Goal: Task Accomplishment & Management: Manage account settings

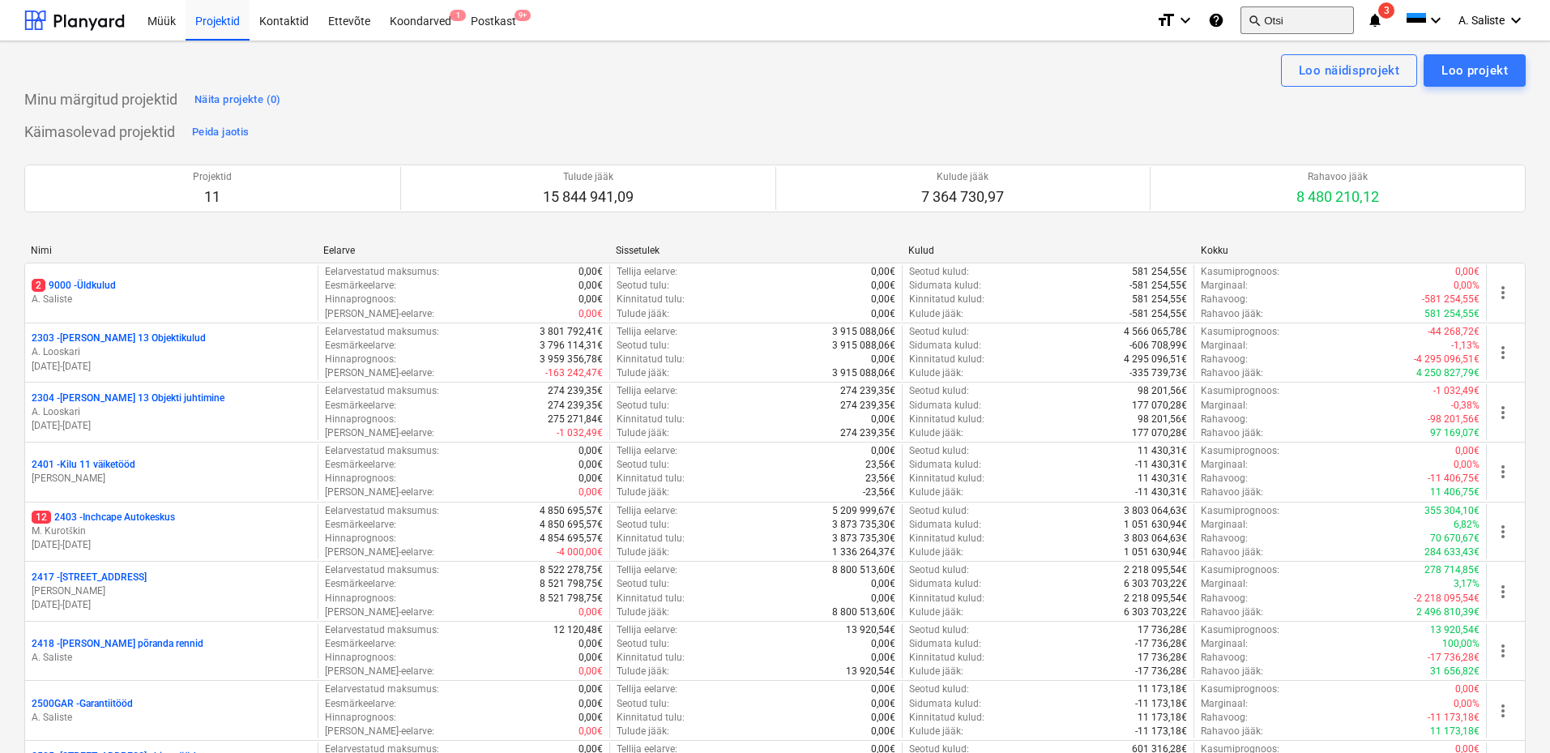
click at [1293, 15] on button "search Otsi" at bounding box center [1296, 20] width 113 height 28
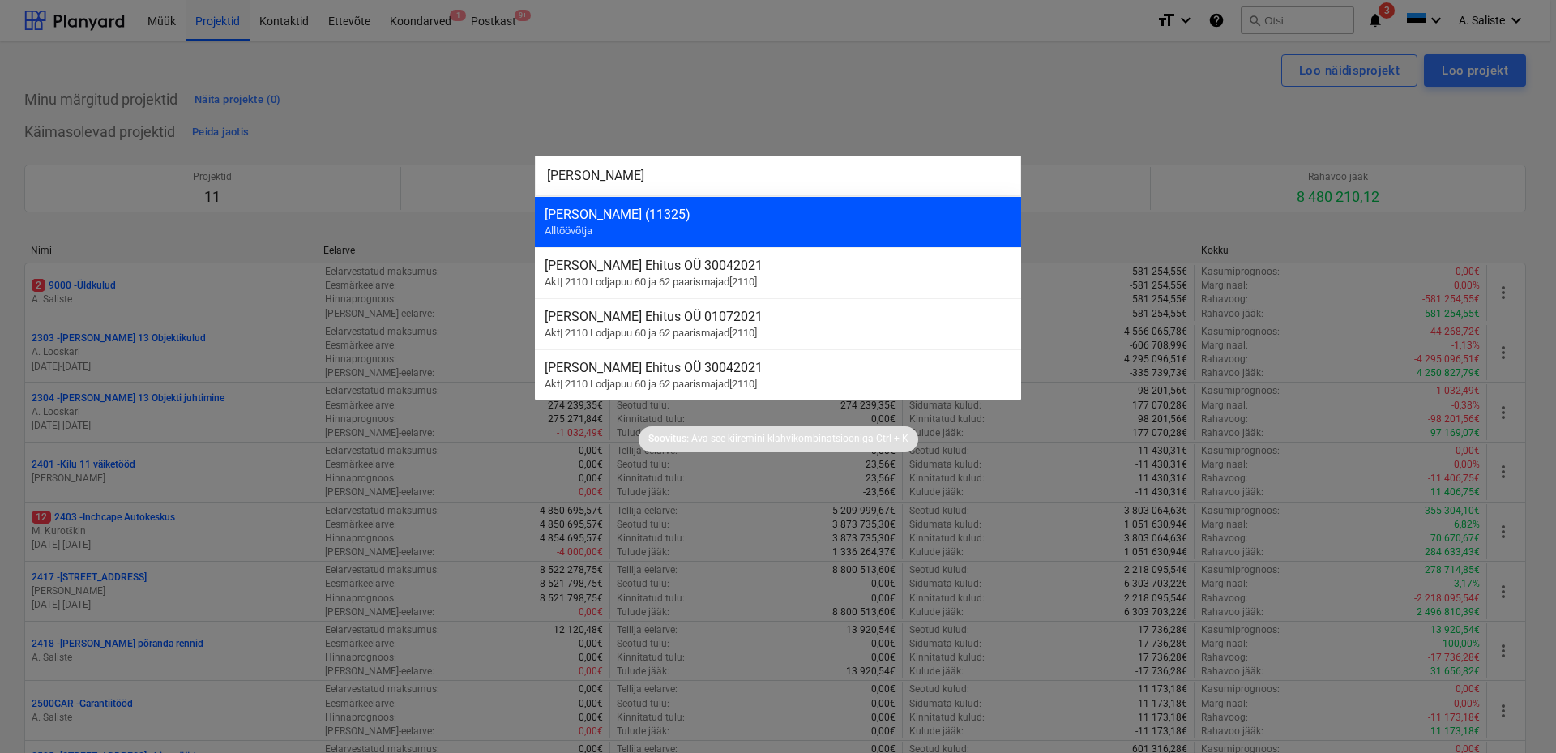
type input "[PERSON_NAME]"
click at [656, 210] on div "[PERSON_NAME] (11325)" at bounding box center [777, 214] width 467 height 15
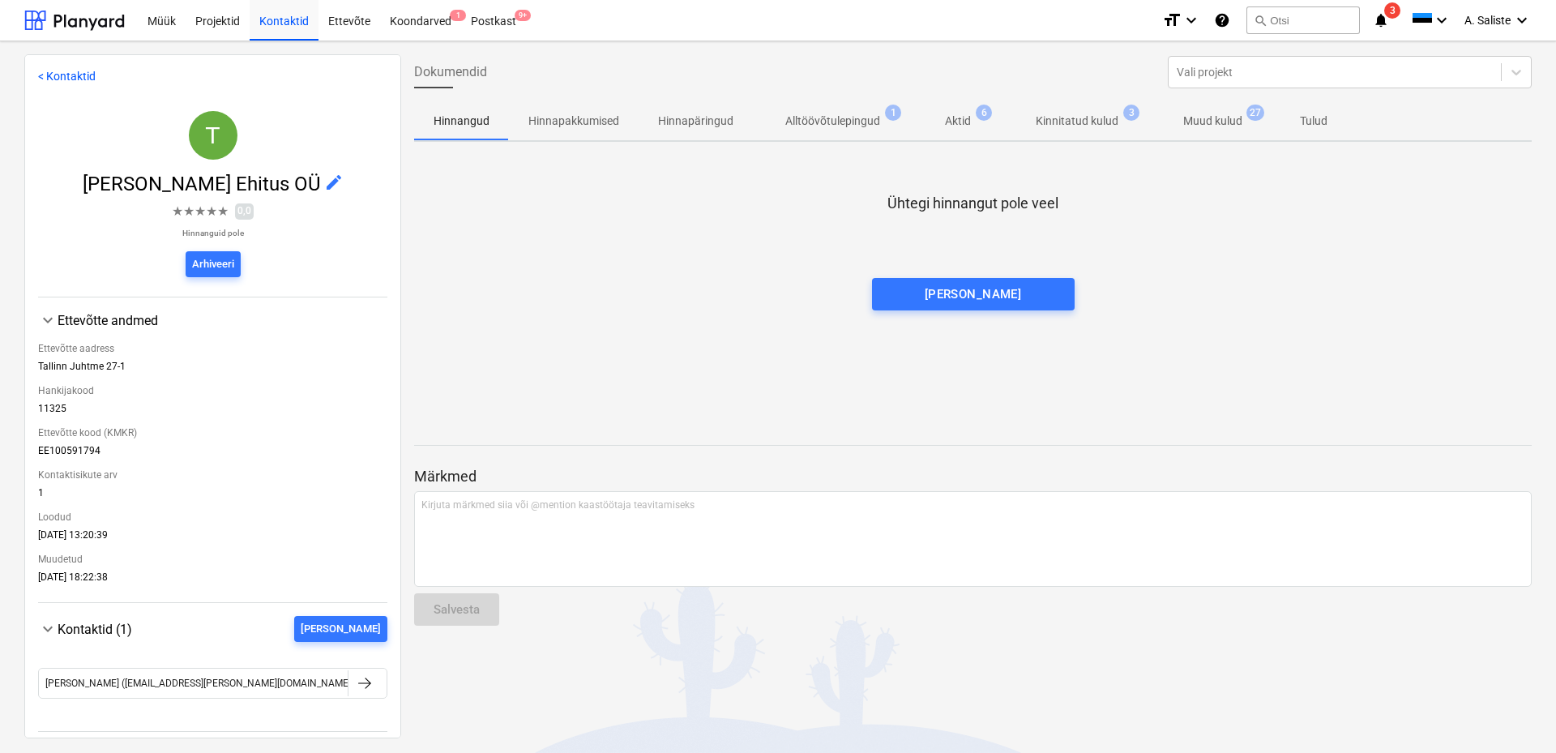
click at [1195, 117] on p "Muud kulud" at bounding box center [1212, 121] width 59 height 17
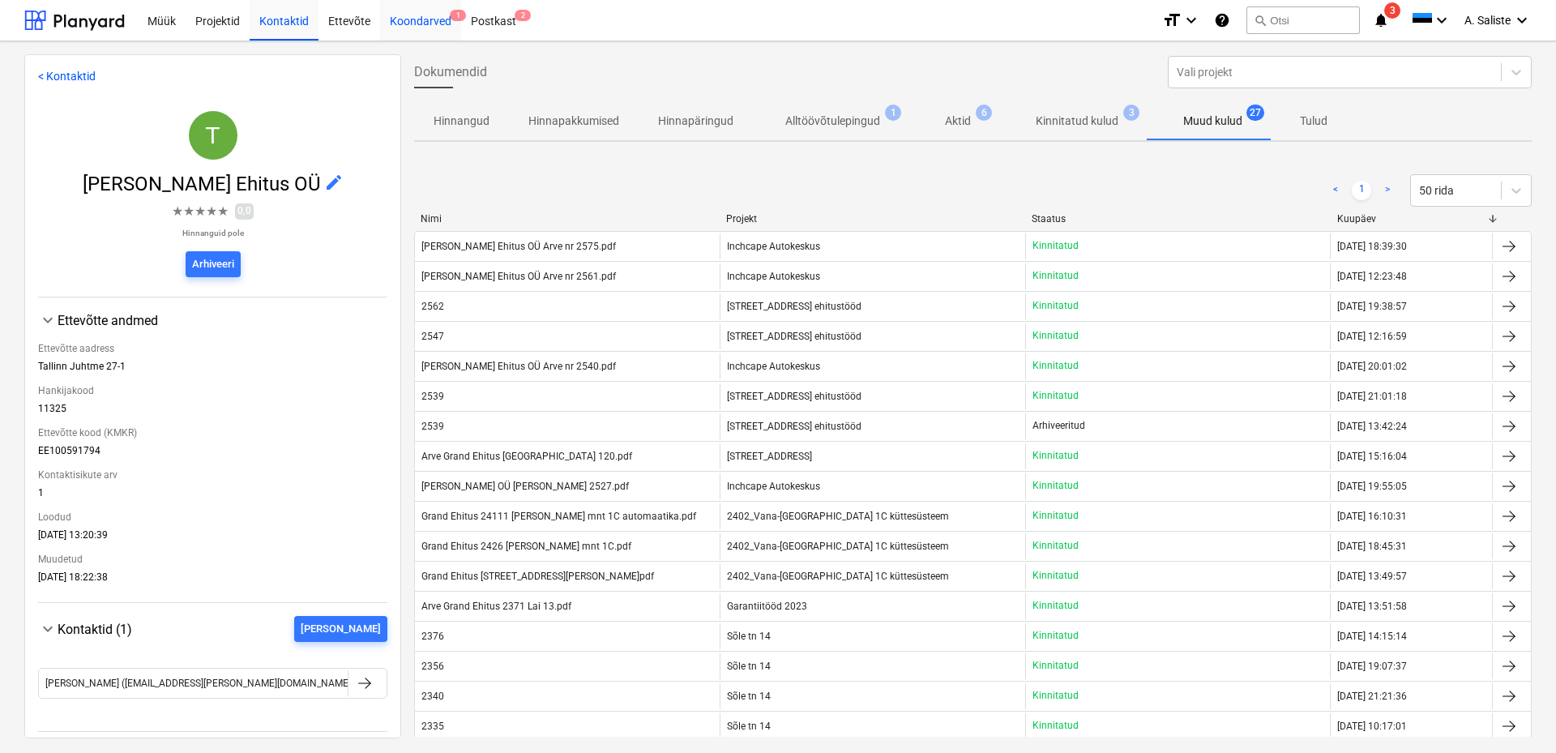
click at [425, 19] on div "Koondarved 1" at bounding box center [420, 19] width 81 height 41
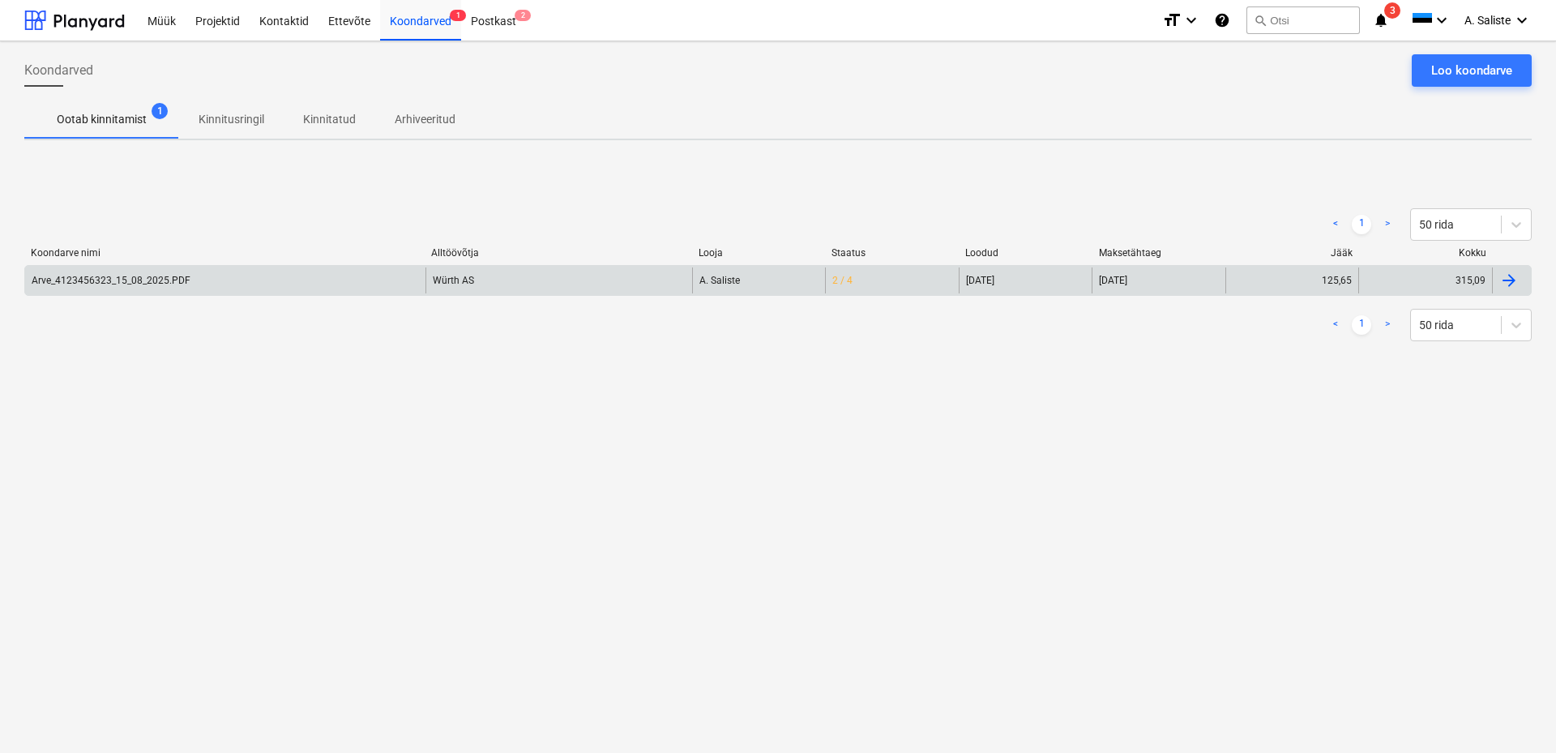
click at [139, 282] on div "Arve_4123456323_15_08_2025.PDF" at bounding box center [111, 280] width 159 height 11
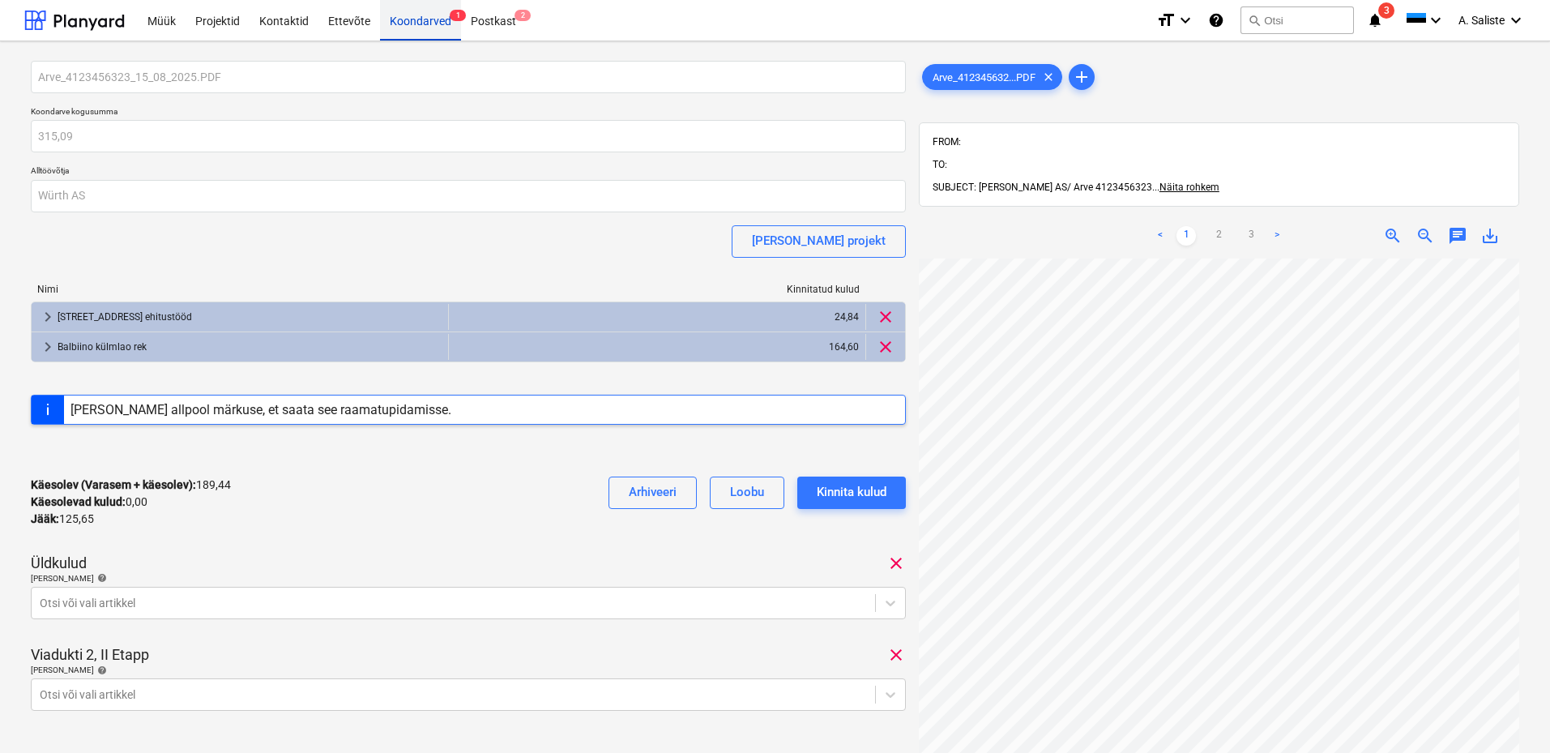
click at [425, 25] on div "Koondarved 1" at bounding box center [420, 19] width 81 height 41
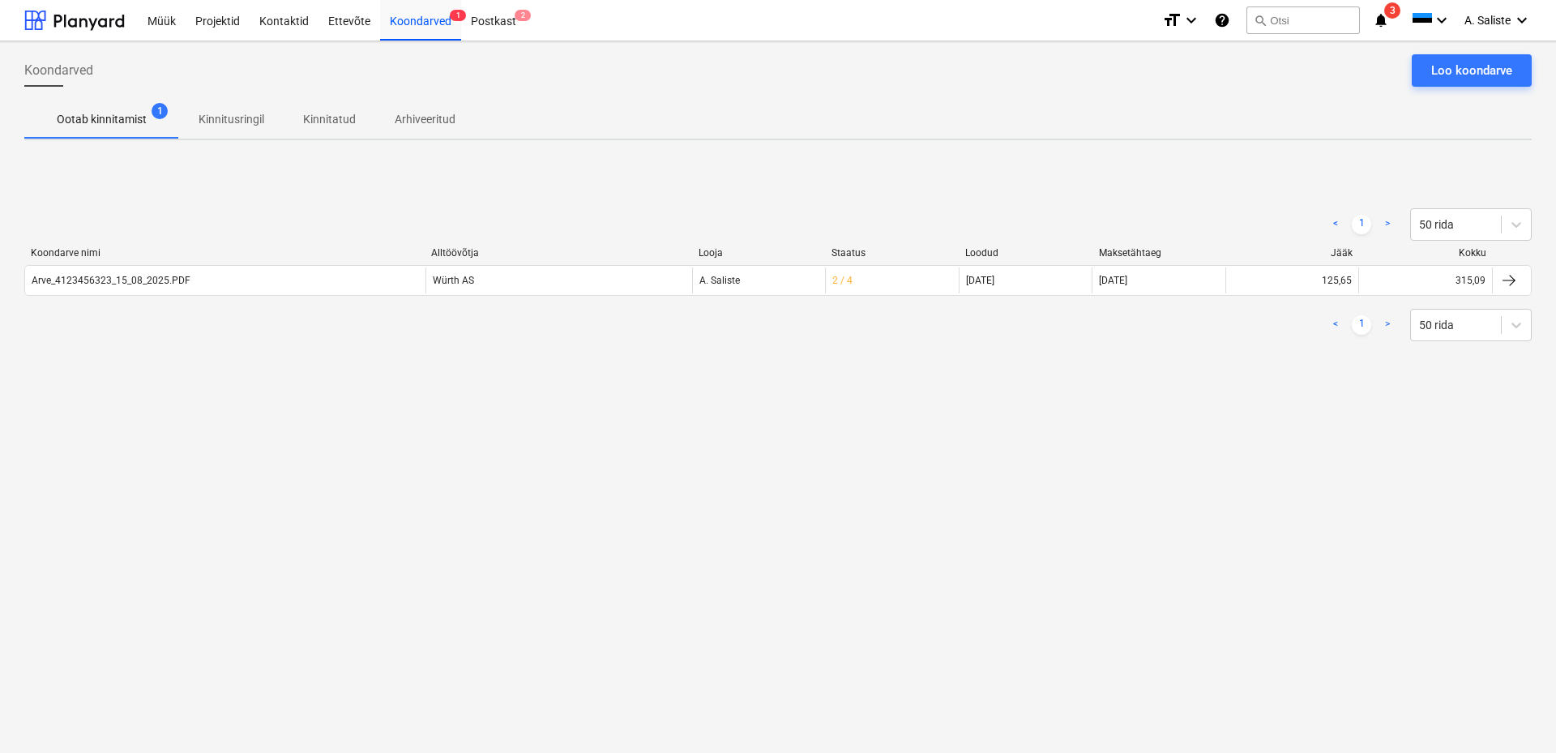
click at [233, 121] on p "Kinnitusringil" at bounding box center [231, 119] width 66 height 17
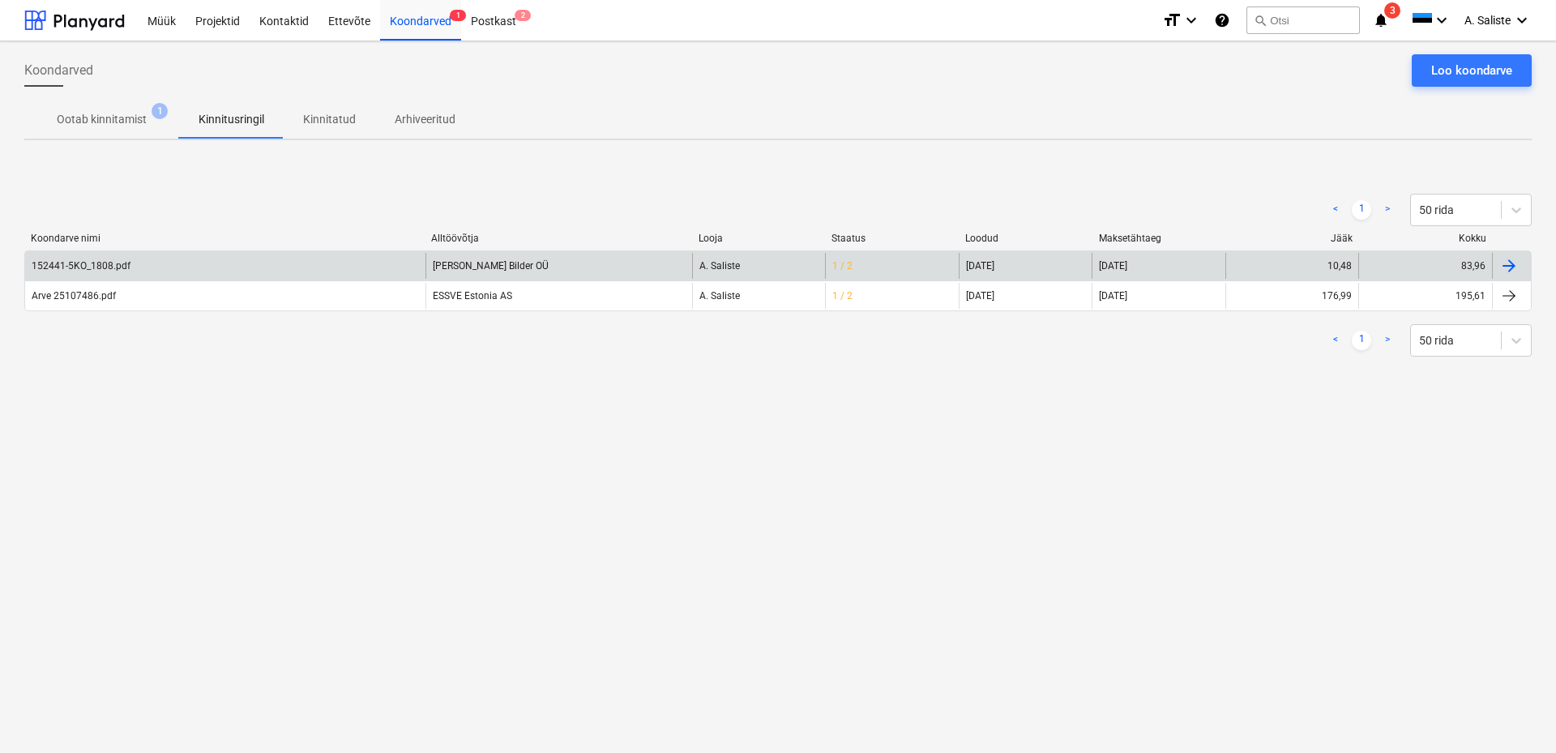
click at [174, 267] on div "152441-5KO_1808.pdf" at bounding box center [225, 266] width 400 height 26
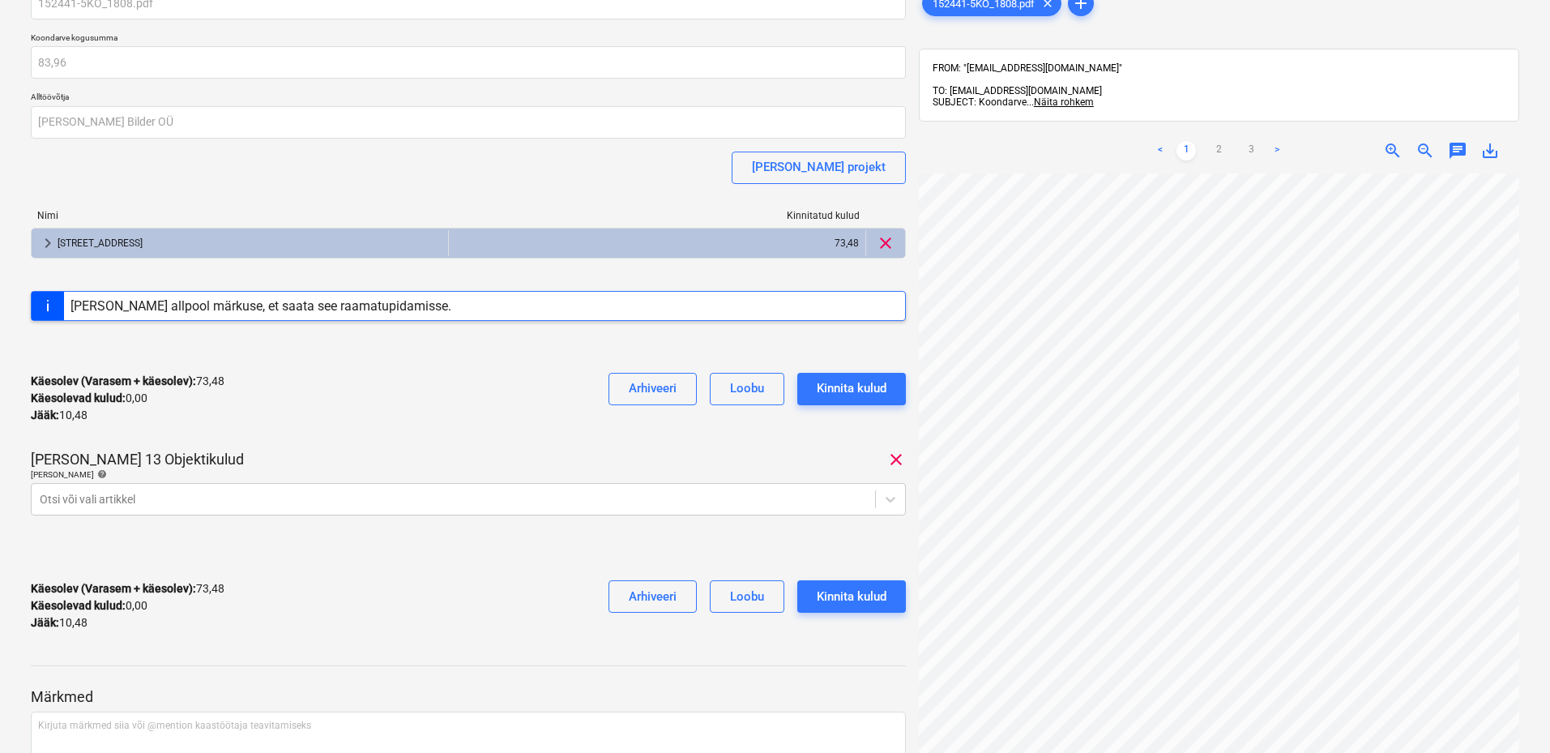
scroll to position [210, 0]
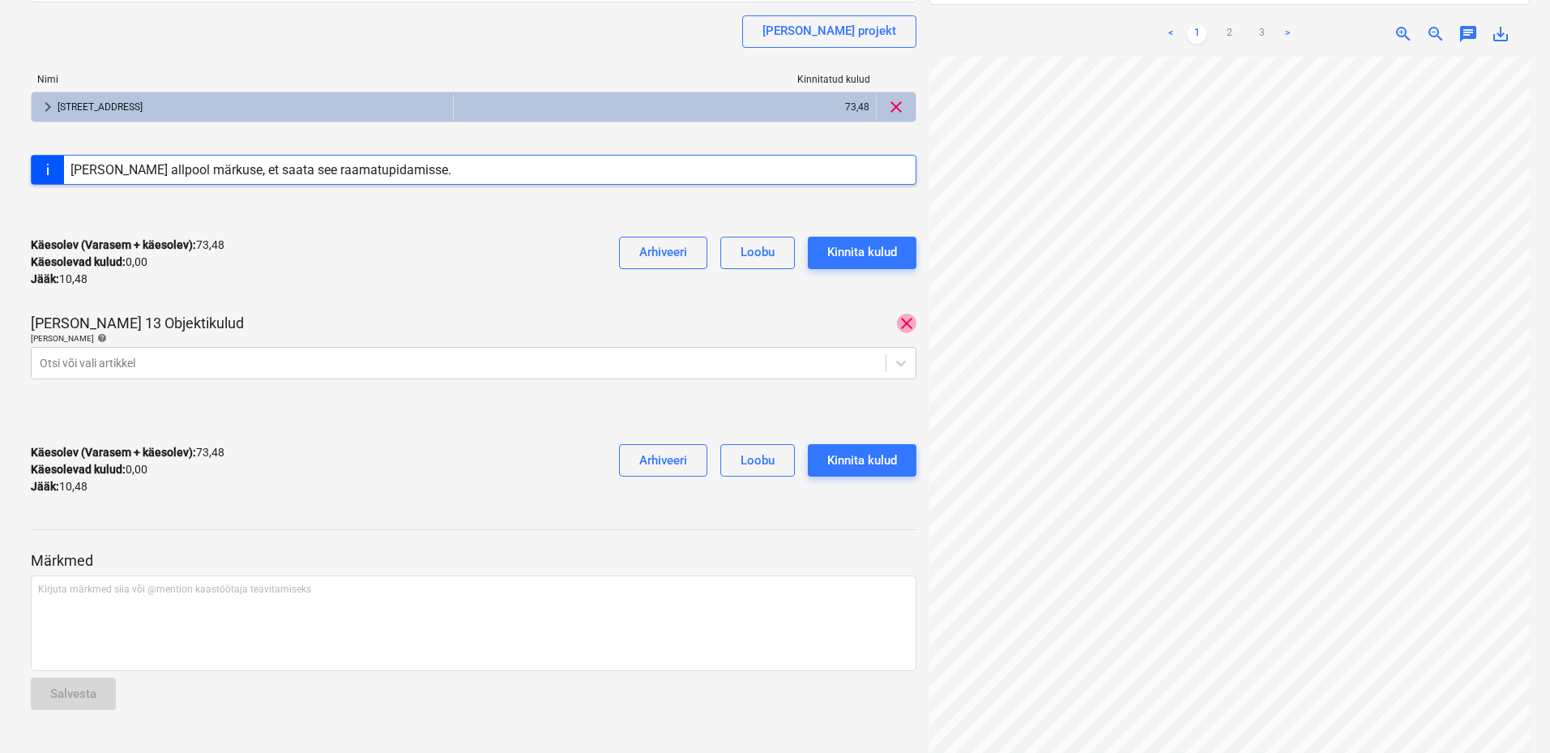
click at [909, 323] on span "clear" at bounding box center [906, 323] width 19 height 19
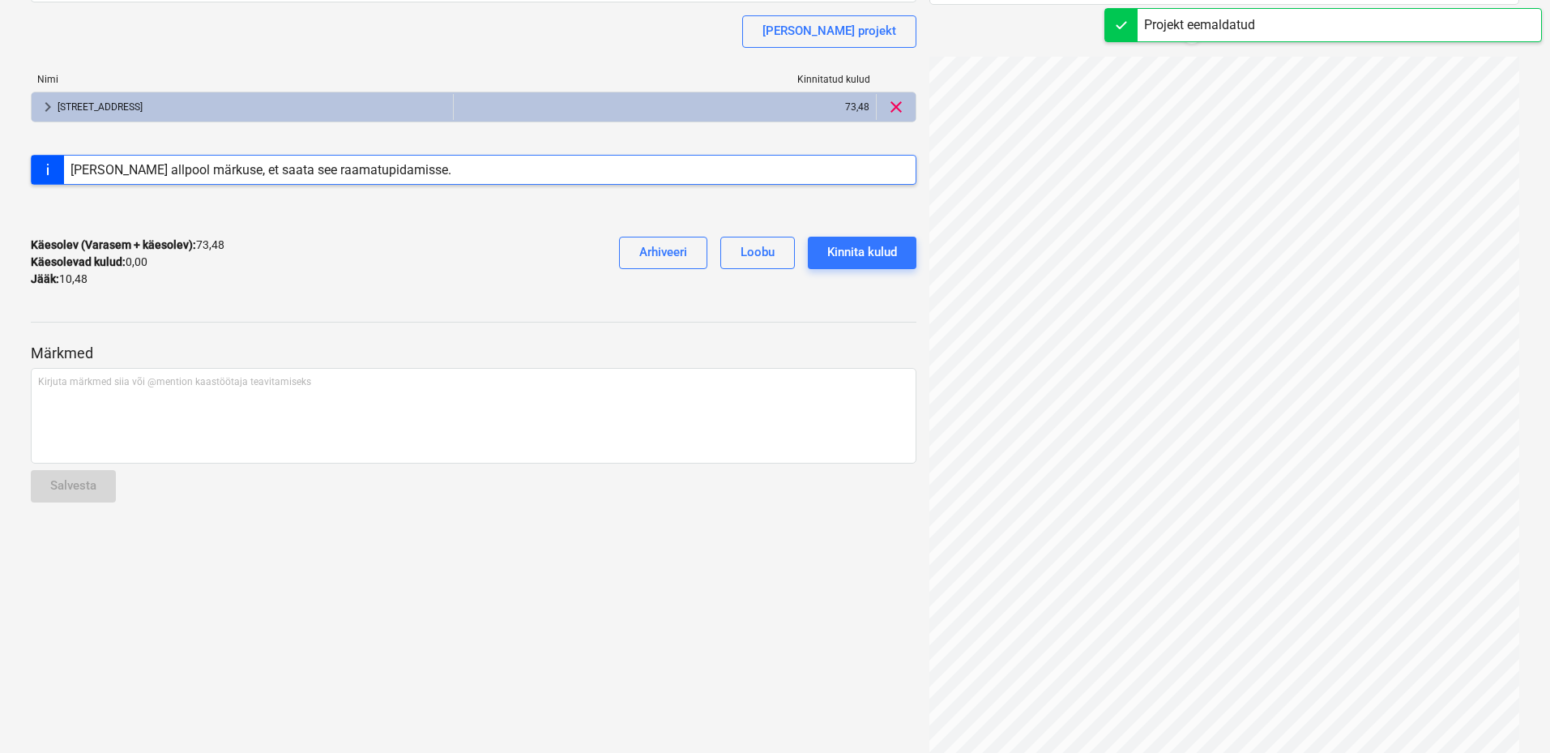
scroll to position [0, 0]
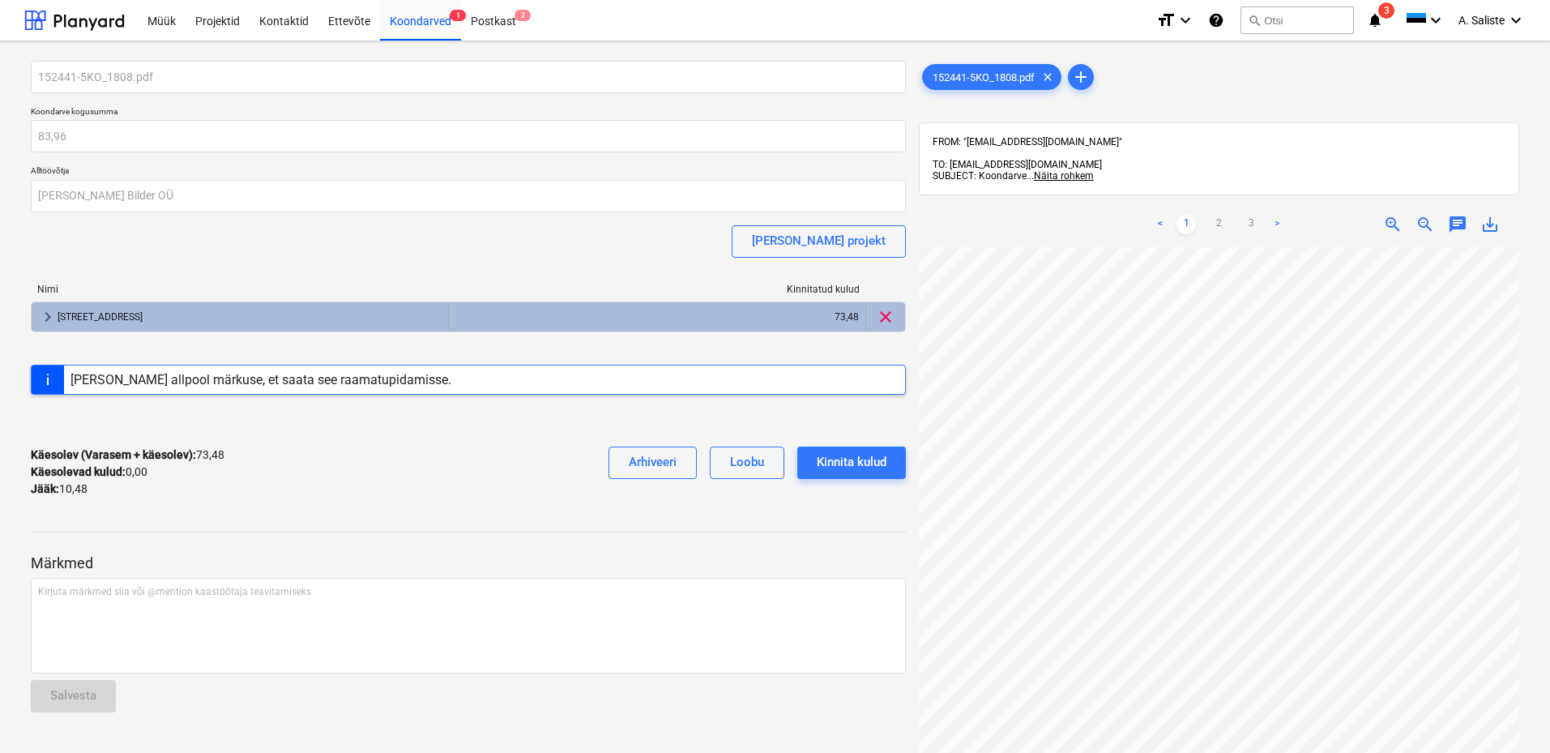
click at [544, 320] on div "73,48" at bounding box center [656, 317] width 403 height 26
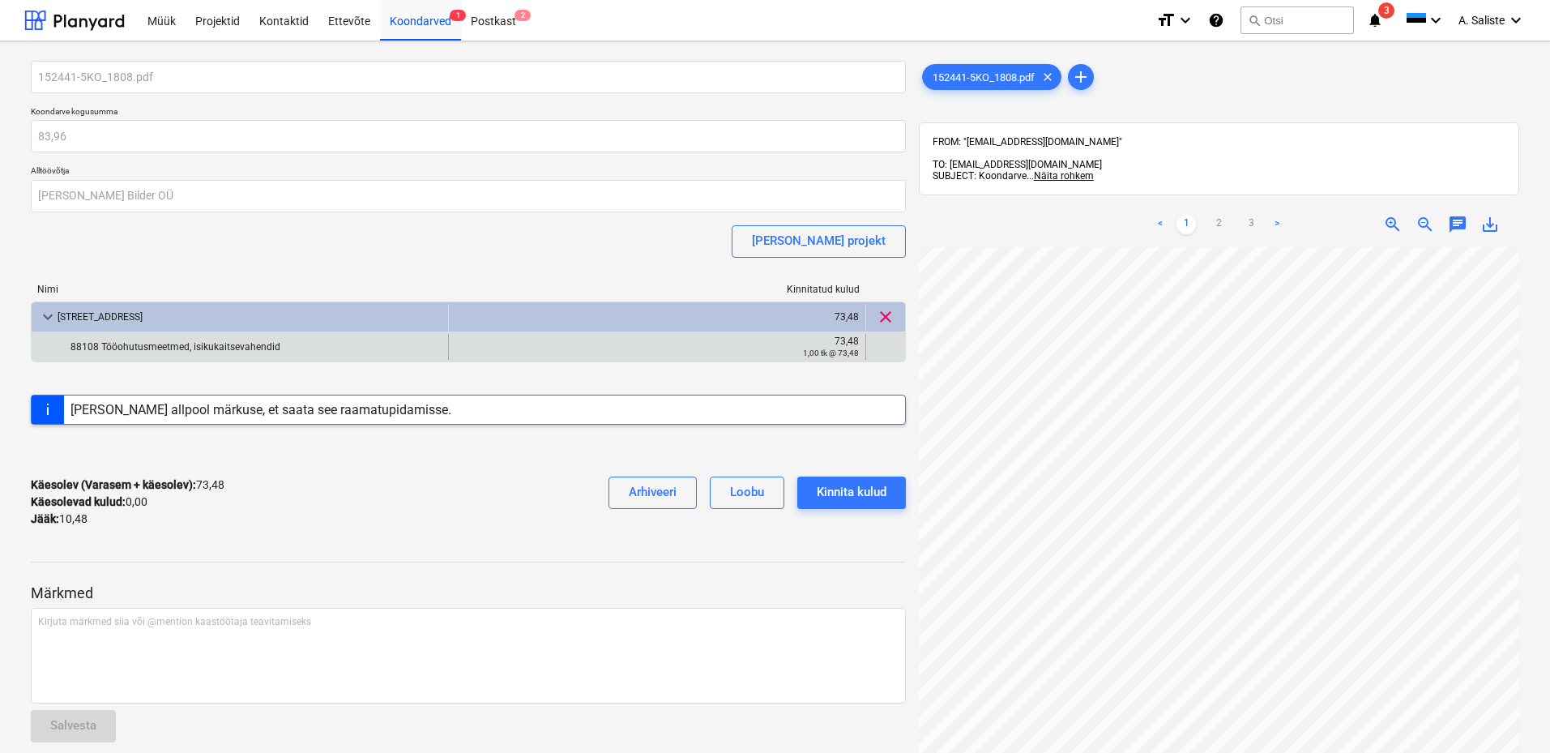
click at [787, 340] on div "73,48" at bounding box center [656, 340] width 403 height 11
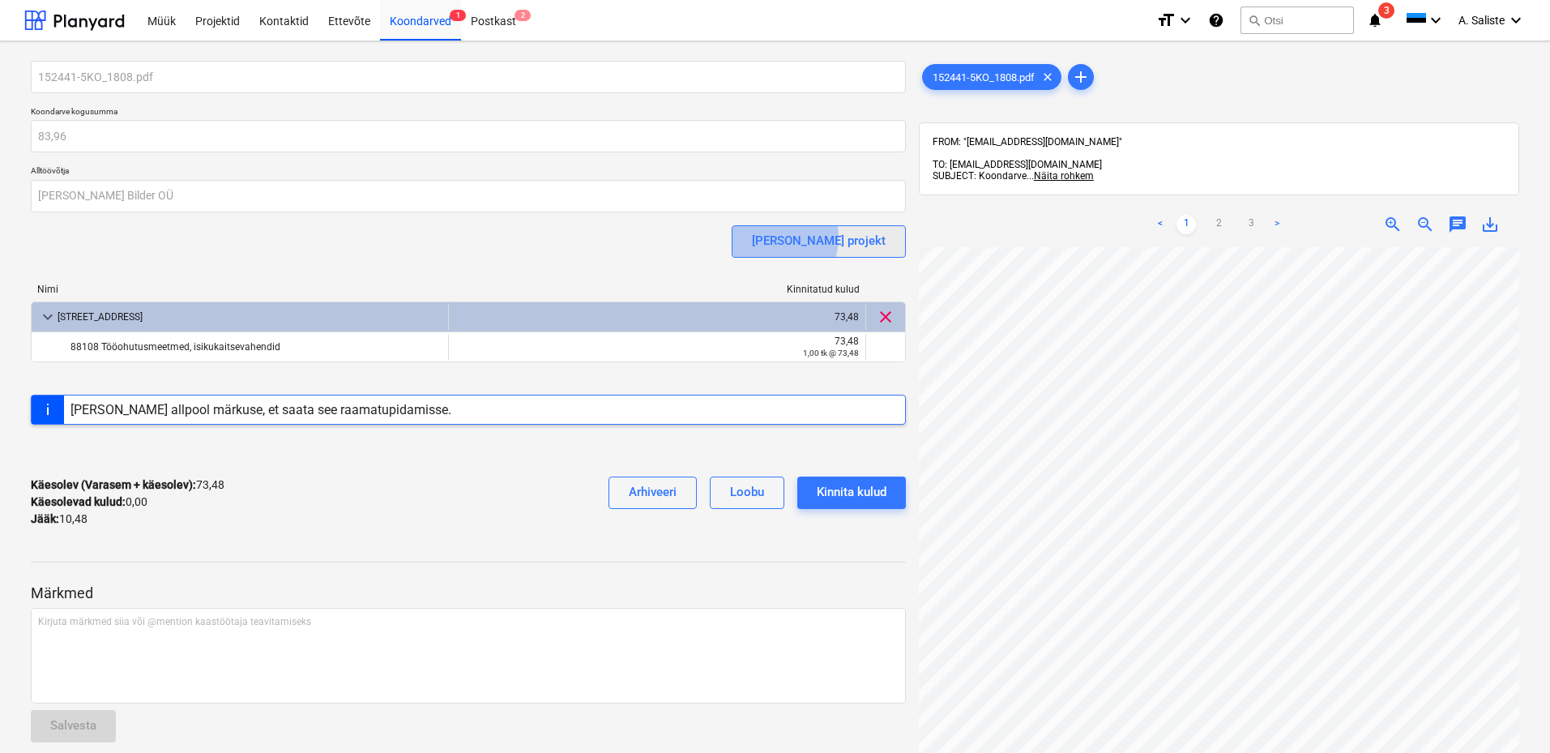
click at [843, 237] on div "[PERSON_NAME] projekt" at bounding box center [819, 240] width 134 height 21
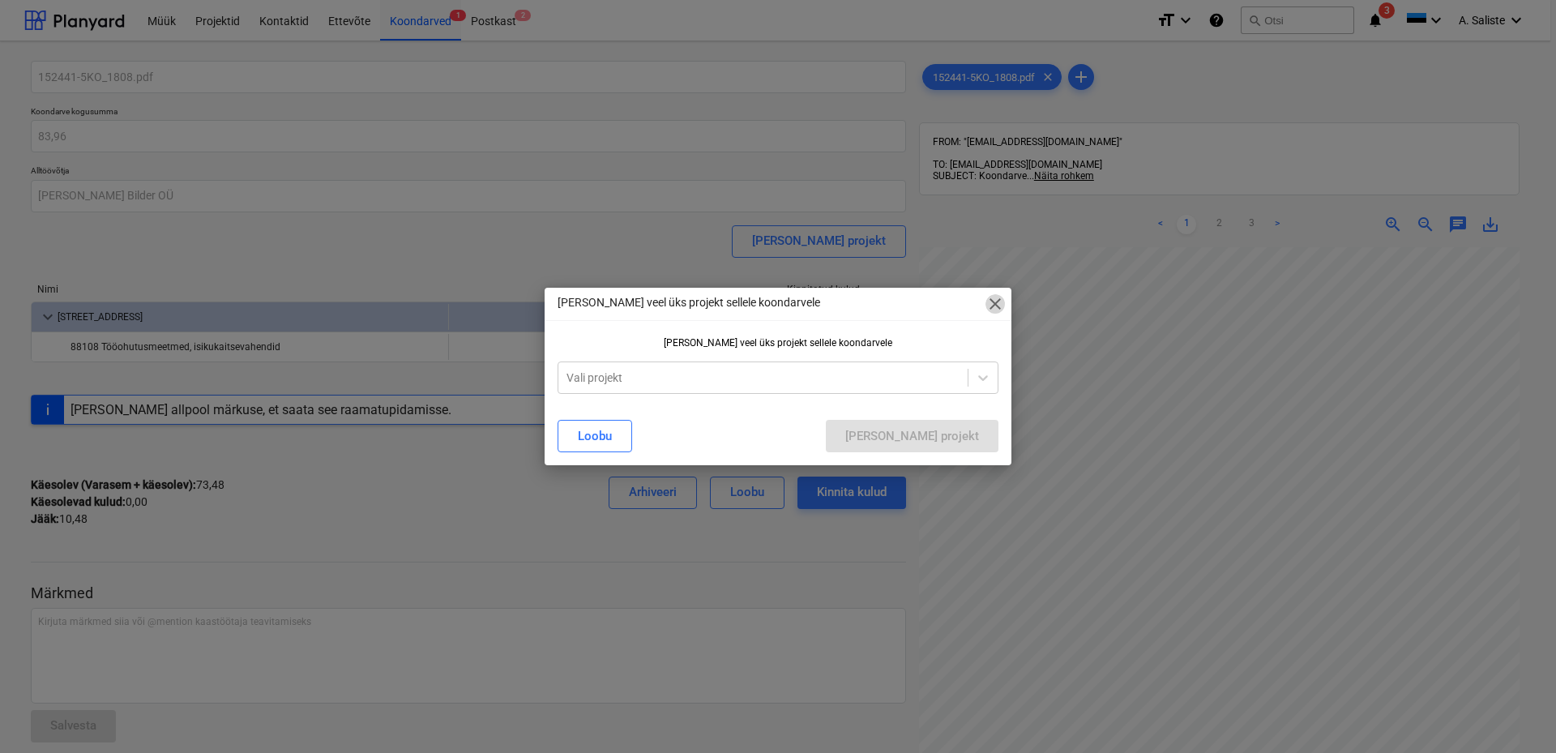
click at [996, 301] on span "close" at bounding box center [994, 303] width 19 height 19
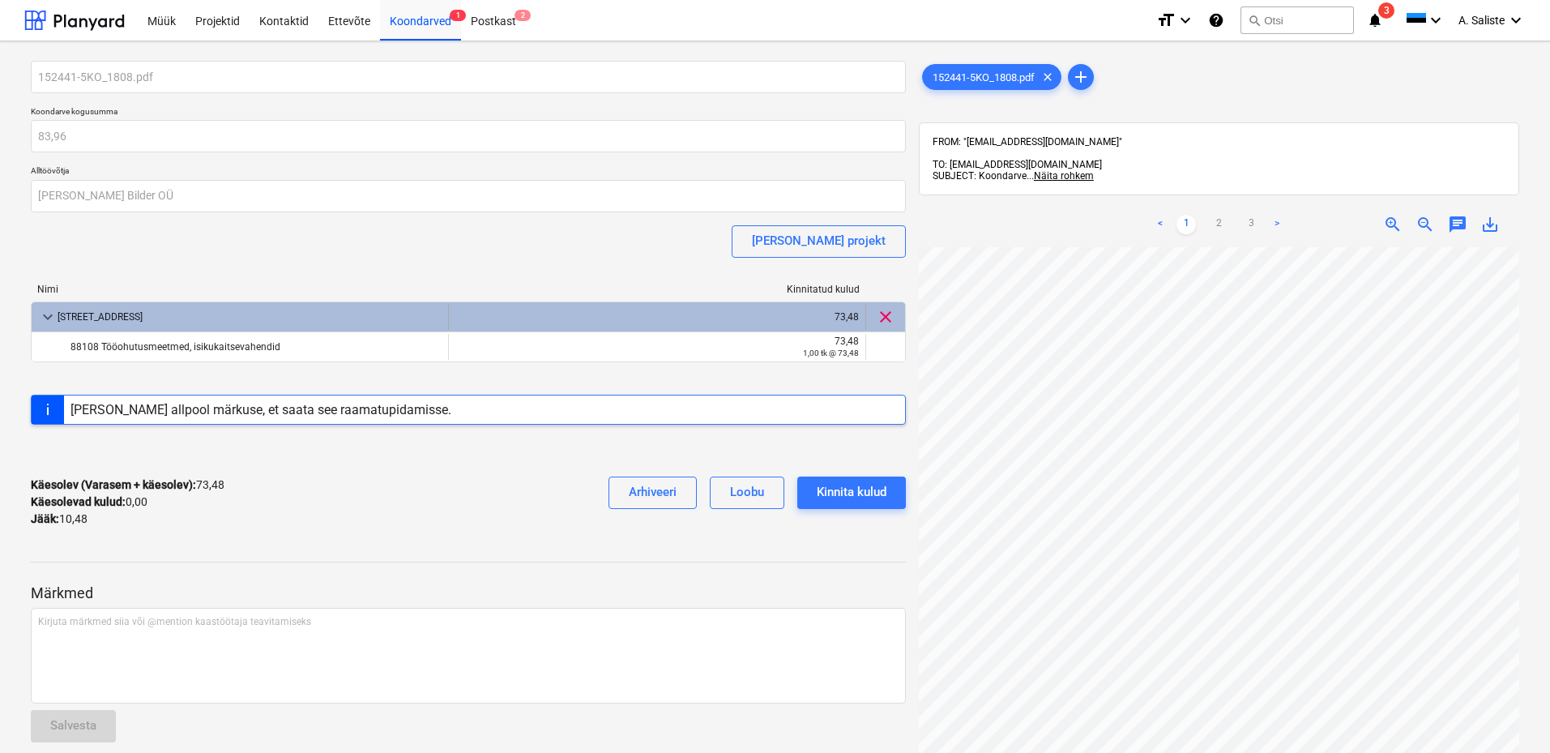
click at [841, 322] on div "73,48" at bounding box center [656, 317] width 403 height 26
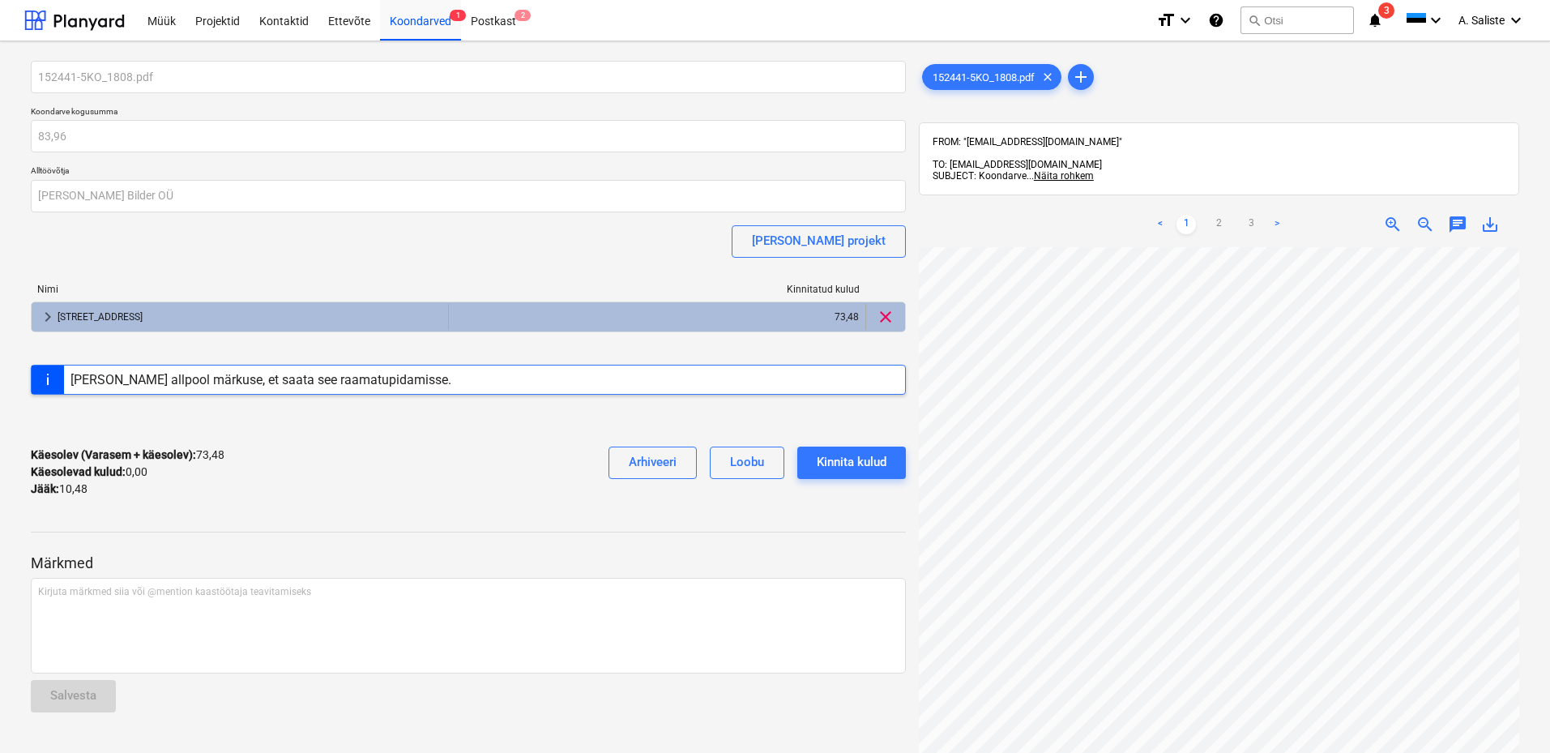
click at [841, 322] on div "73,48" at bounding box center [656, 317] width 403 height 26
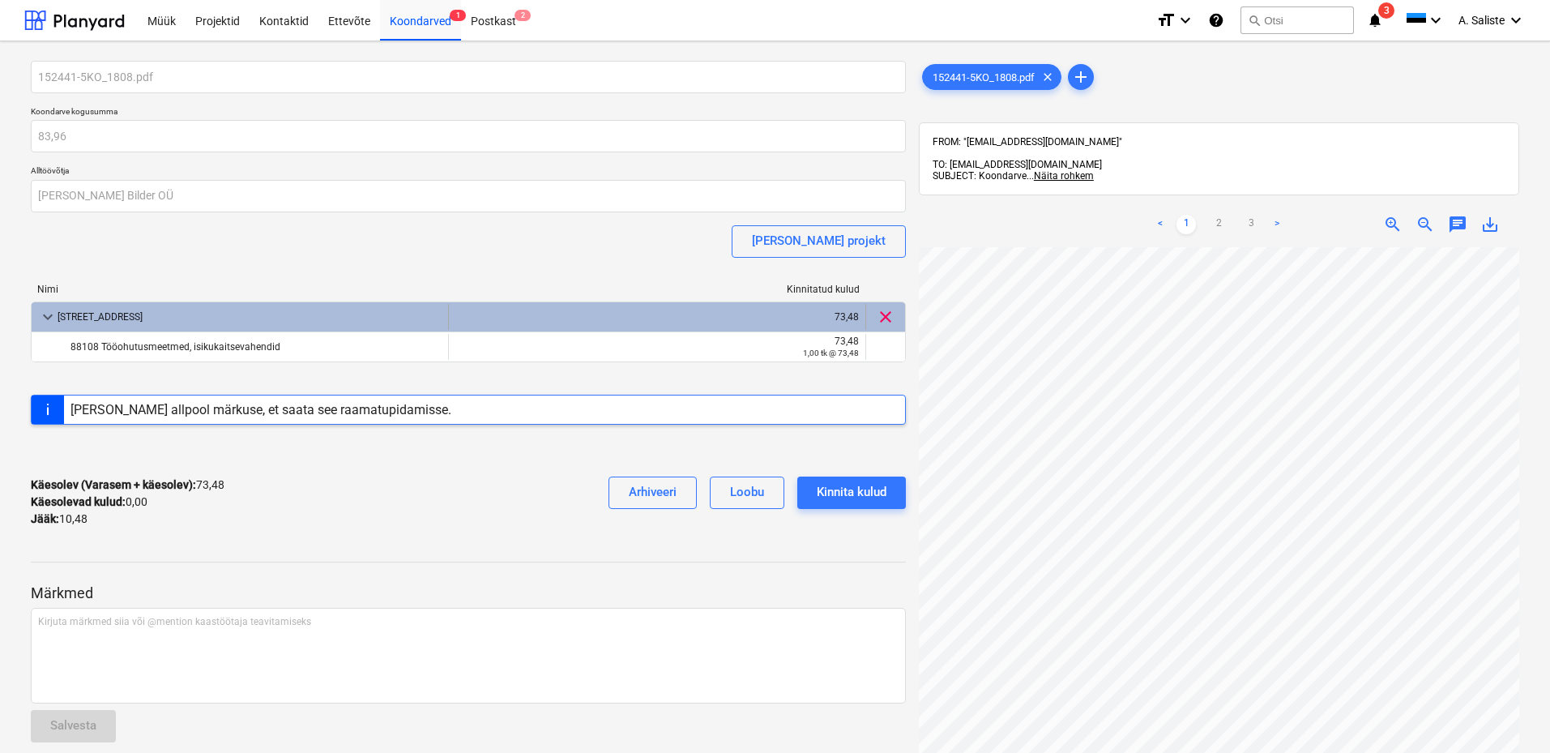
click at [888, 315] on span "clear" at bounding box center [885, 316] width 19 height 19
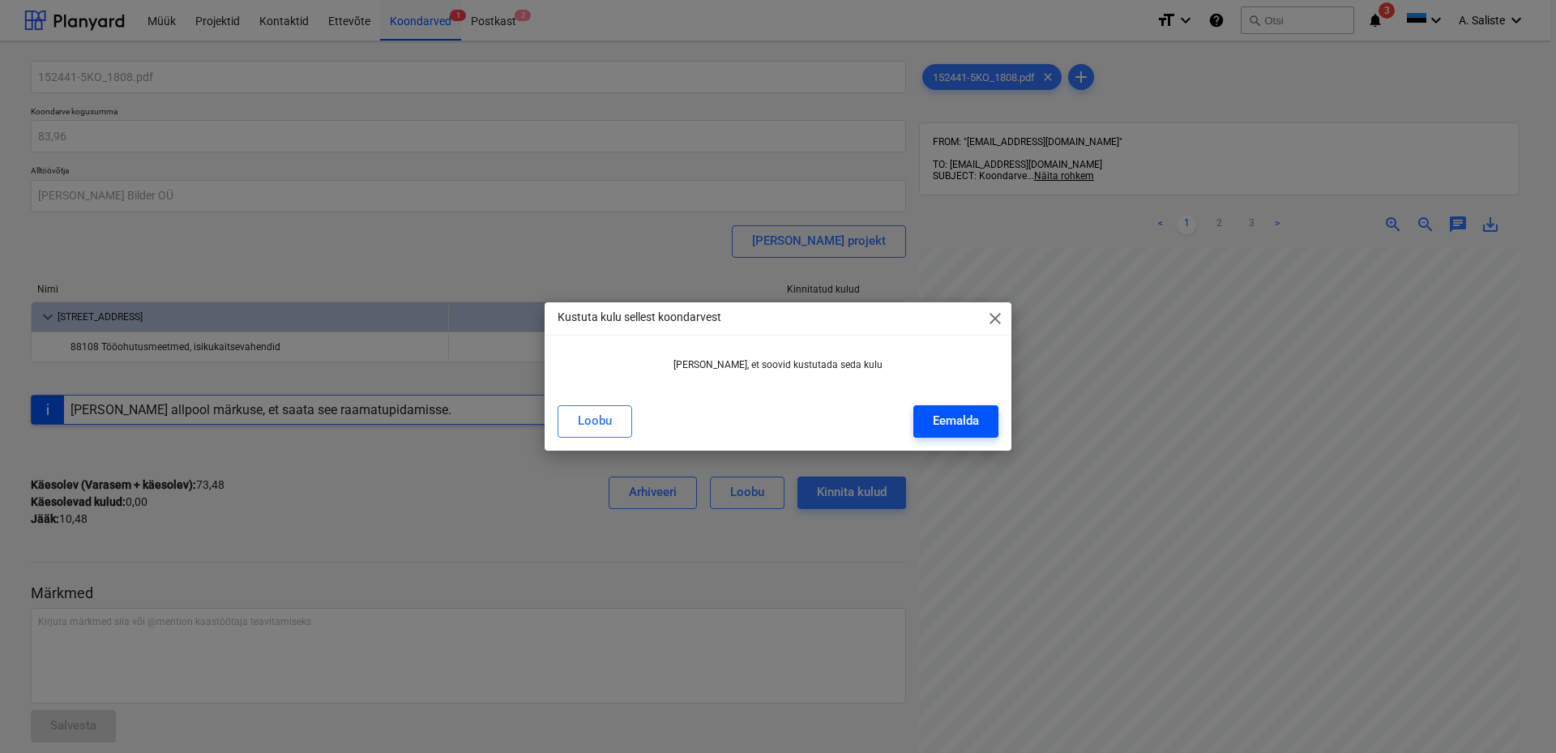
click at [941, 425] on div "Eemalda" at bounding box center [956, 420] width 46 height 21
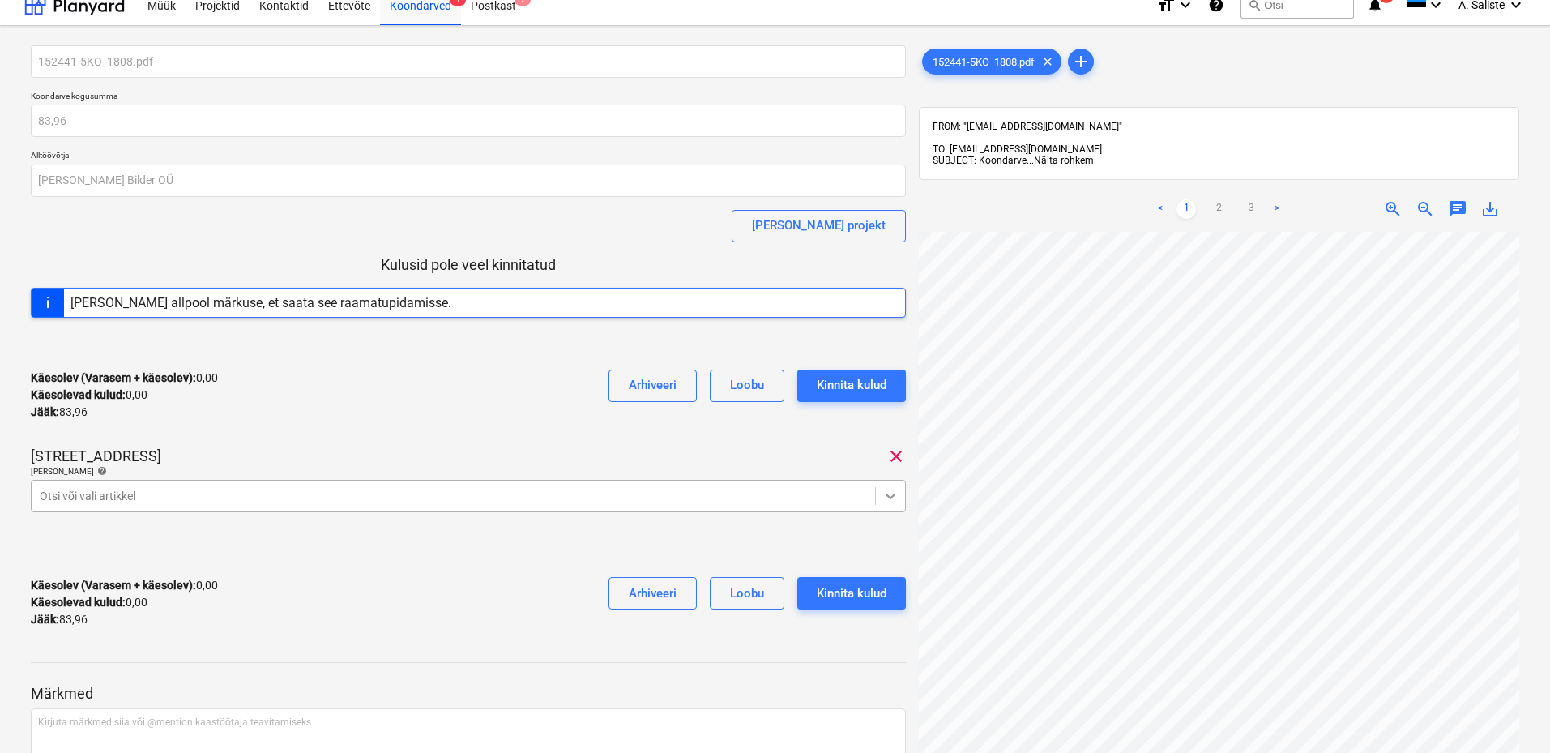
click at [884, 514] on body "Müük Projektid Kontaktid Ettevõte Koondarved 1 Postkast 2 format_size keyboard_…" at bounding box center [775, 361] width 1550 height 753
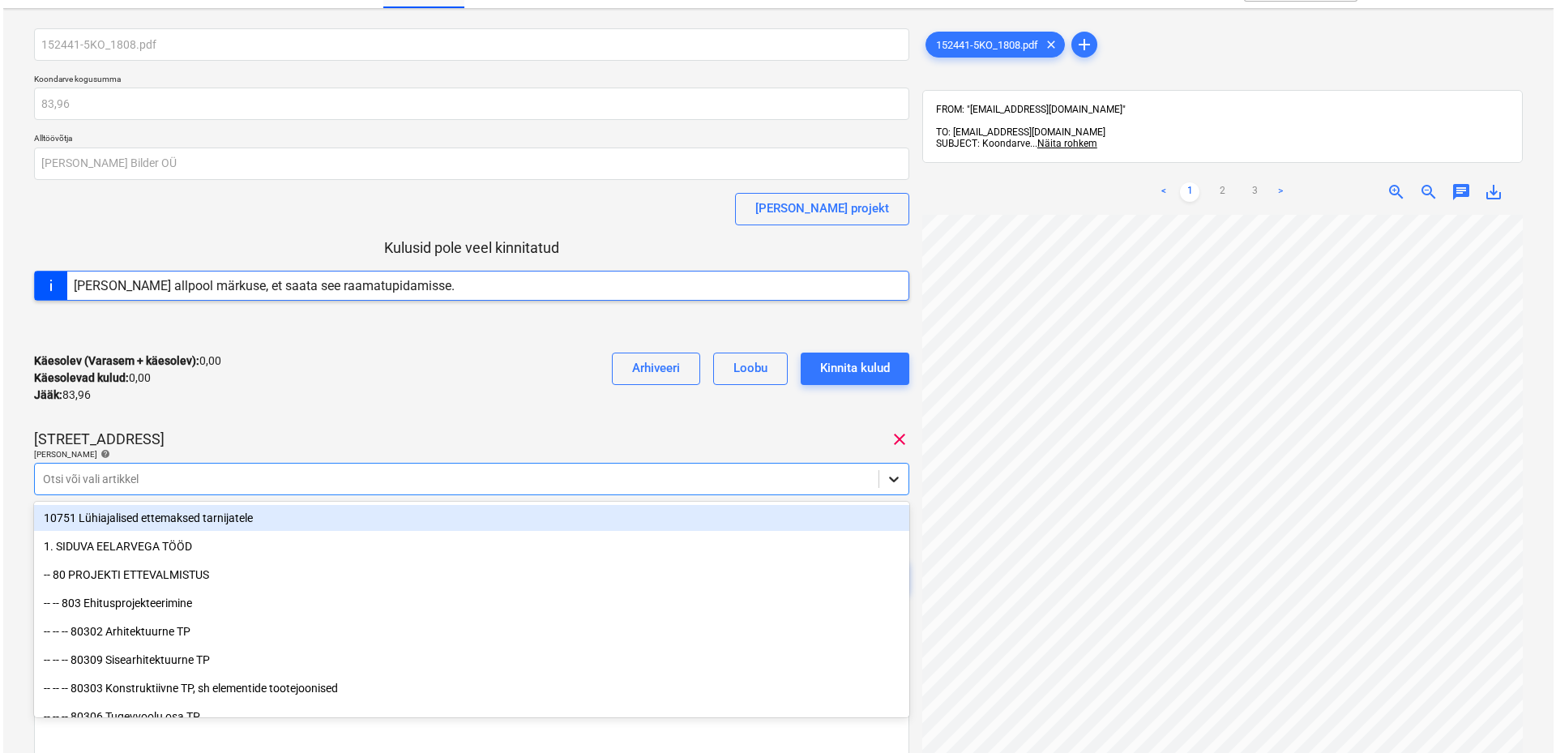
scroll to position [34, 0]
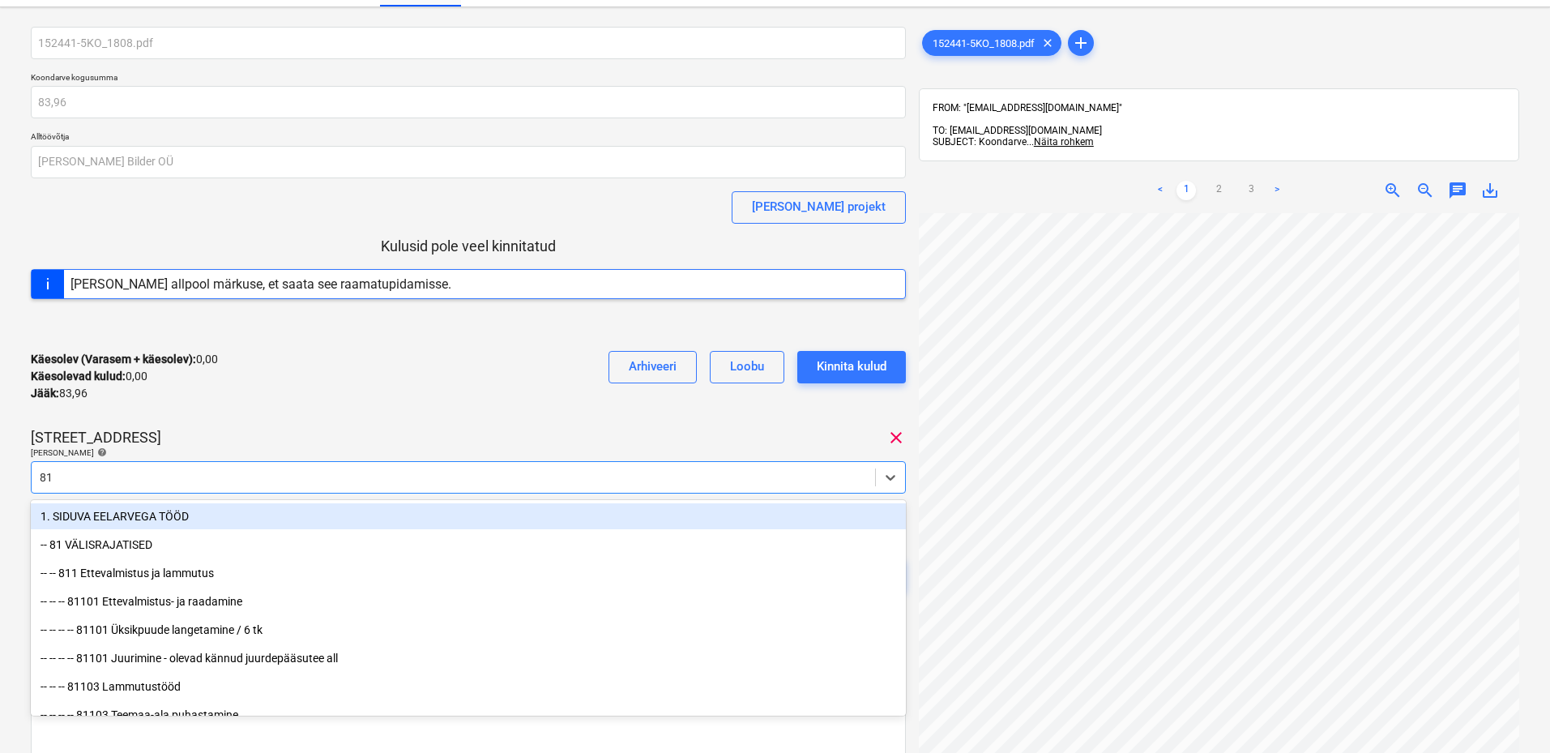
type input "8"
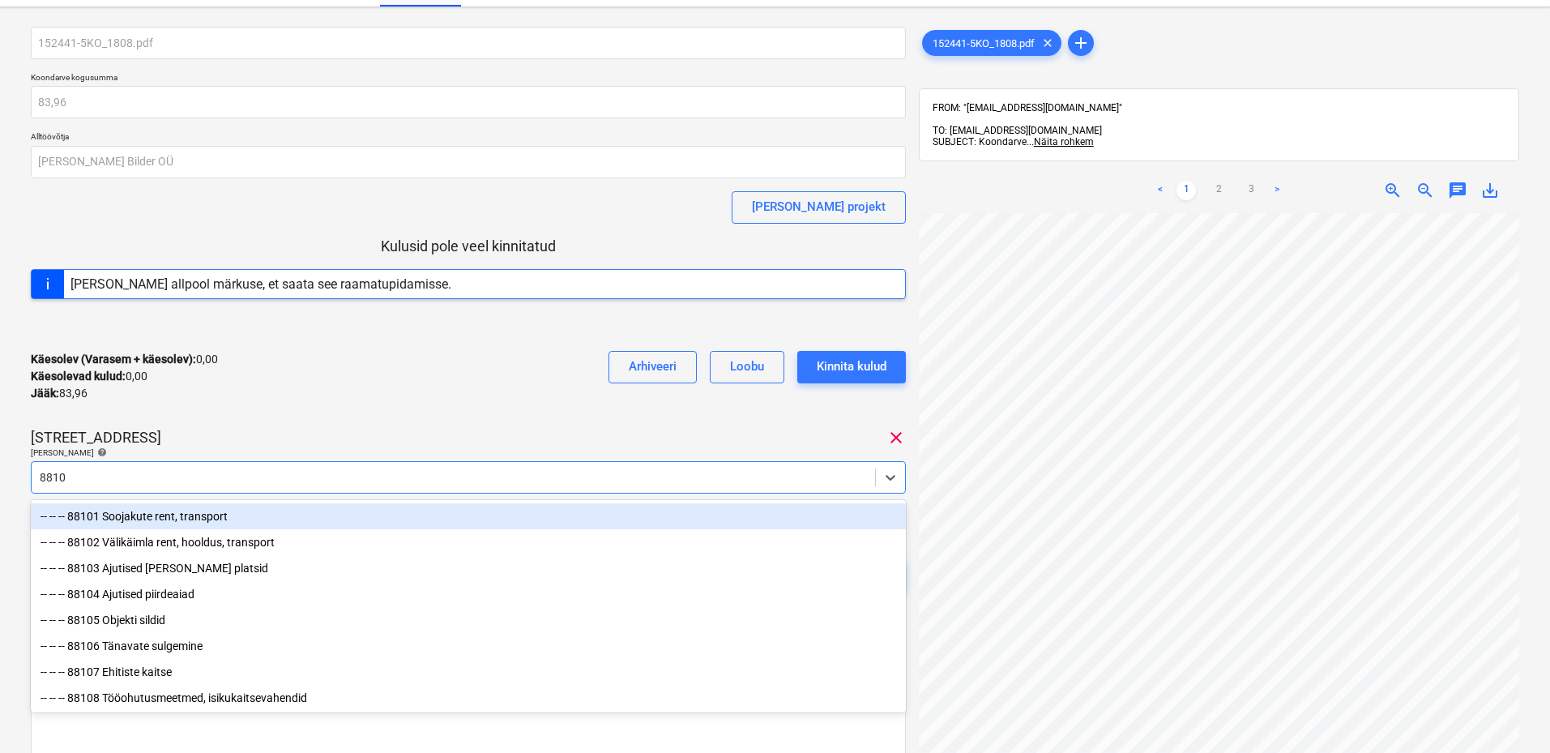
type input "88108"
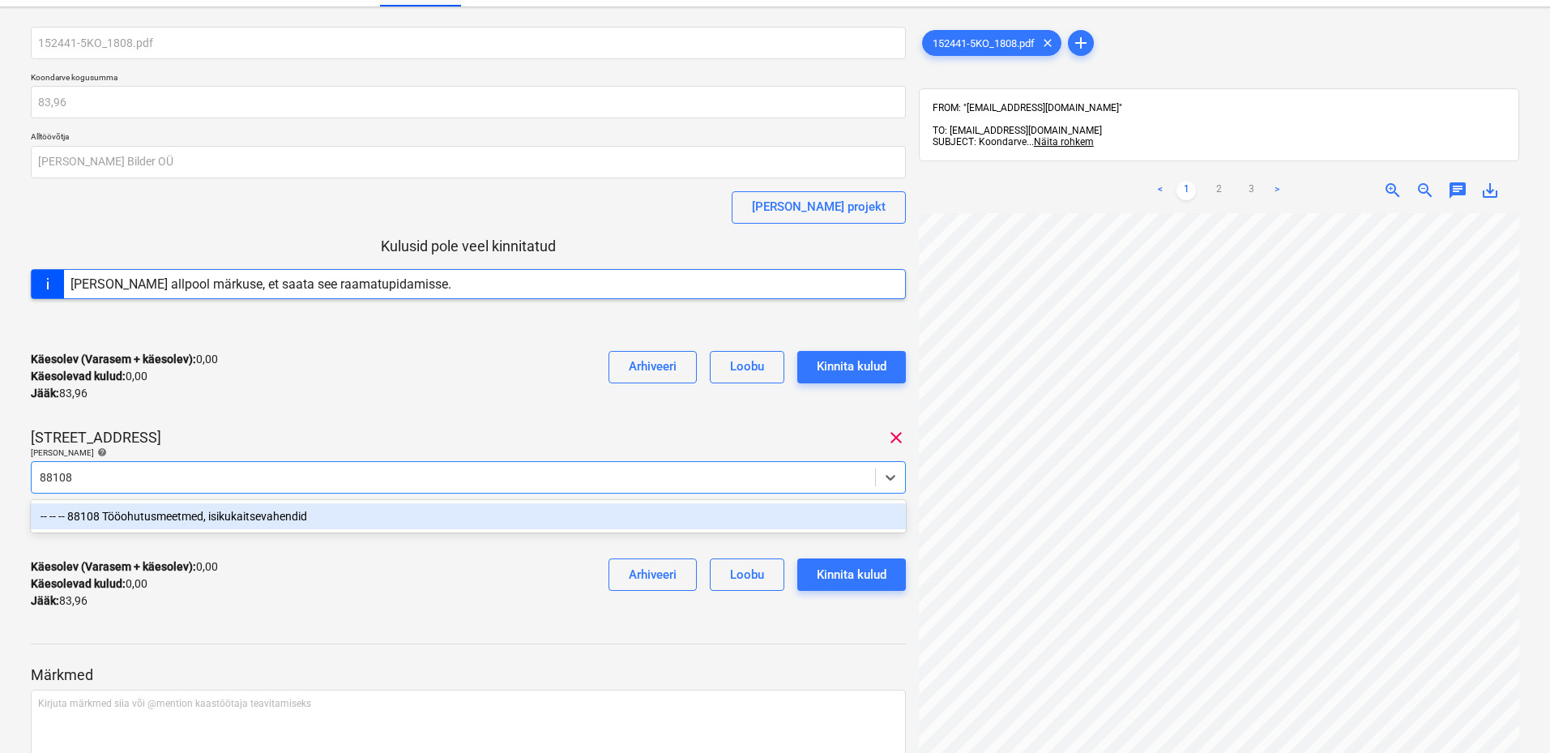
click at [332, 506] on div "-- -- -- 88108 Tööohutusmeetmed, isikukaitsevahendid" at bounding box center [468, 516] width 875 height 26
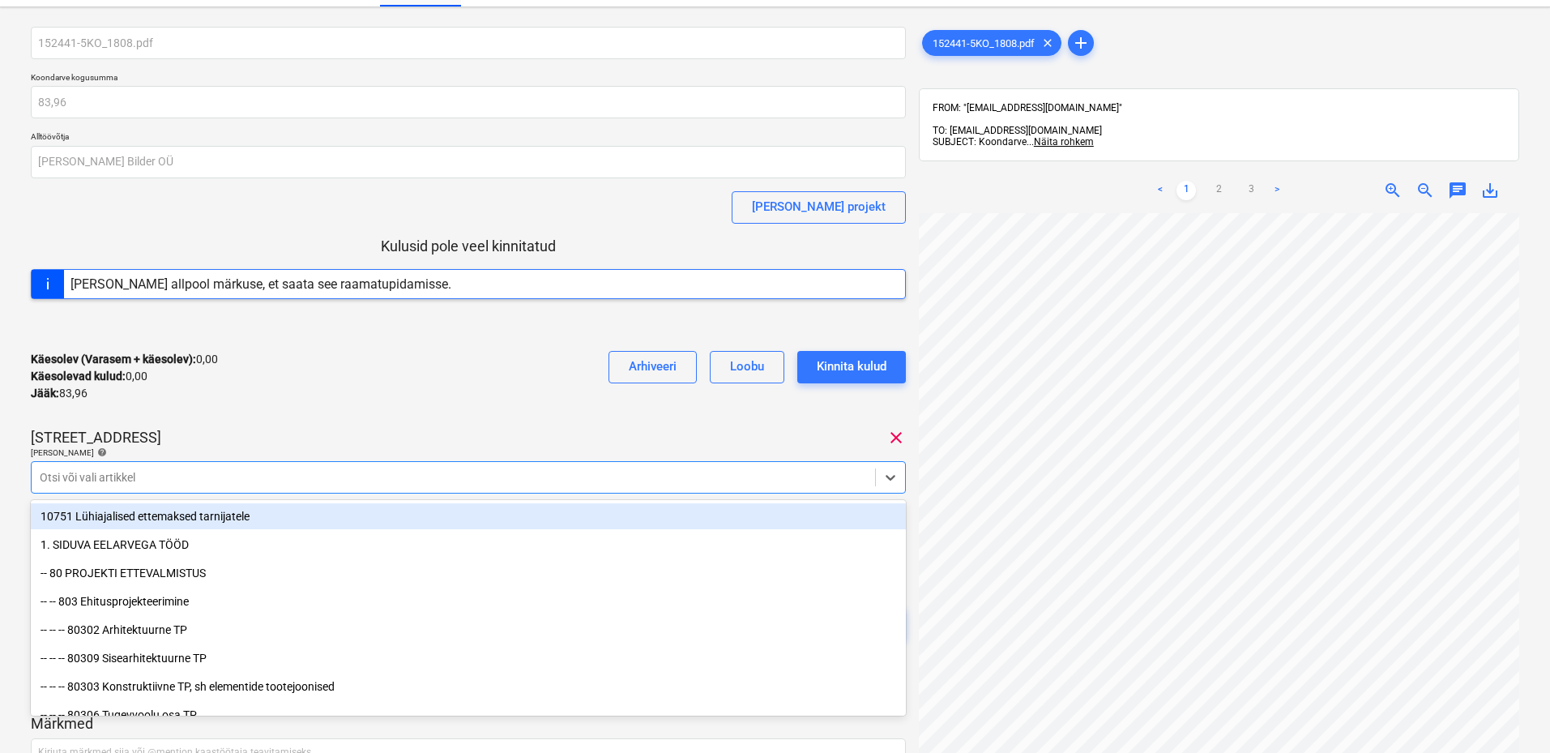
click at [392, 450] on div "[PERSON_NAME] artiklid help" at bounding box center [468, 452] width 875 height 11
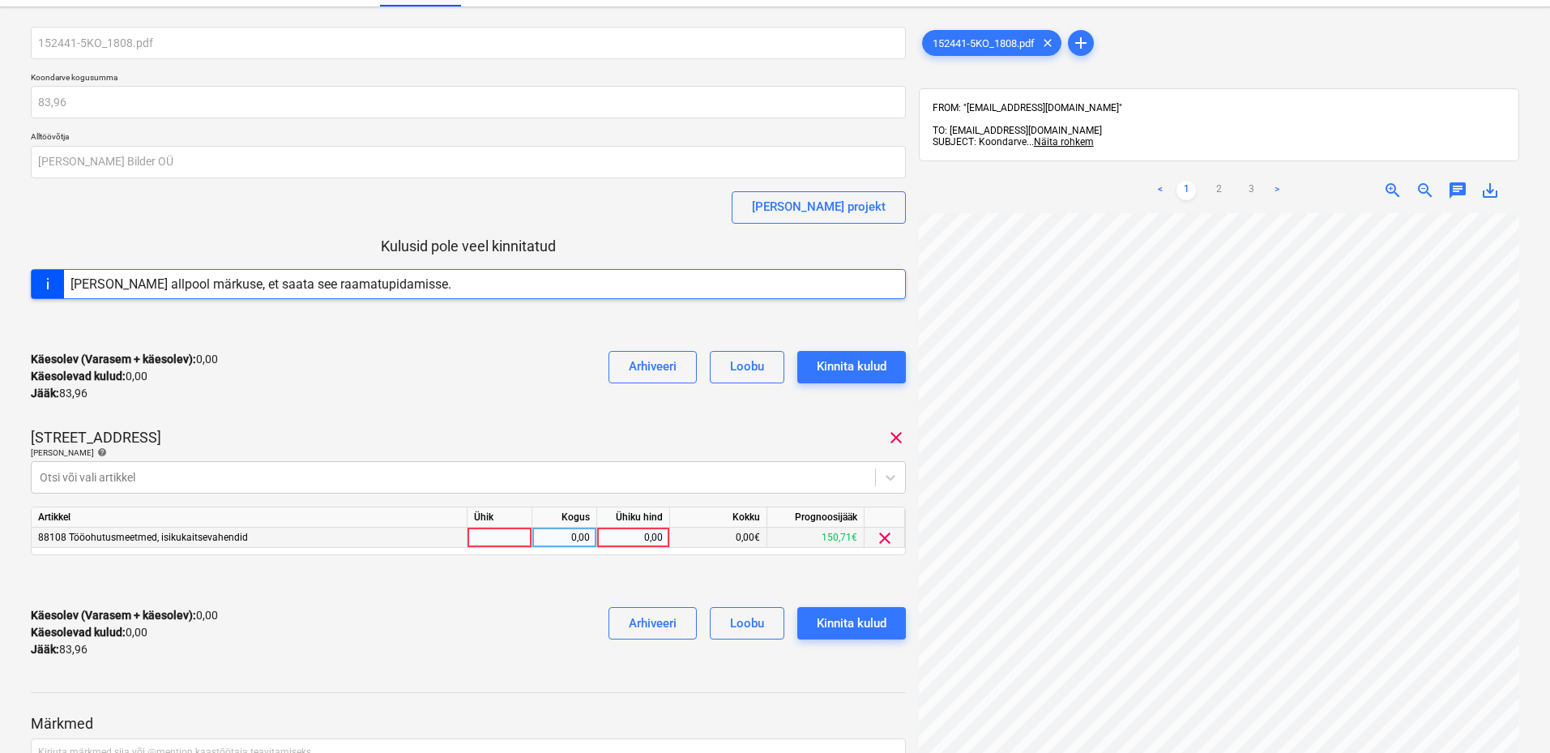
click at [516, 536] on div at bounding box center [499, 537] width 65 height 20
type input "kmpl"
click at [585, 540] on div "0,00" at bounding box center [564, 537] width 51 height 20
click at [624, 539] on div "0,00" at bounding box center [633, 537] width 59 height 20
type input "83,96"
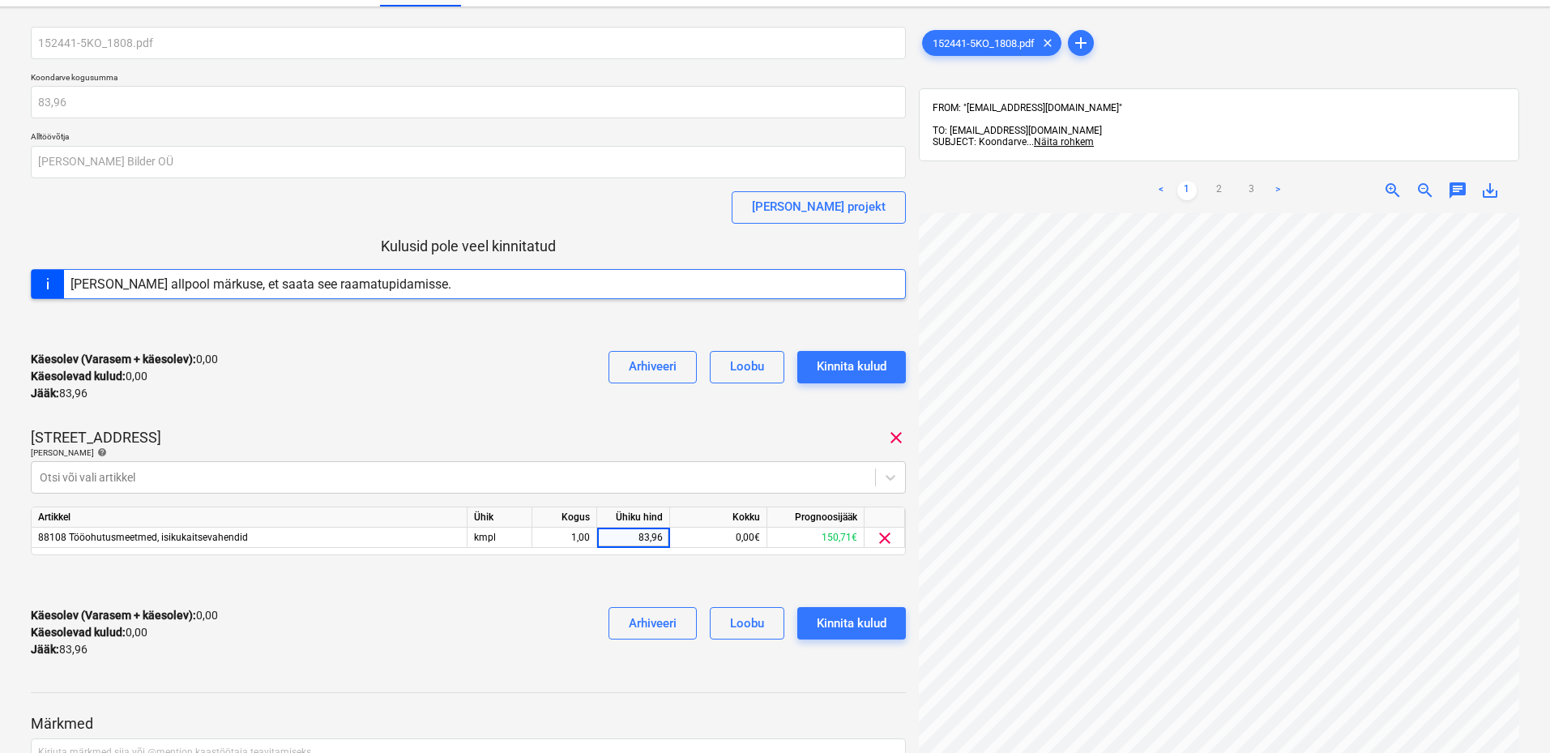
click at [586, 608] on div "Käesolev (Varasem + käesolev) : 0,00 Käesolevad kulud : 0,00 Jääk : 83,96 Arhiv…" at bounding box center [468, 632] width 875 height 77
click at [864, 622] on div "Kinnita kulud" at bounding box center [852, 623] width 70 height 21
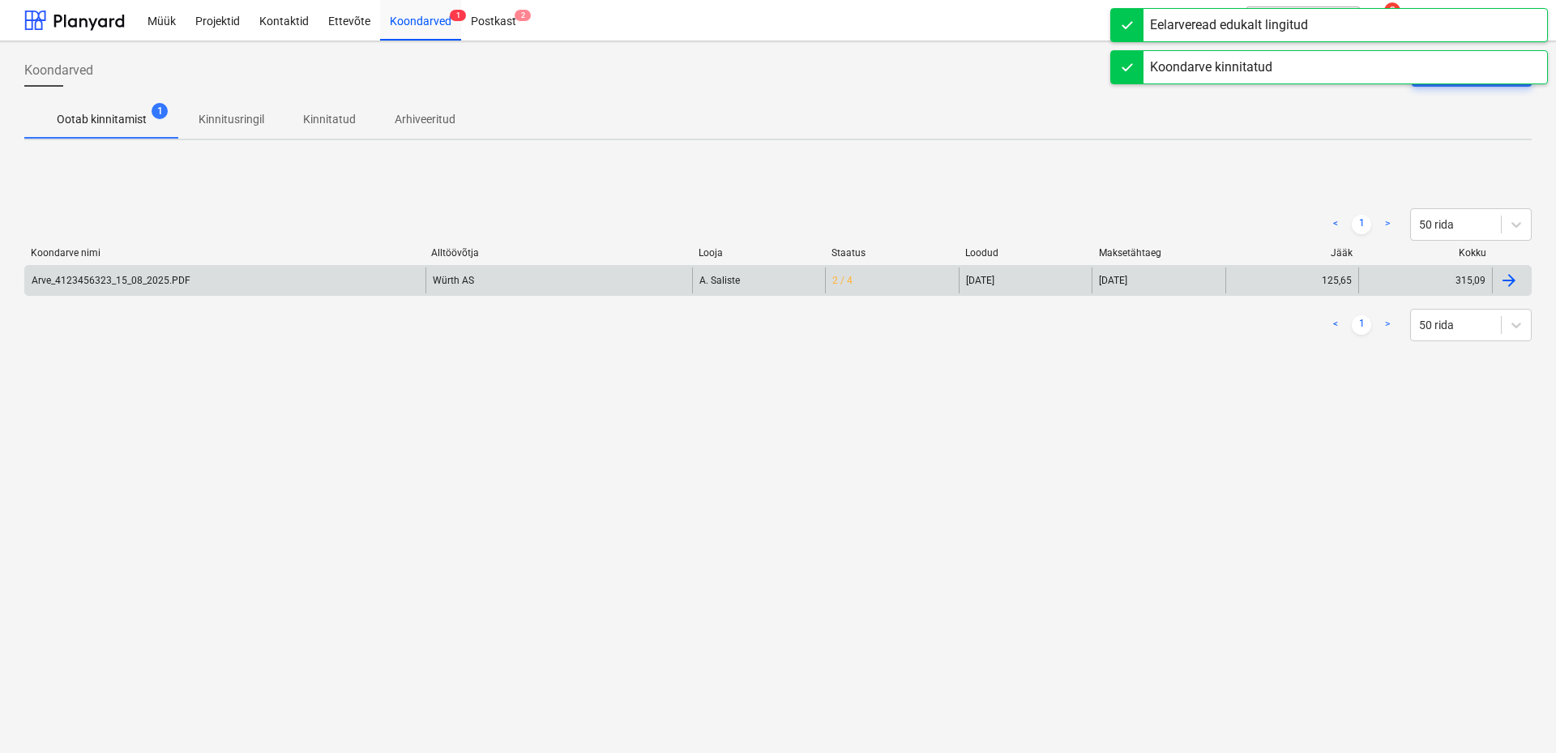
click at [279, 283] on div "Arve_4123456323_15_08_2025.PDF" at bounding box center [225, 280] width 400 height 26
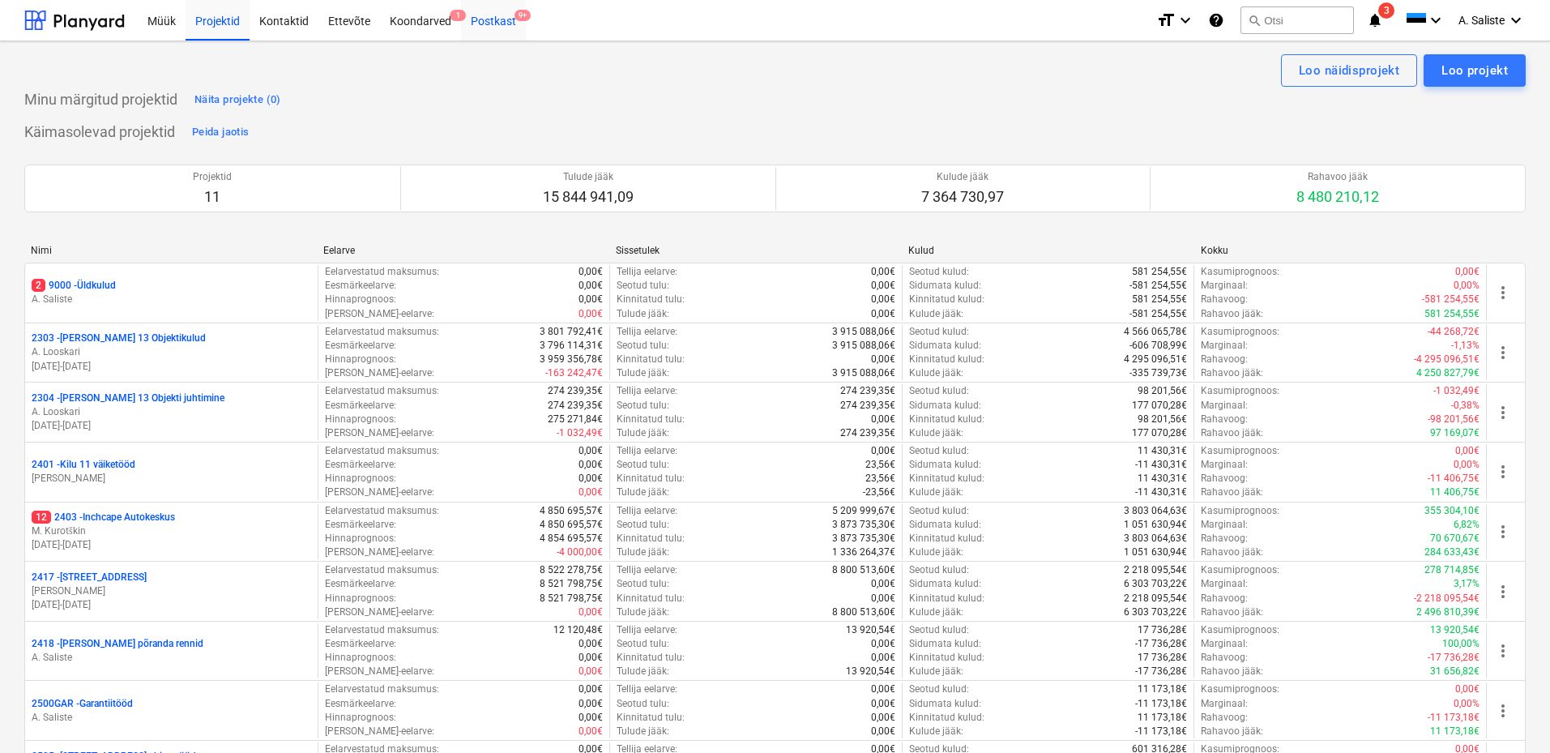
click at [504, 23] on div "Postkast 9+" at bounding box center [493, 19] width 65 height 41
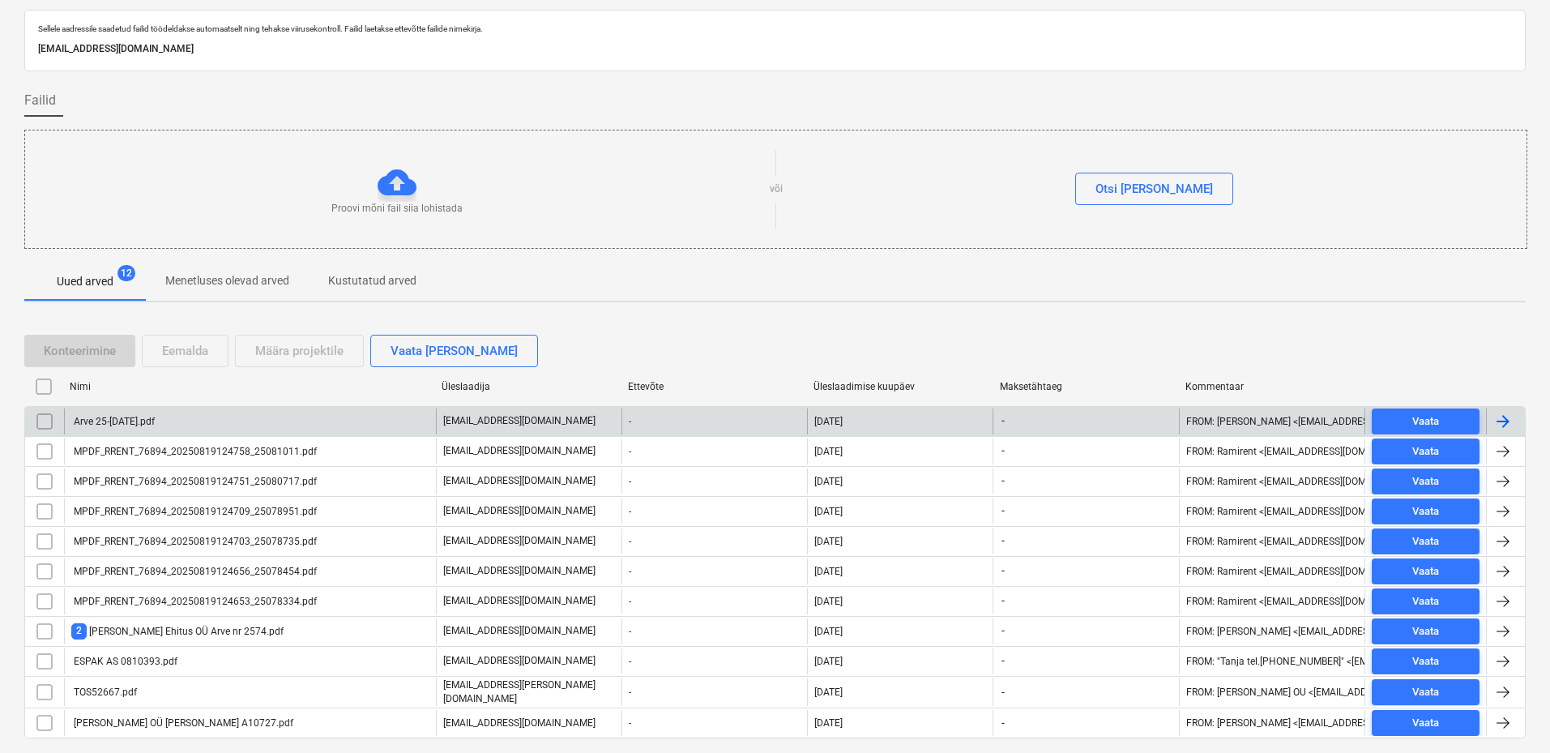
scroll to position [87, 0]
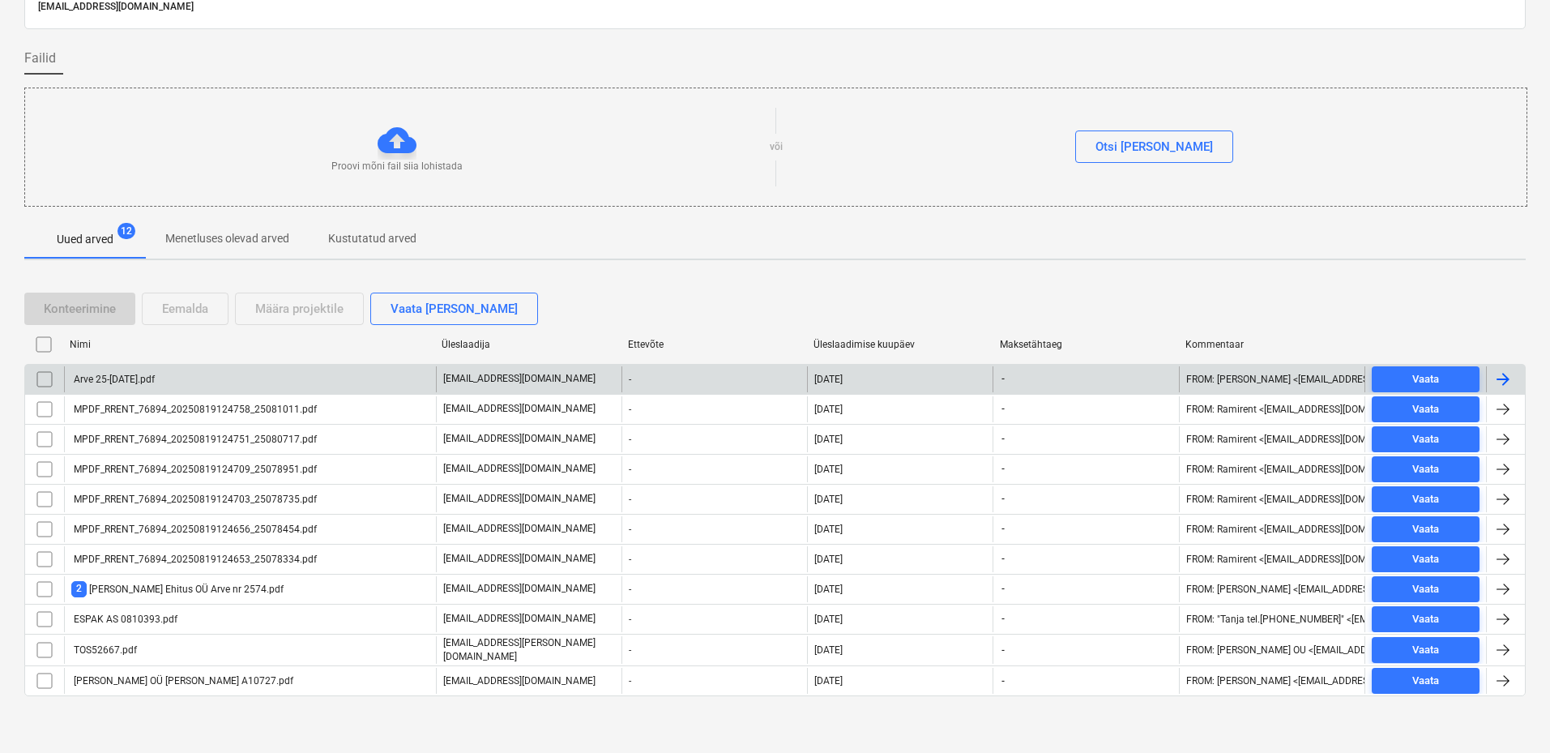
click at [253, 385] on div "Arve 25-7 august 2025.pdf" at bounding box center [250, 379] width 372 height 26
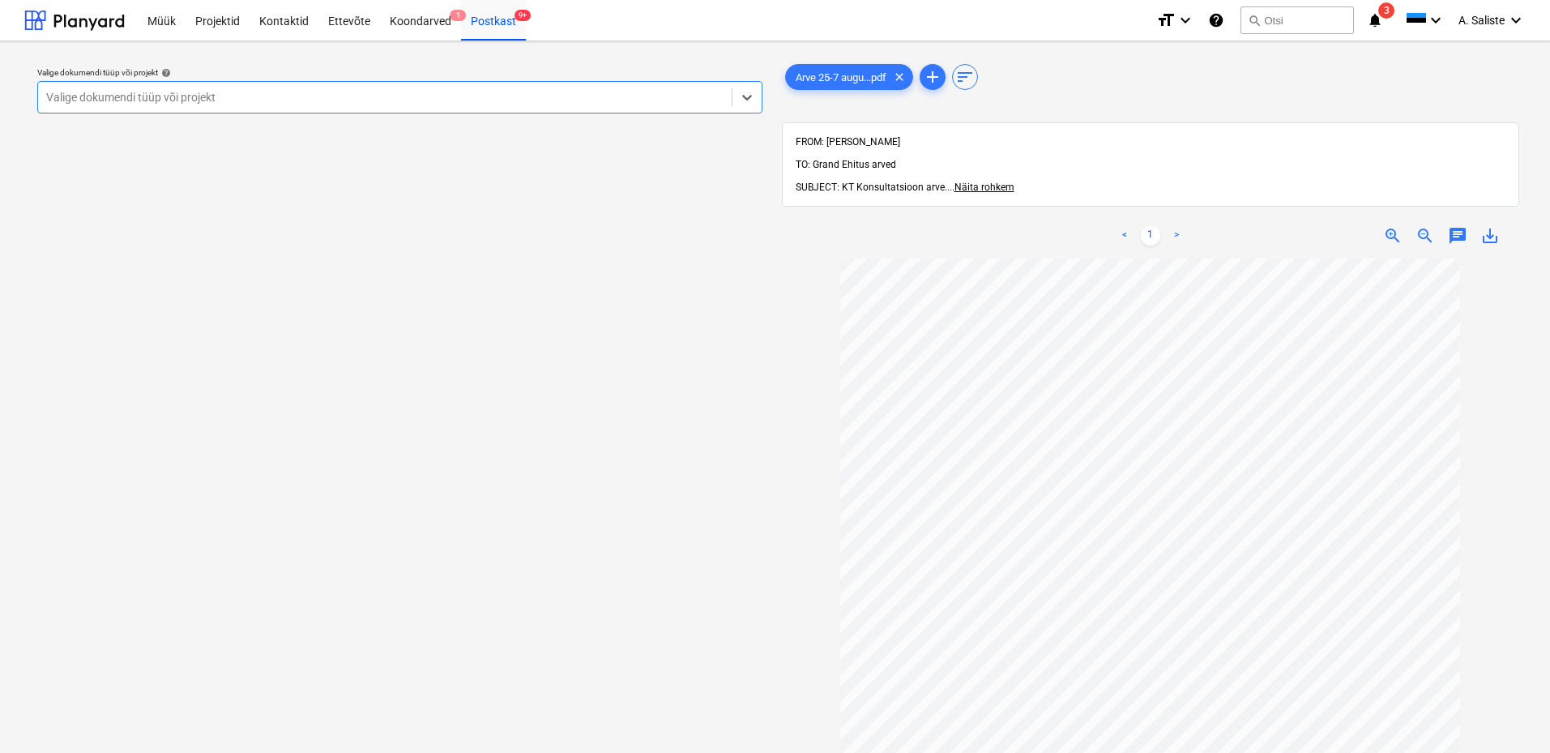
click at [551, 103] on div at bounding box center [384, 97] width 677 height 16
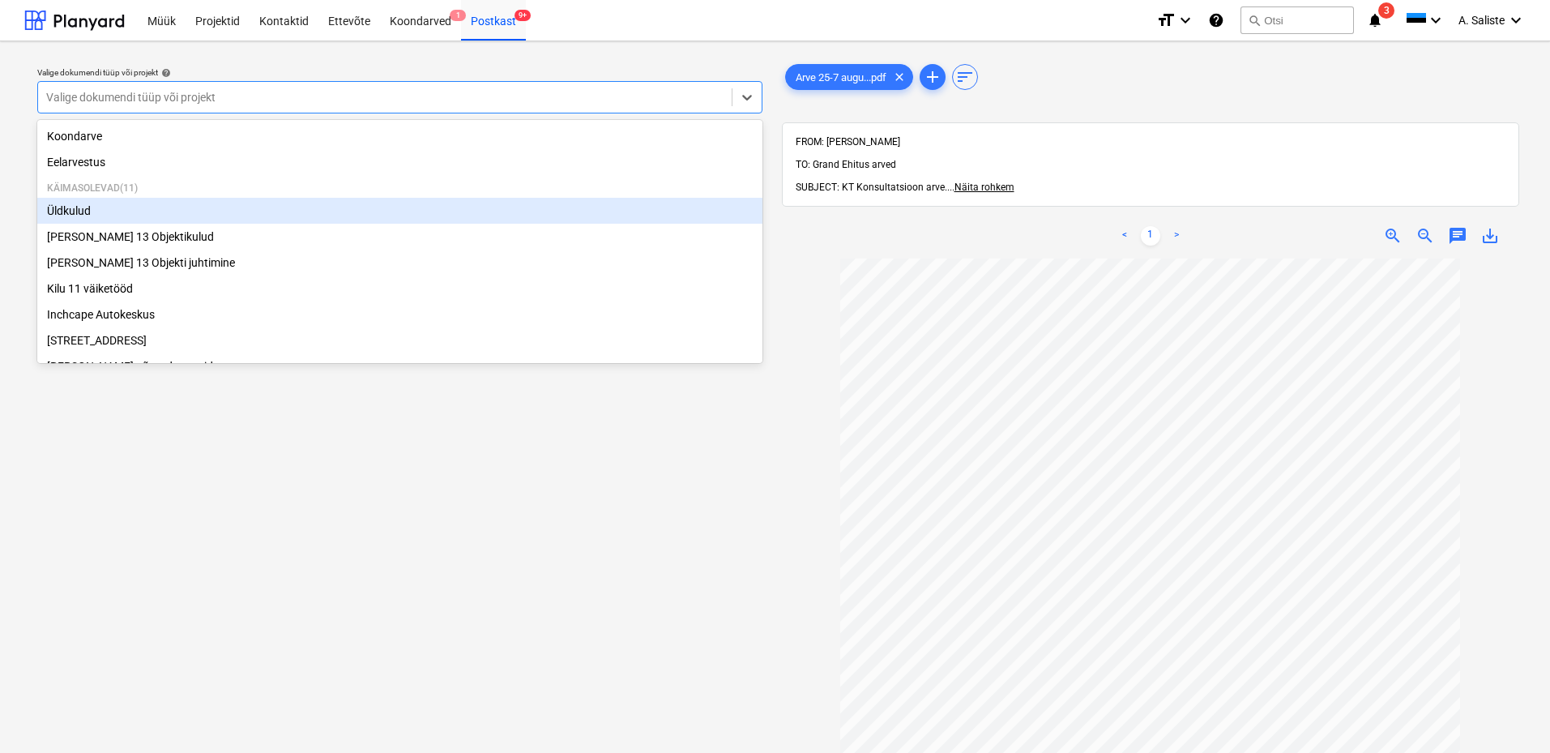
click at [154, 217] on div "Üldkulud" at bounding box center [399, 211] width 725 height 26
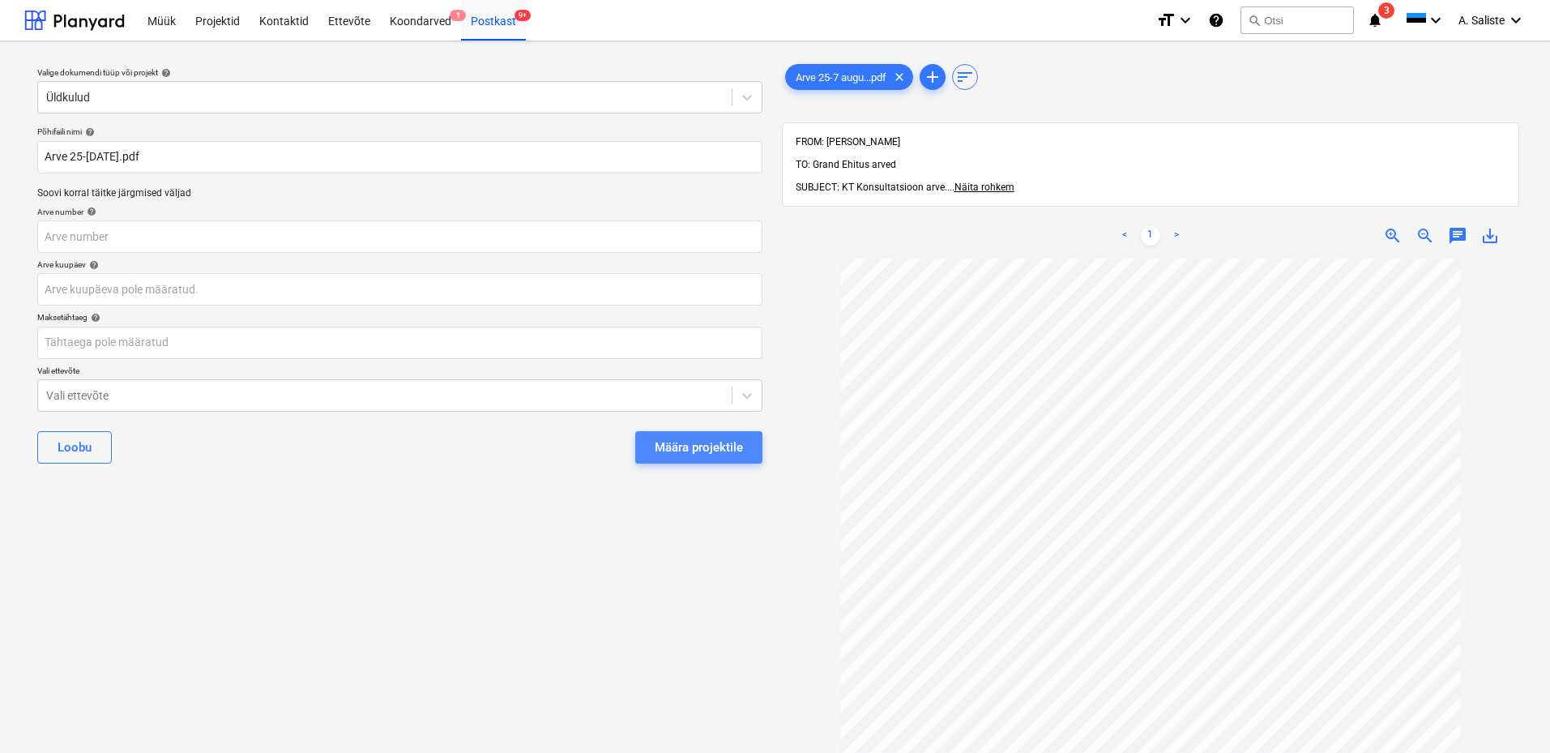
click at [685, 451] on div "Määra projektile" at bounding box center [699, 447] width 88 height 21
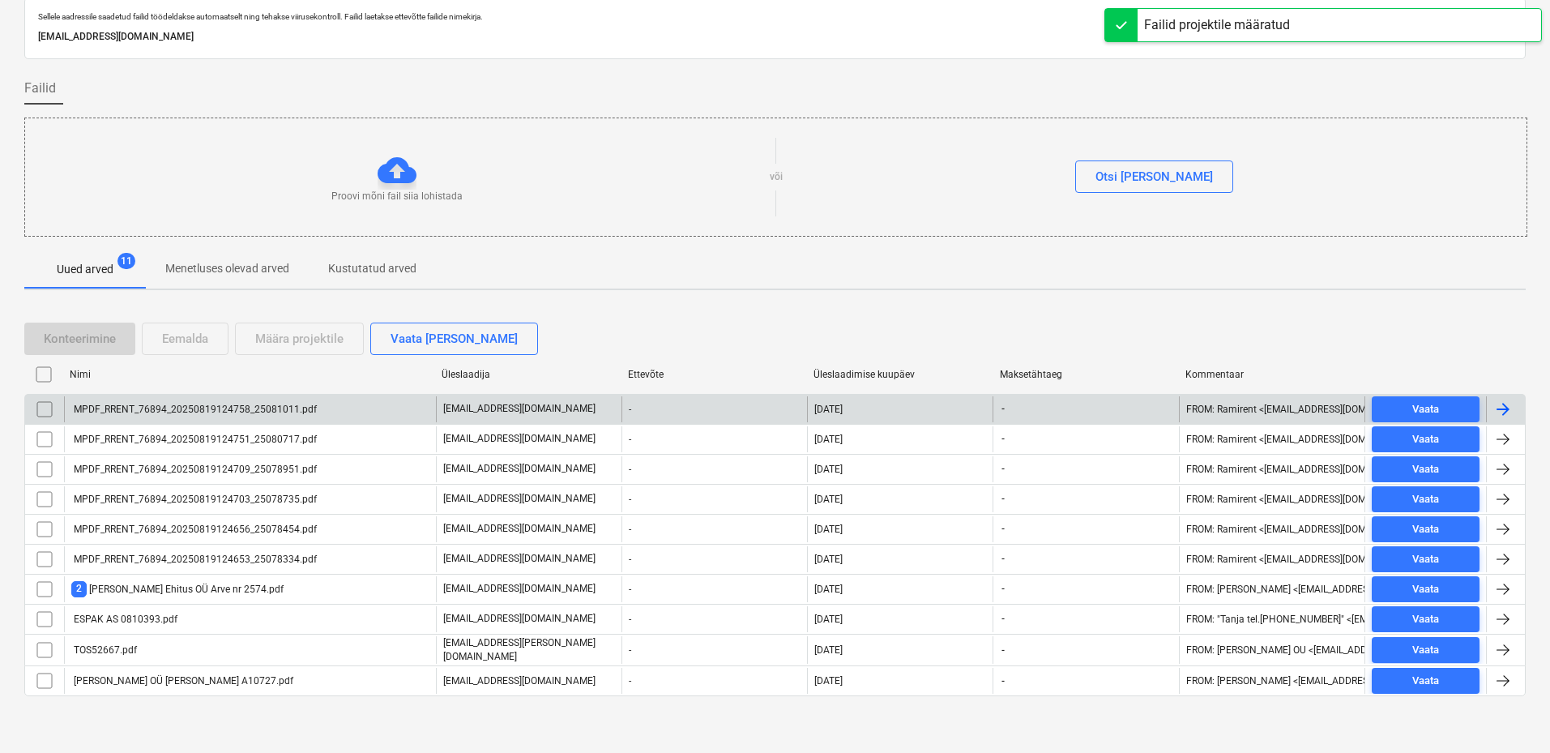
click at [180, 413] on div "MPDF_RRENT_76894_20250819124758_25081011.pdf" at bounding box center [193, 408] width 245 height 11
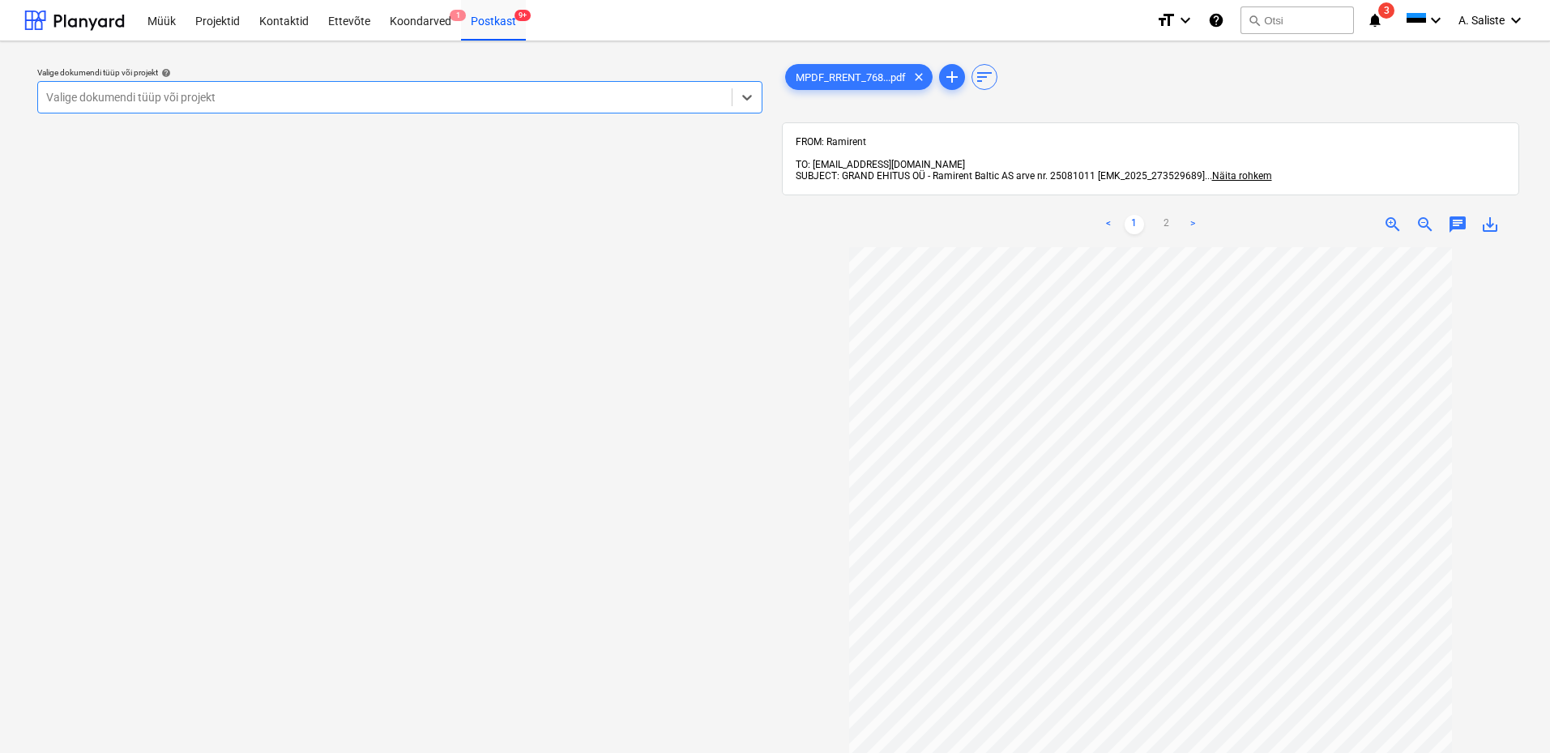
click at [576, 100] on div at bounding box center [384, 97] width 677 height 16
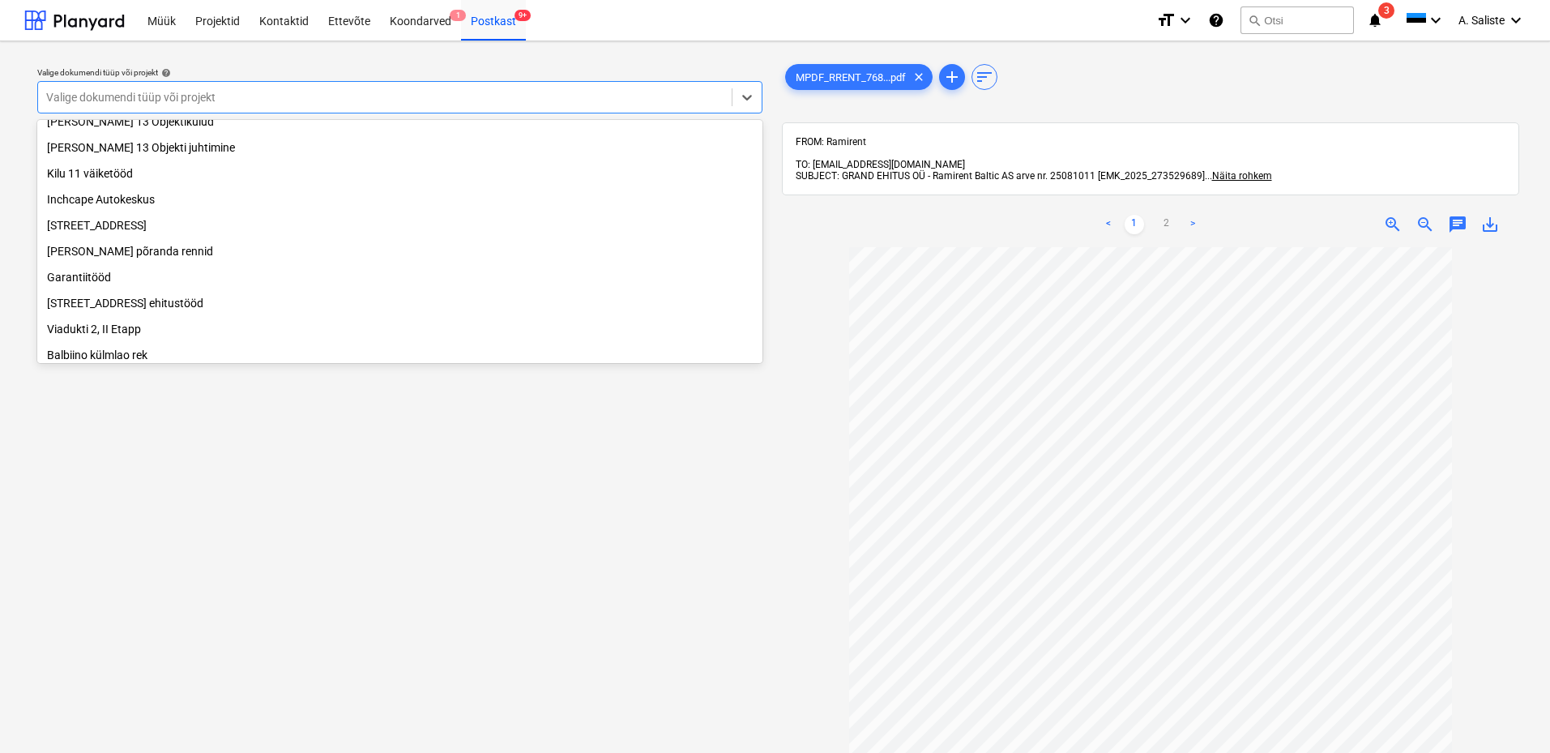
scroll to position [223, 0]
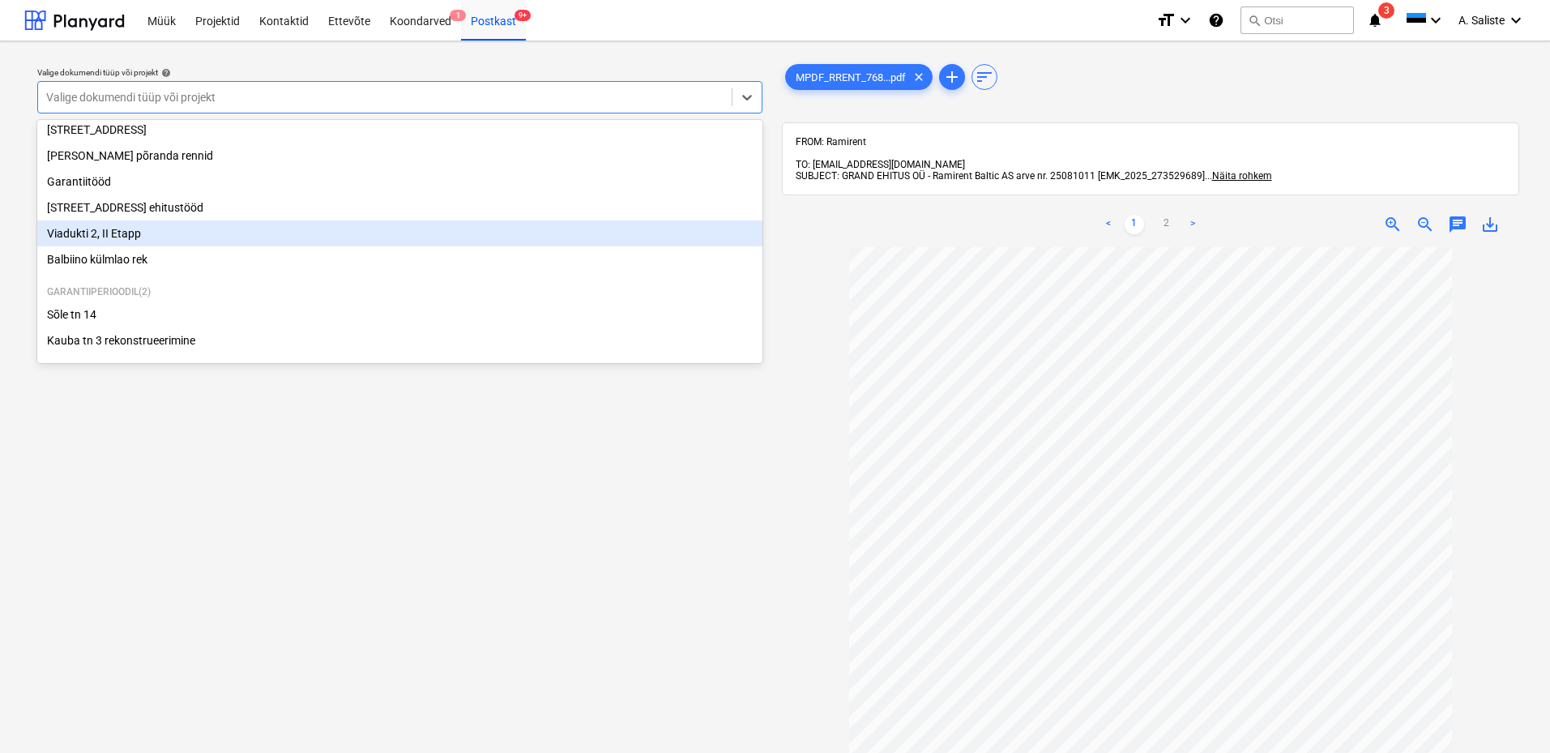
click at [133, 238] on div "Viadukti 2, II Etapp" at bounding box center [399, 233] width 725 height 26
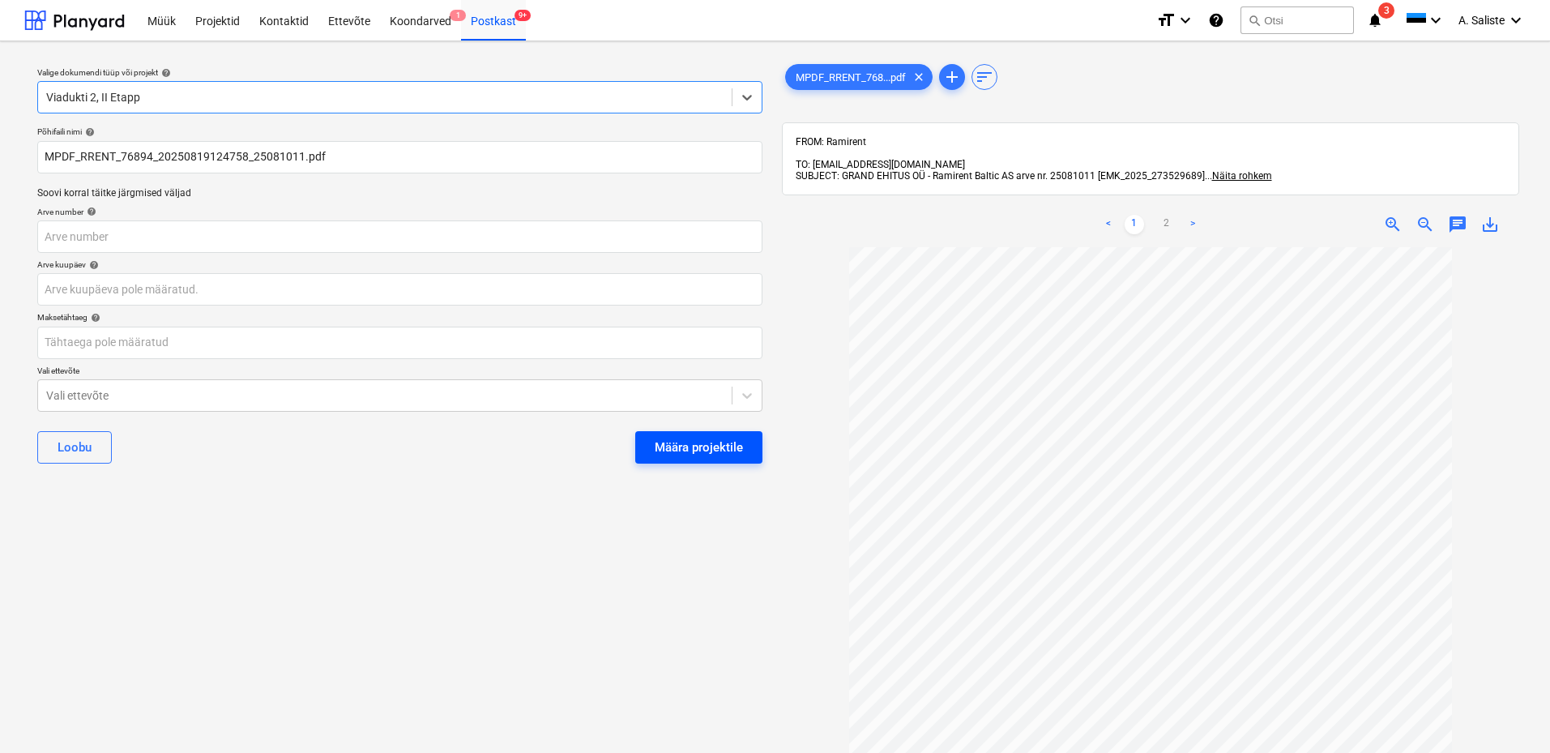
click at [691, 453] on div "Määra projektile" at bounding box center [699, 447] width 88 height 21
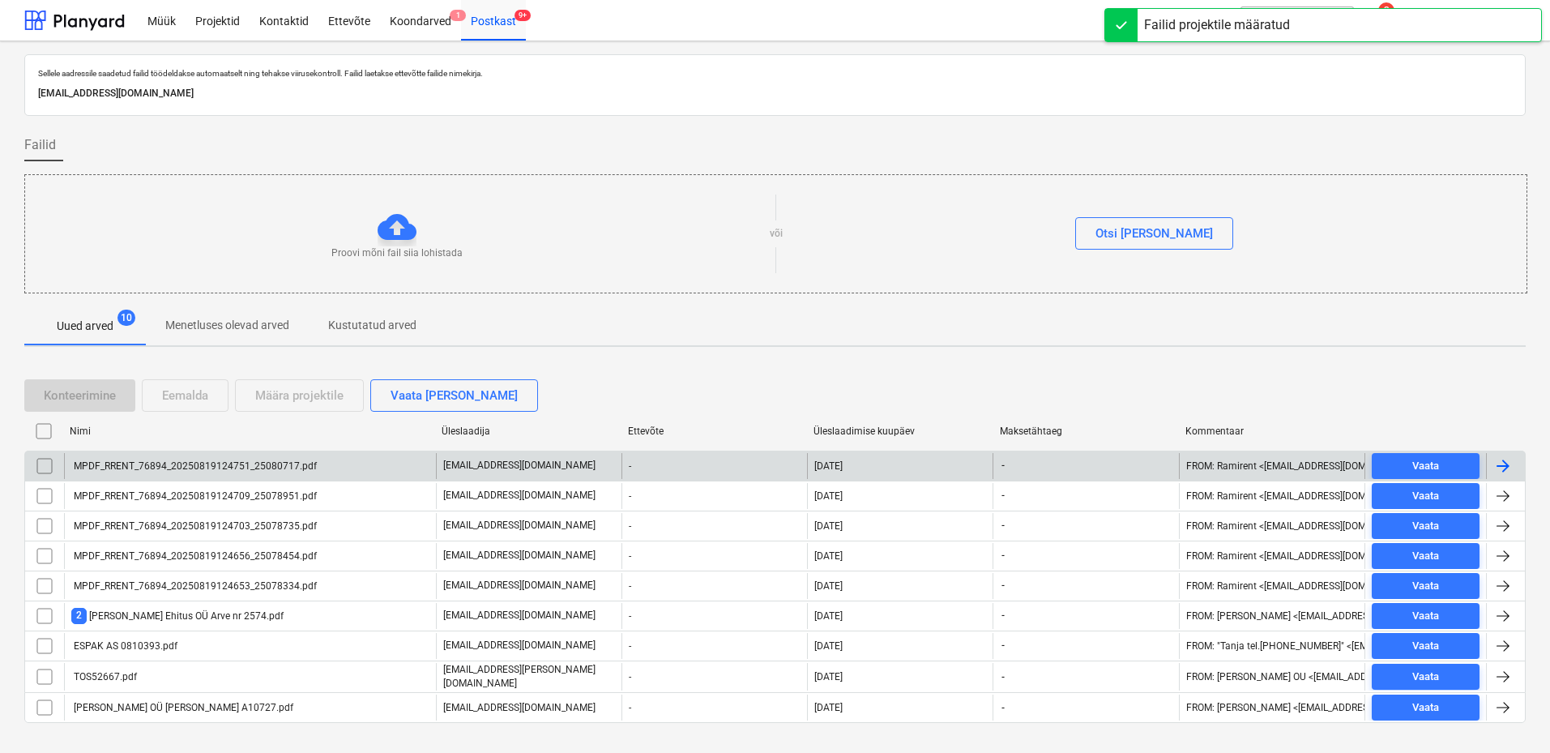
click at [165, 471] on div "MPDF_RRENT_76894_20250819124751_25080717.pdf" at bounding box center [193, 465] width 245 height 11
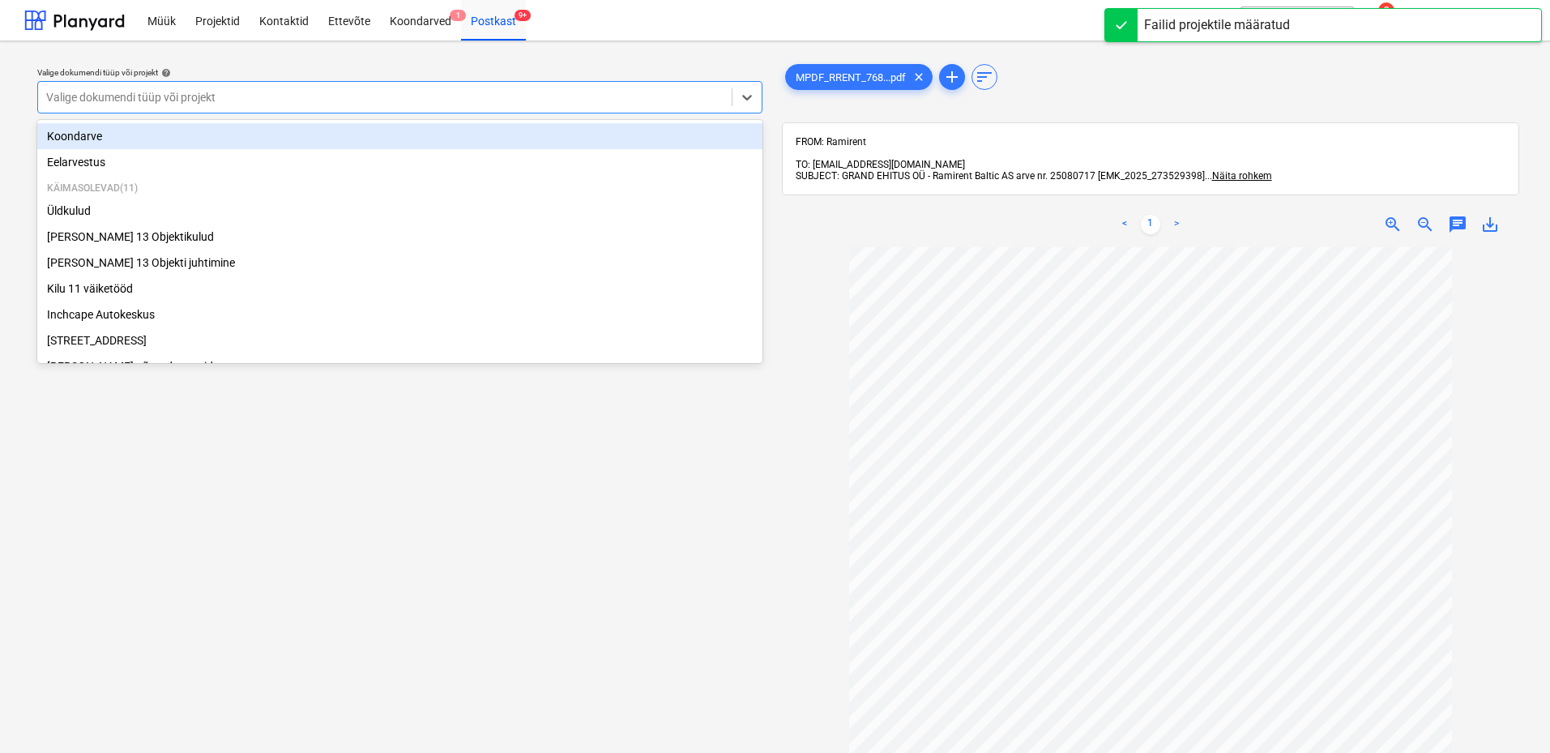
click at [561, 101] on div at bounding box center [384, 97] width 677 height 16
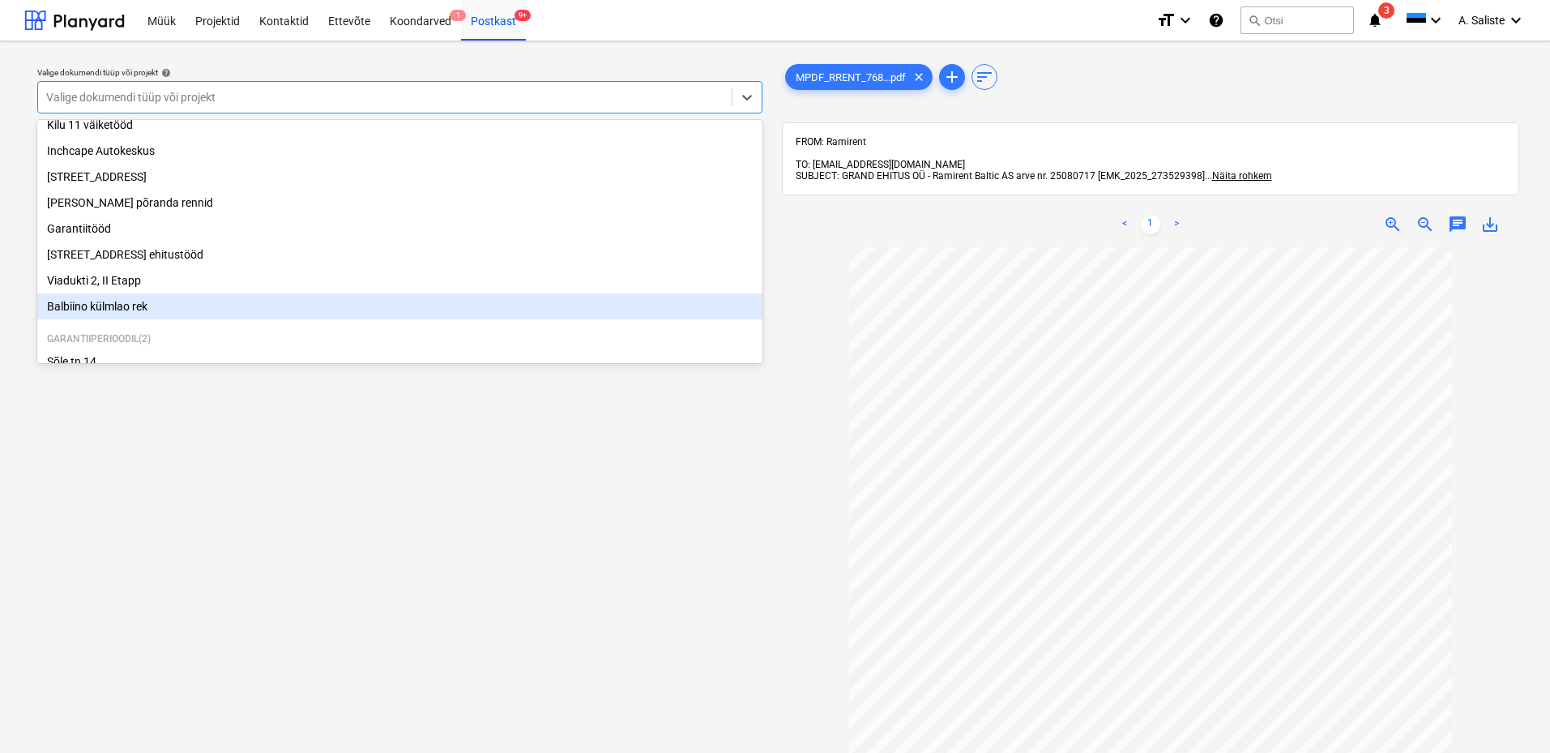
scroll to position [142, 0]
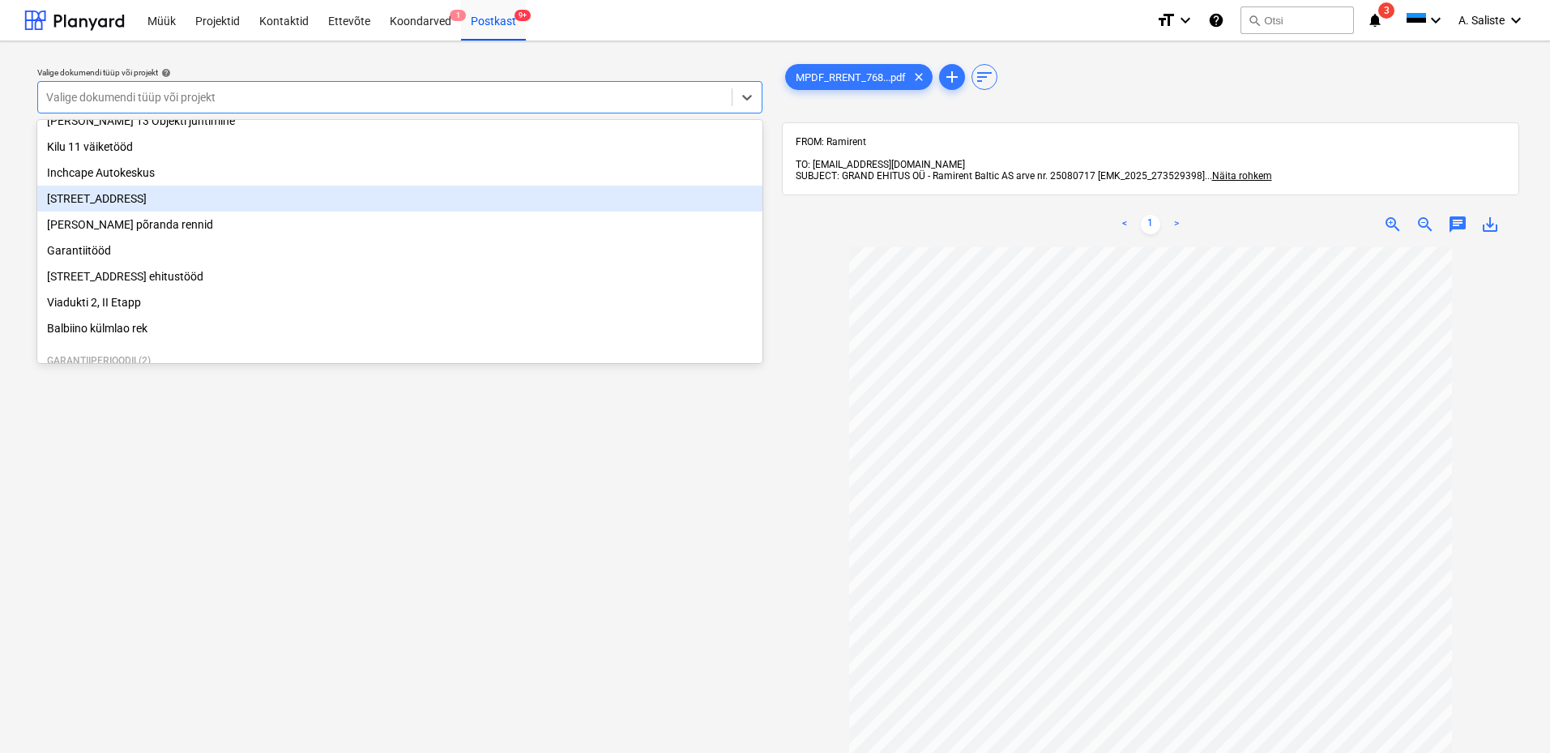
click at [157, 205] on div "[STREET_ADDRESS]" at bounding box center [399, 199] width 725 height 26
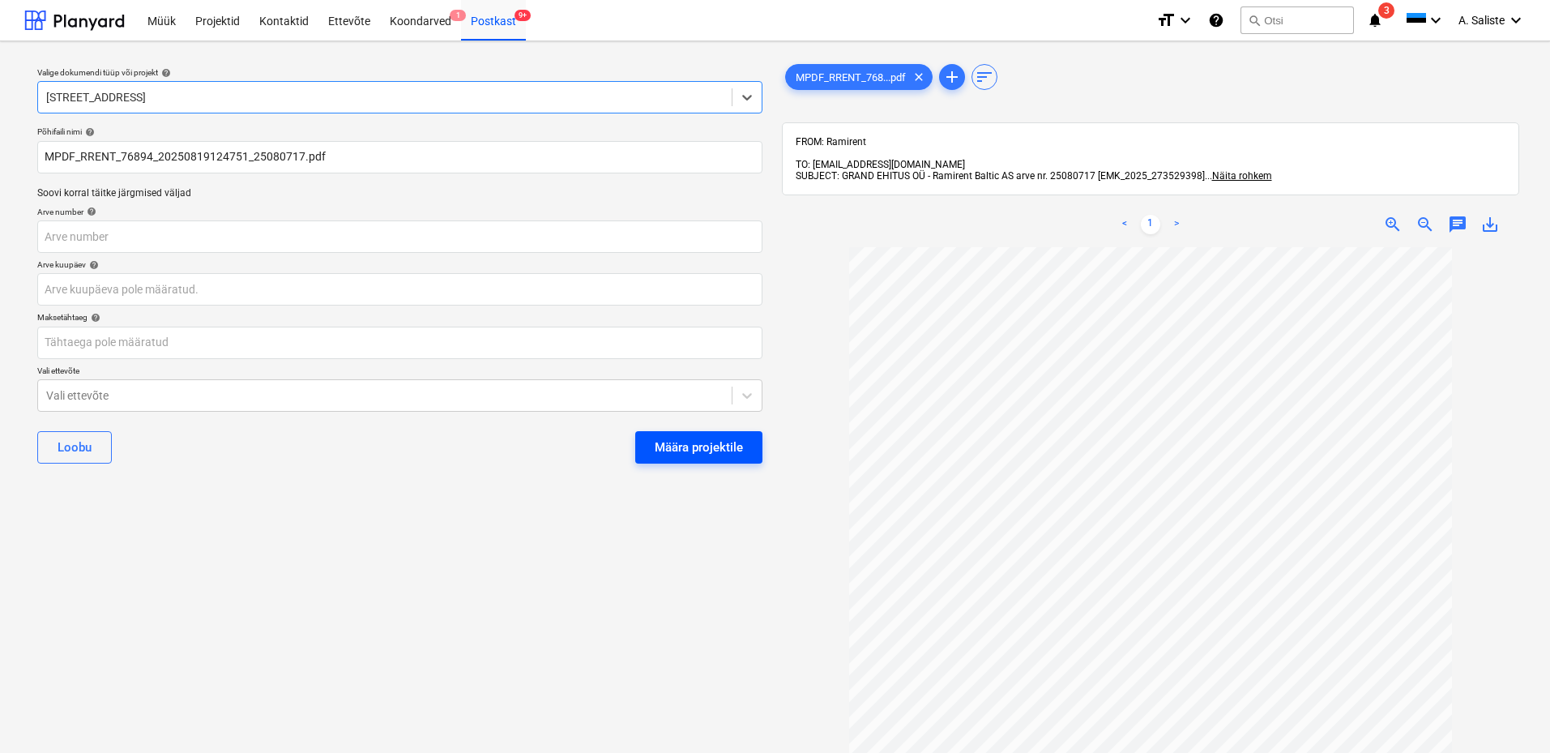
click at [732, 446] on div "Määra projektile" at bounding box center [699, 447] width 88 height 21
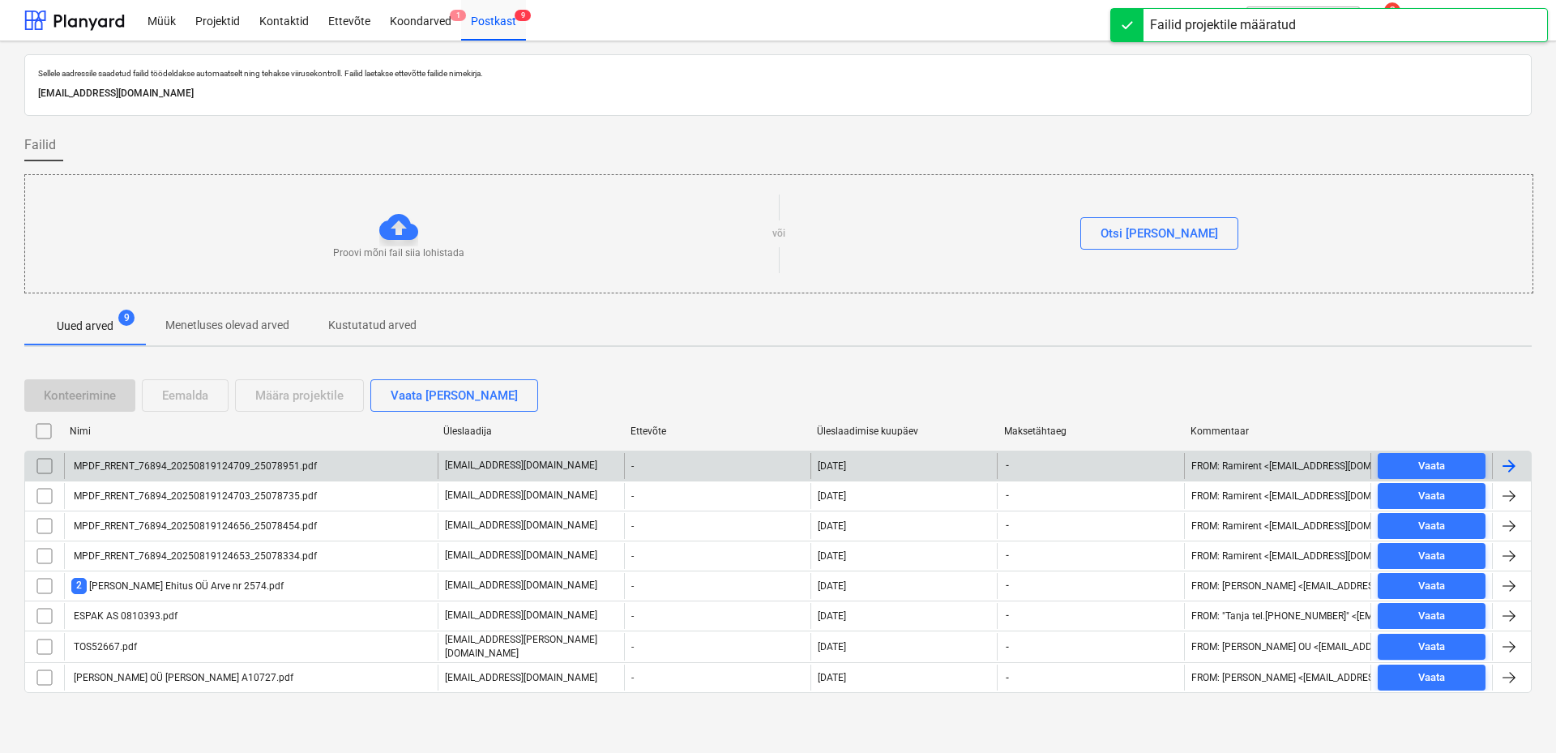
click at [242, 471] on div "MPDF_RRENT_76894_20250819124709_25078951.pdf" at bounding box center [193, 465] width 245 height 11
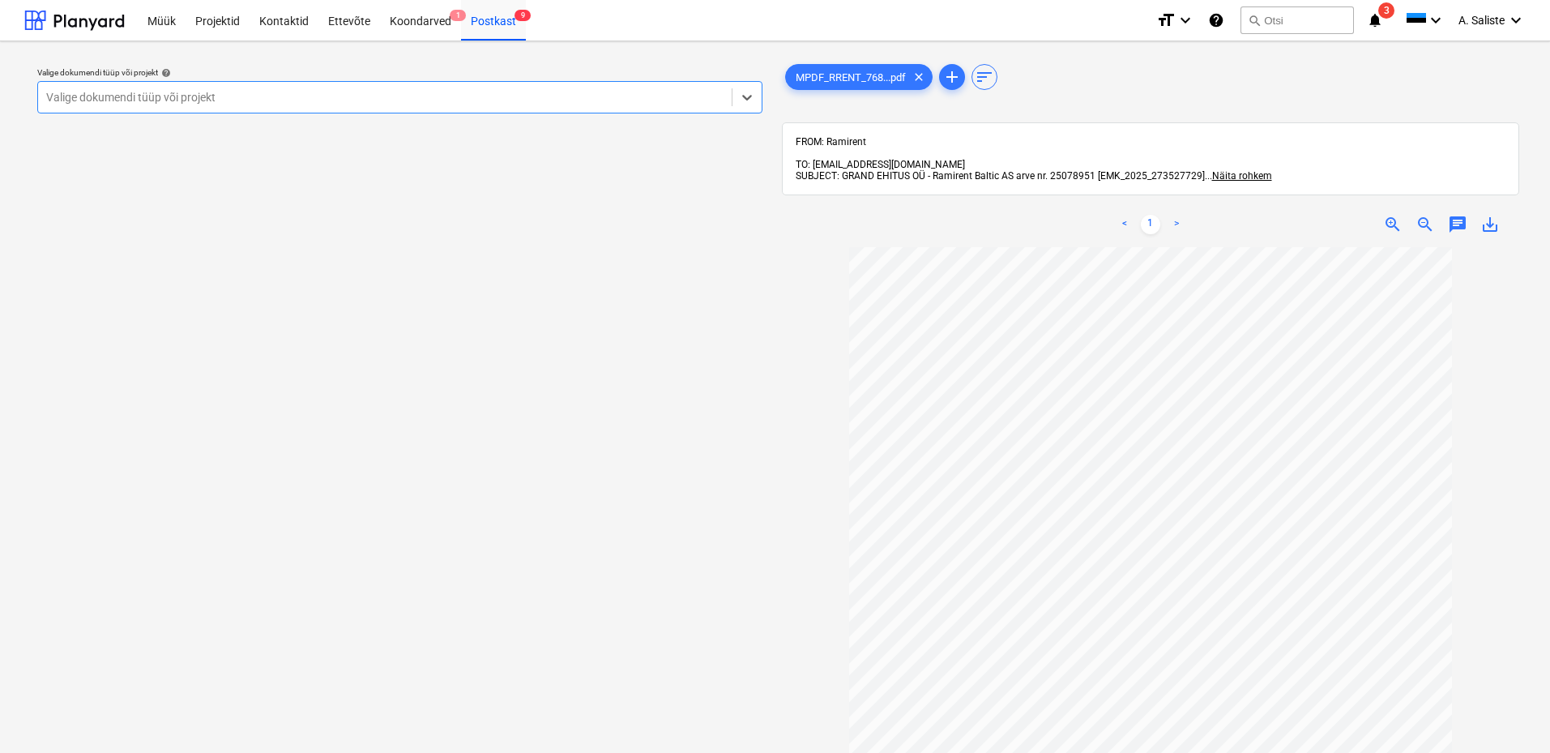
click at [679, 83] on div "Valige dokumendi tüüp või projekt" at bounding box center [399, 97] width 725 height 32
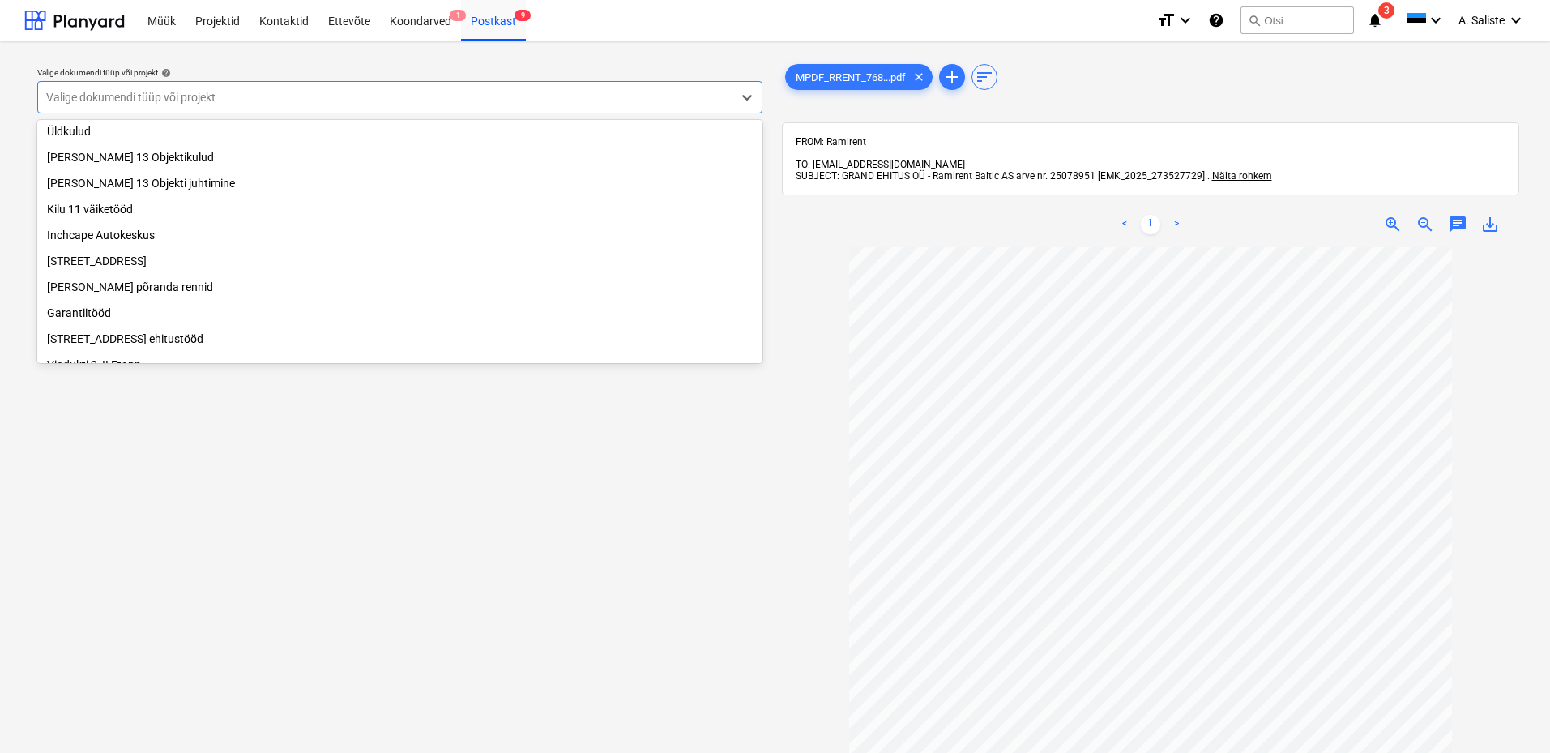
scroll to position [61, 0]
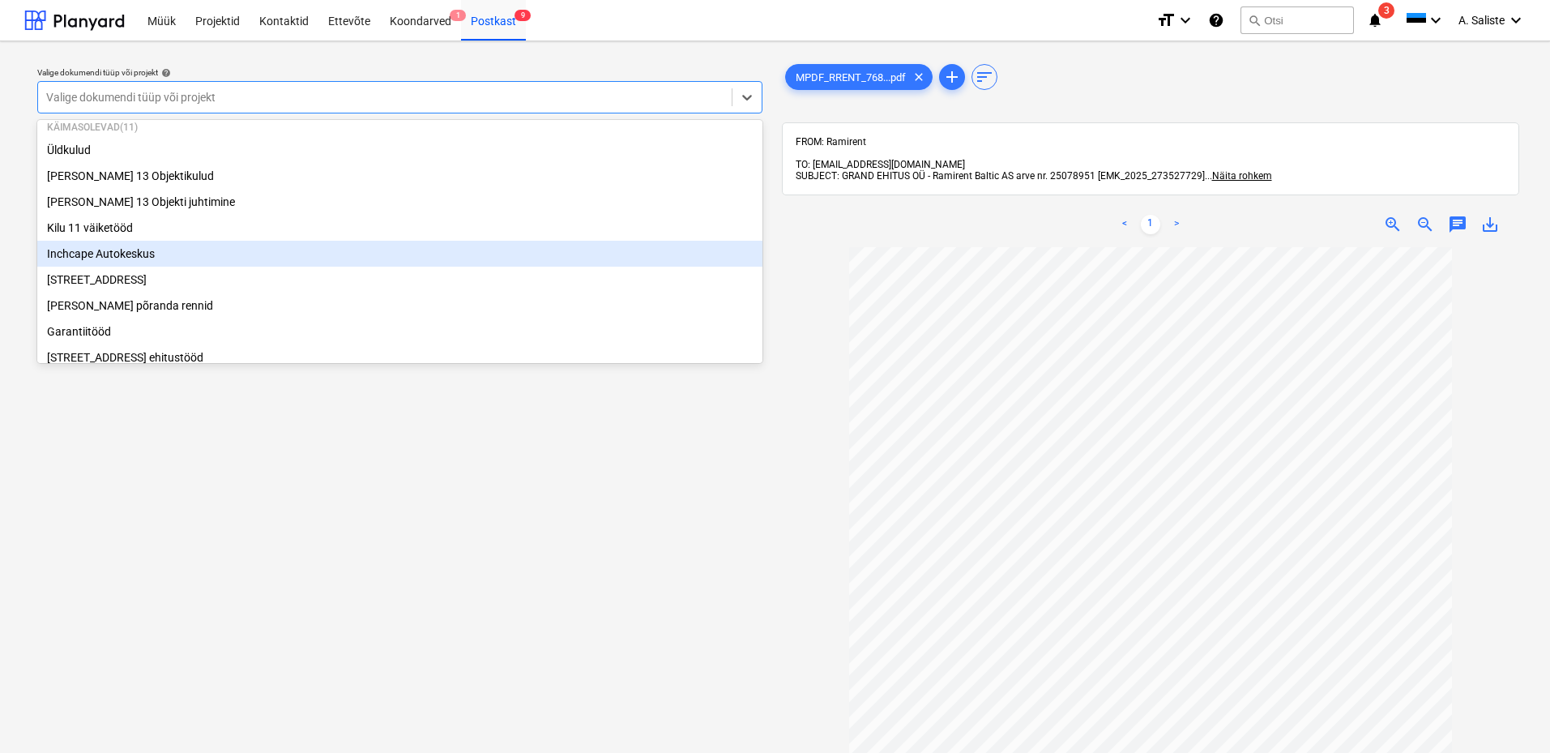
click at [153, 258] on div "Inchcape Autokeskus" at bounding box center [399, 254] width 725 height 26
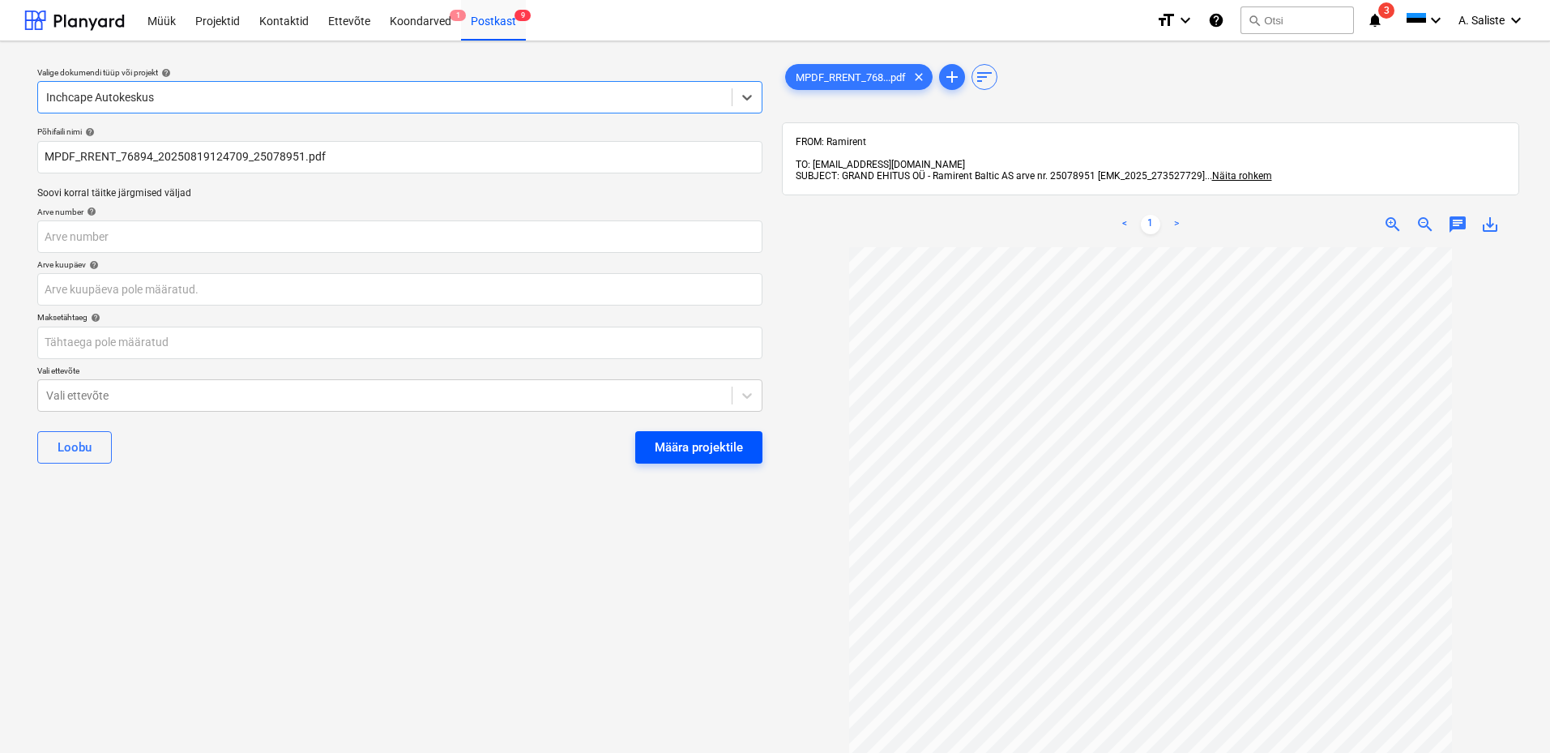
click at [650, 438] on button "Määra projektile" at bounding box center [698, 447] width 127 height 32
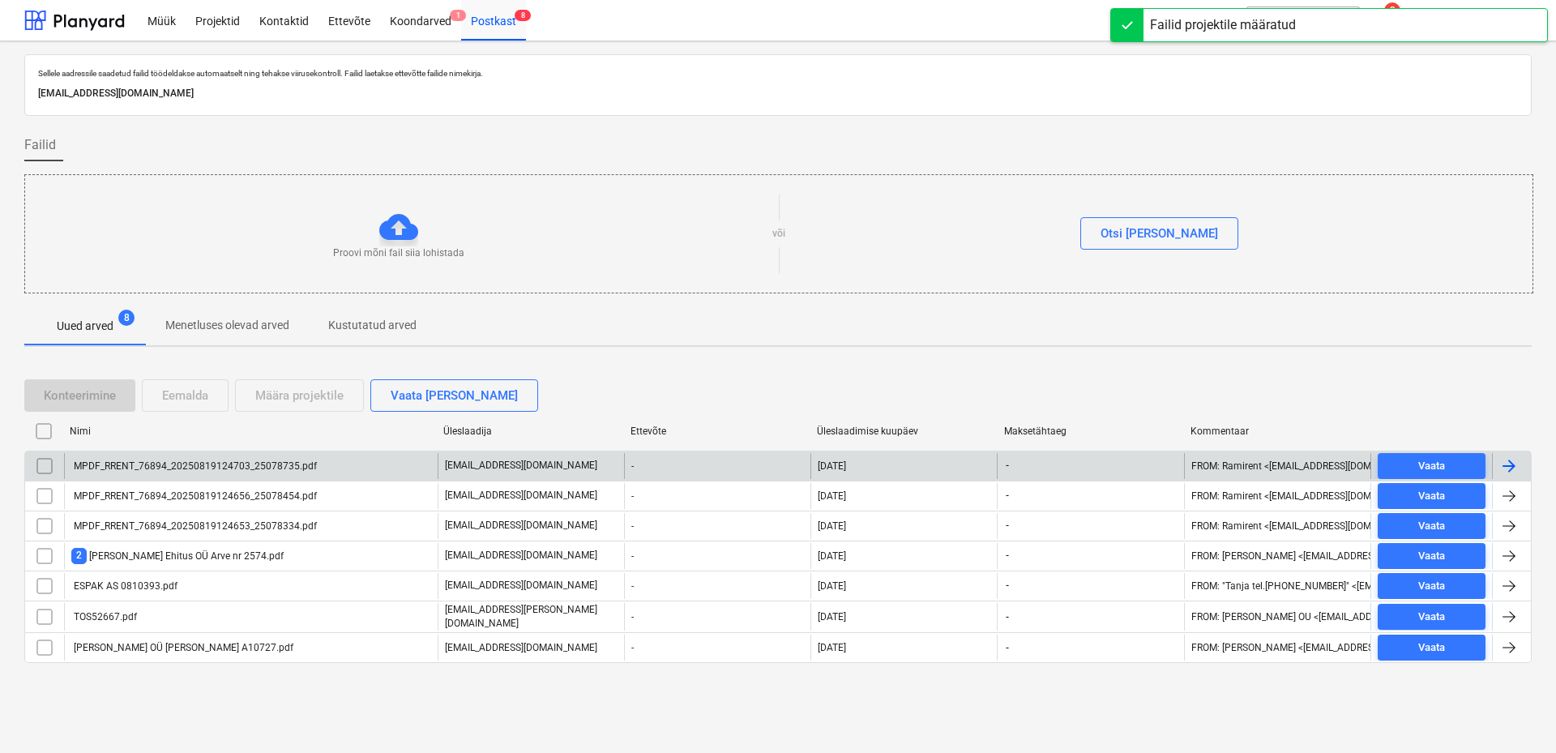
click at [228, 463] on div "MPDF_RRENT_76894_20250819124703_25078735.pdf" at bounding box center [193, 465] width 245 height 11
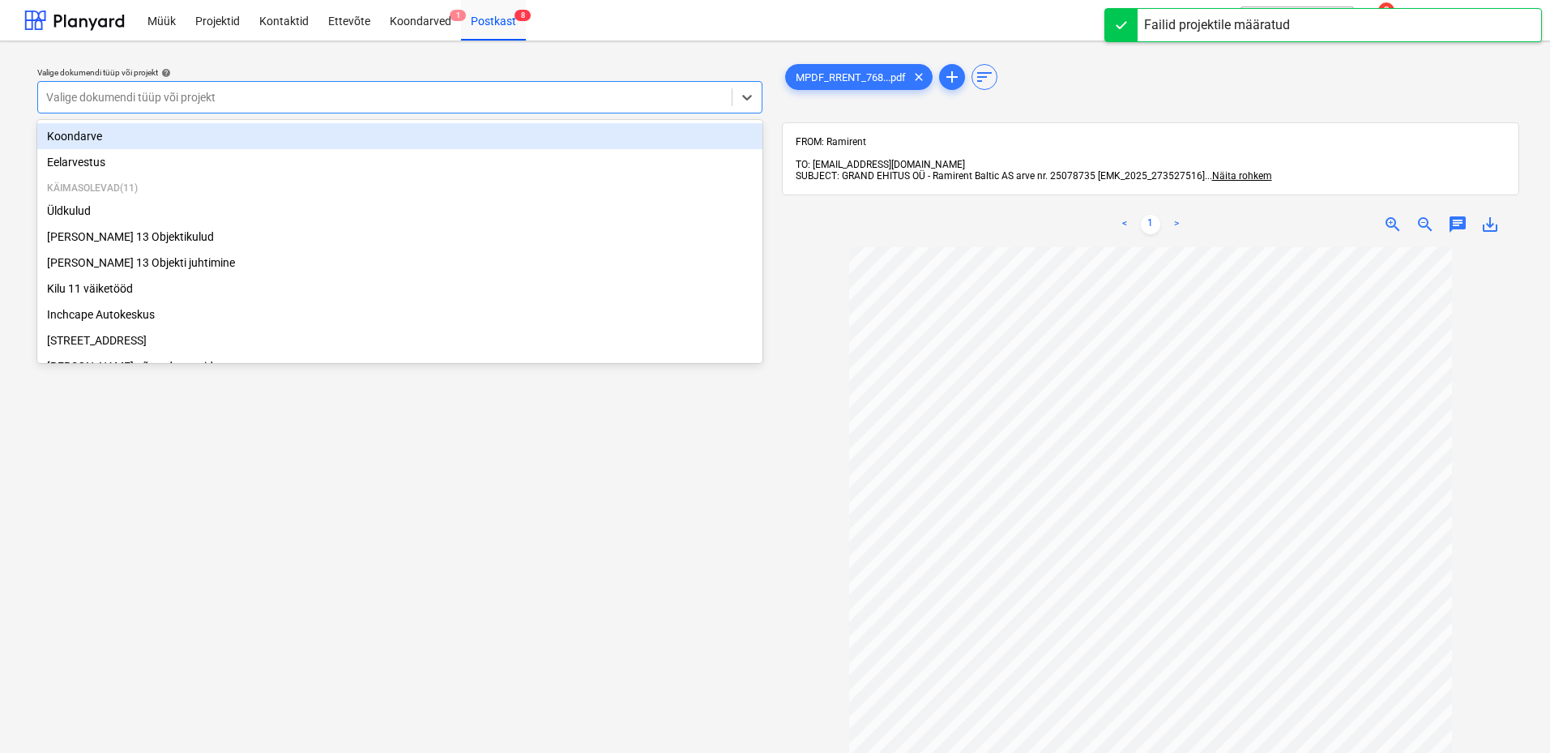
click at [598, 93] on div at bounding box center [384, 97] width 677 height 16
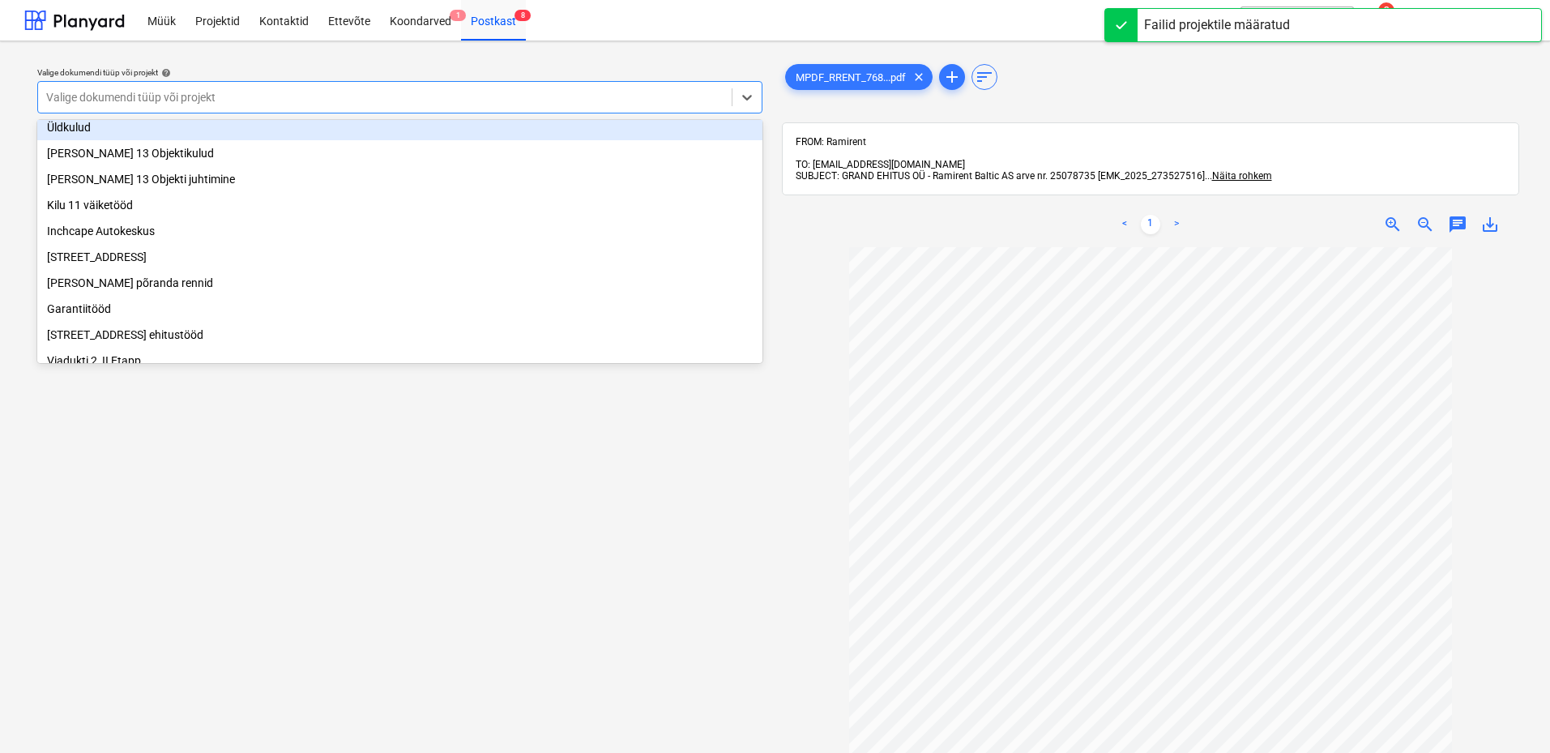
scroll to position [223, 0]
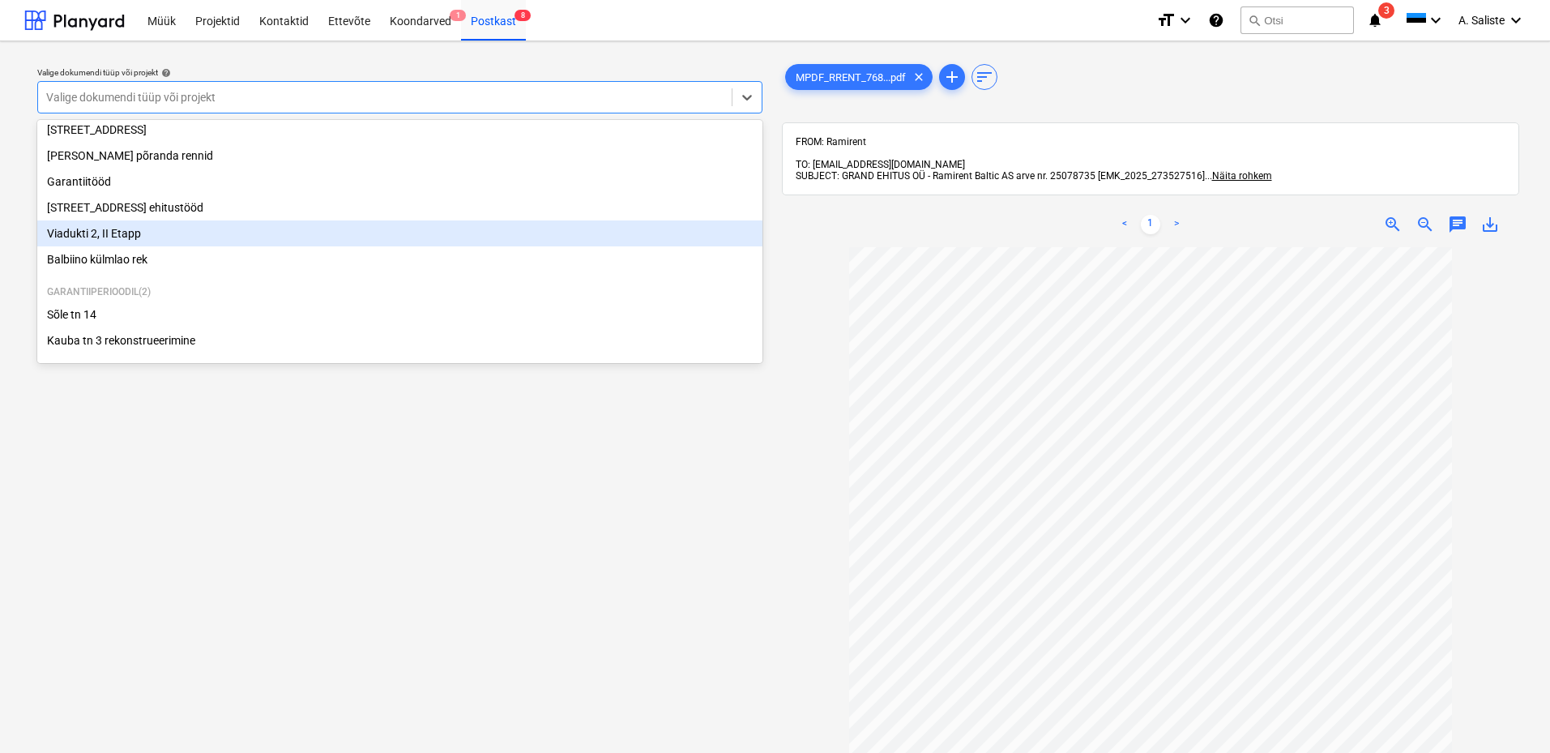
click at [126, 240] on div "Viadukti 2, II Etapp" at bounding box center [399, 233] width 725 height 26
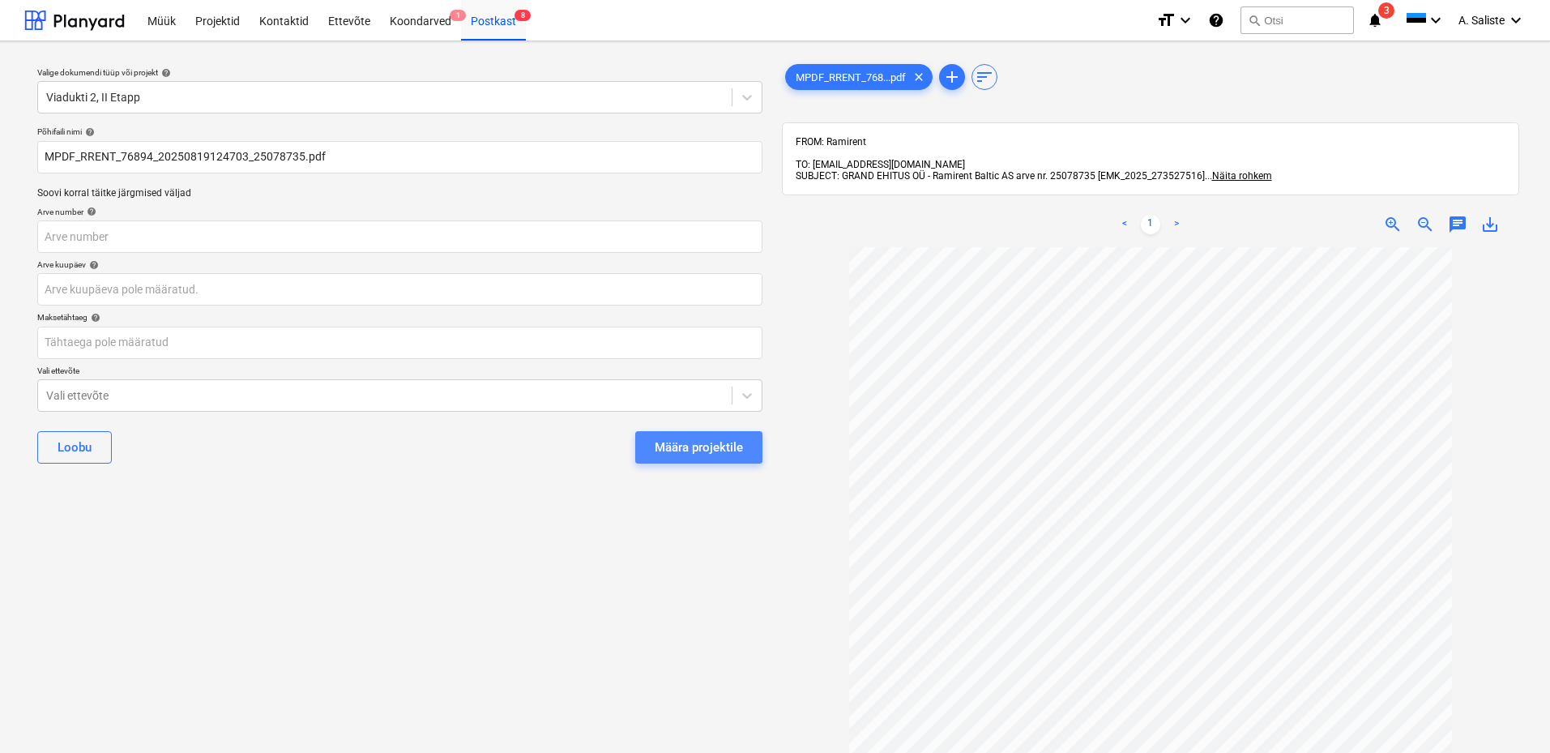
click at [659, 447] on div "Määra projektile" at bounding box center [699, 447] width 88 height 21
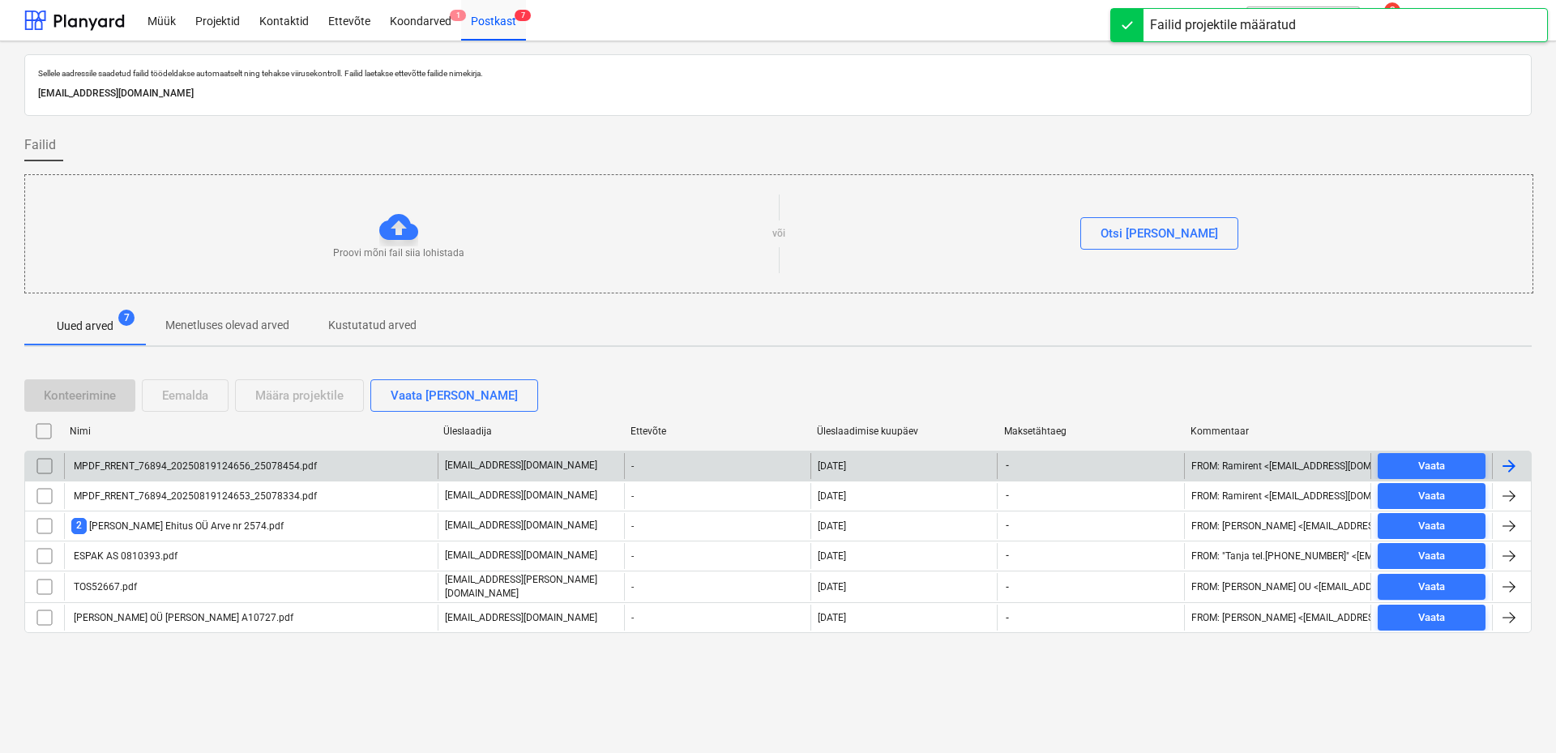
click at [203, 472] on div "MPDF_RRENT_76894_20250819124656_25078454.pdf" at bounding box center [251, 466] width 374 height 26
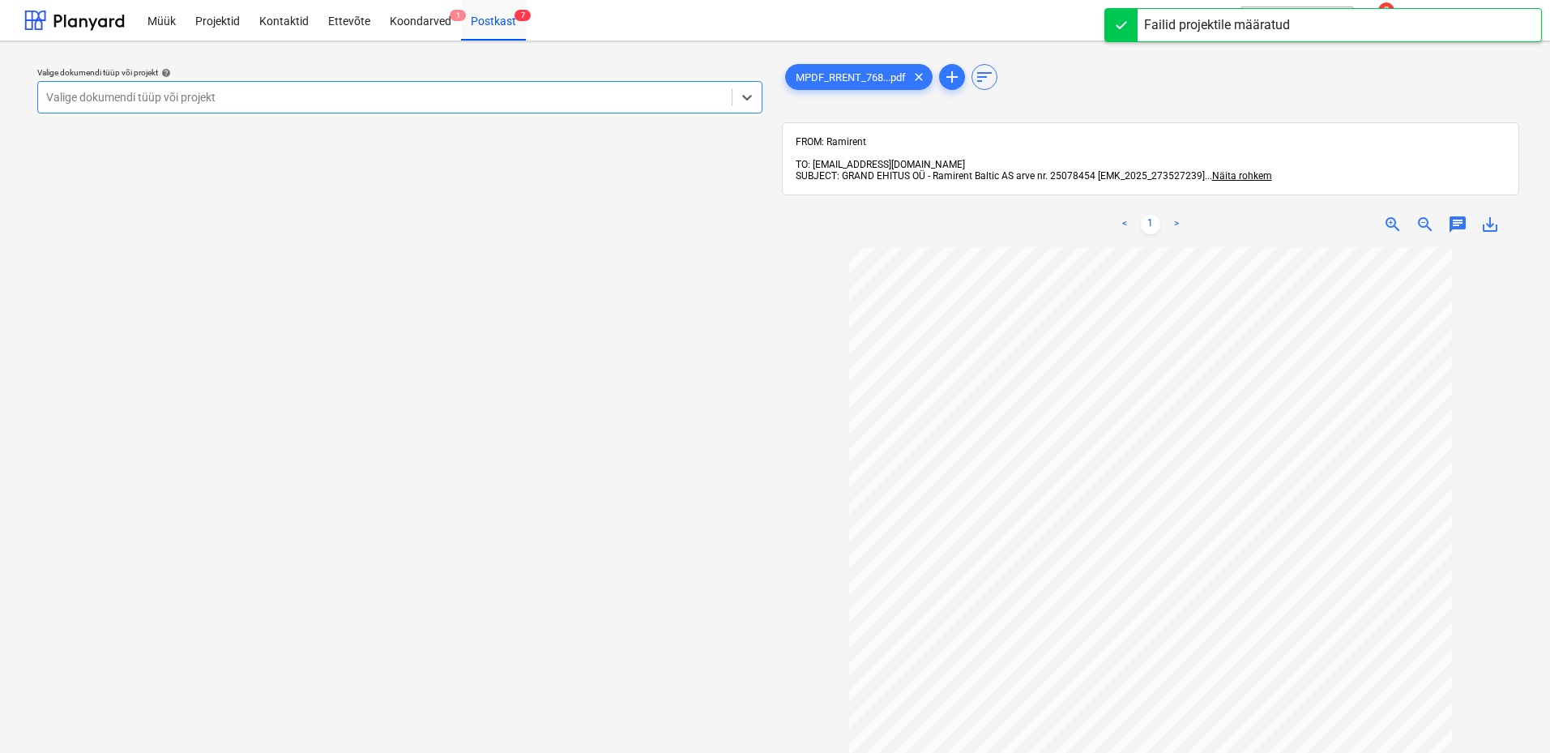
click at [544, 110] on div "Valige dokumendi tüüp või projekt" at bounding box center [399, 97] width 725 height 32
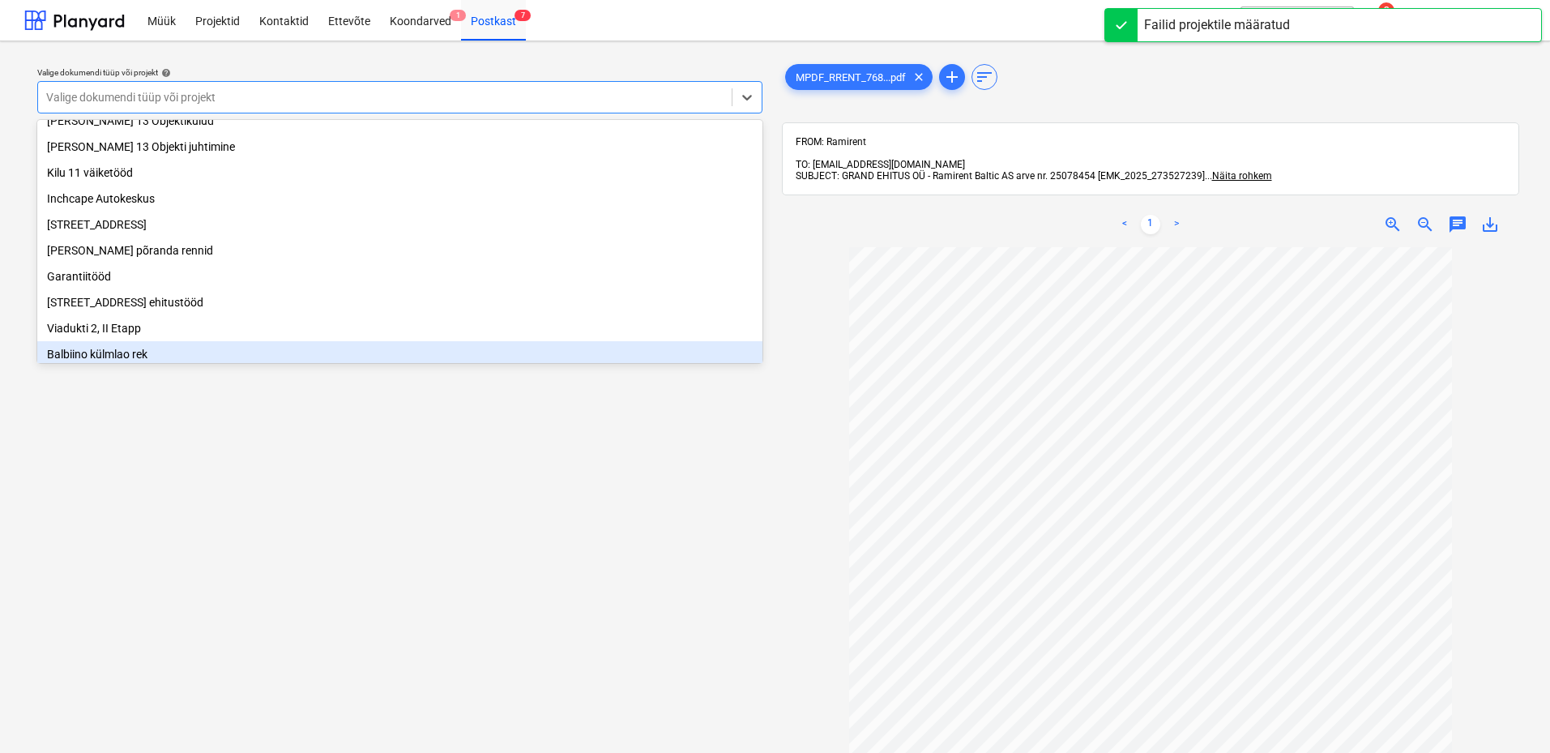
scroll to position [223, 0]
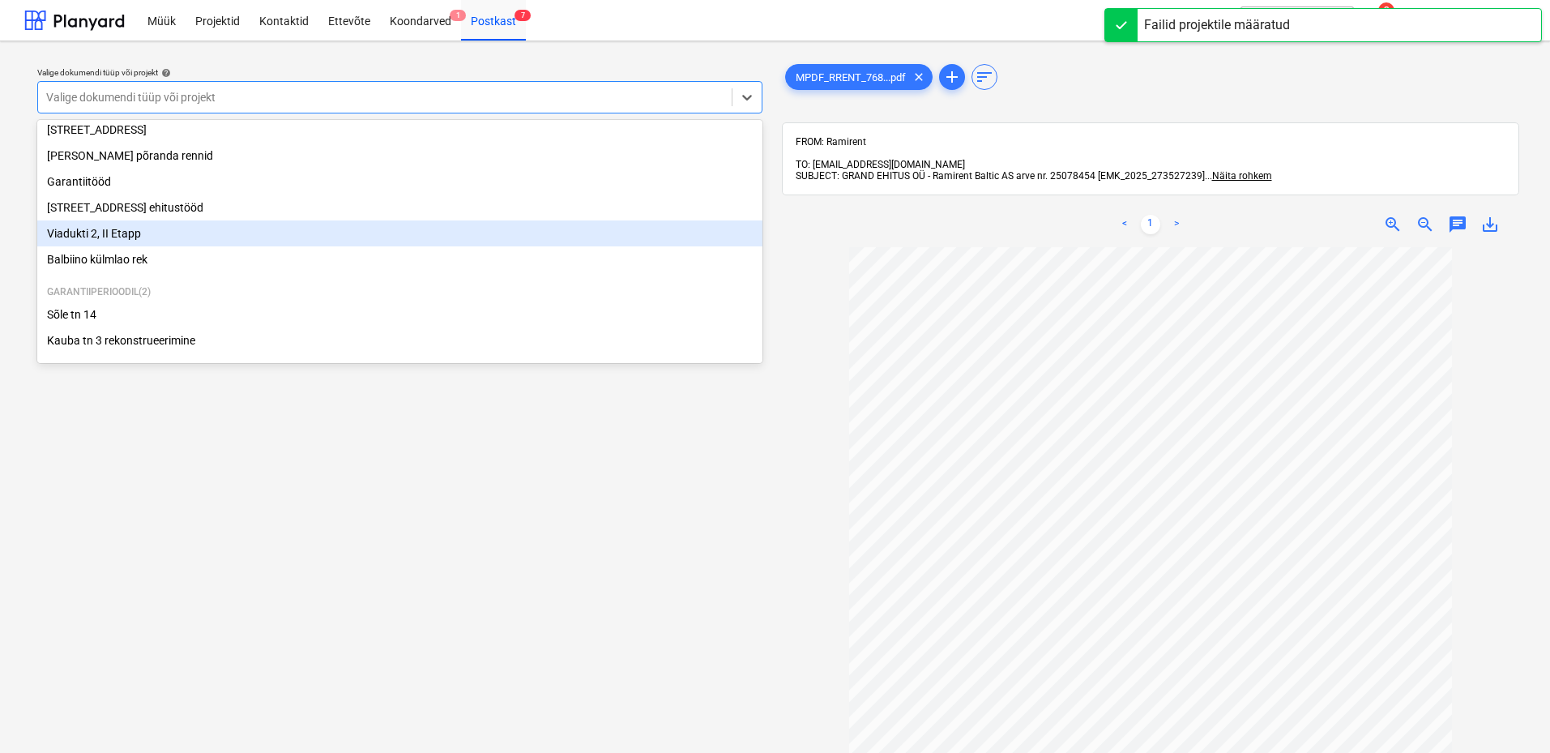
click at [158, 235] on div "Viadukti 2, II Etapp" at bounding box center [399, 233] width 725 height 26
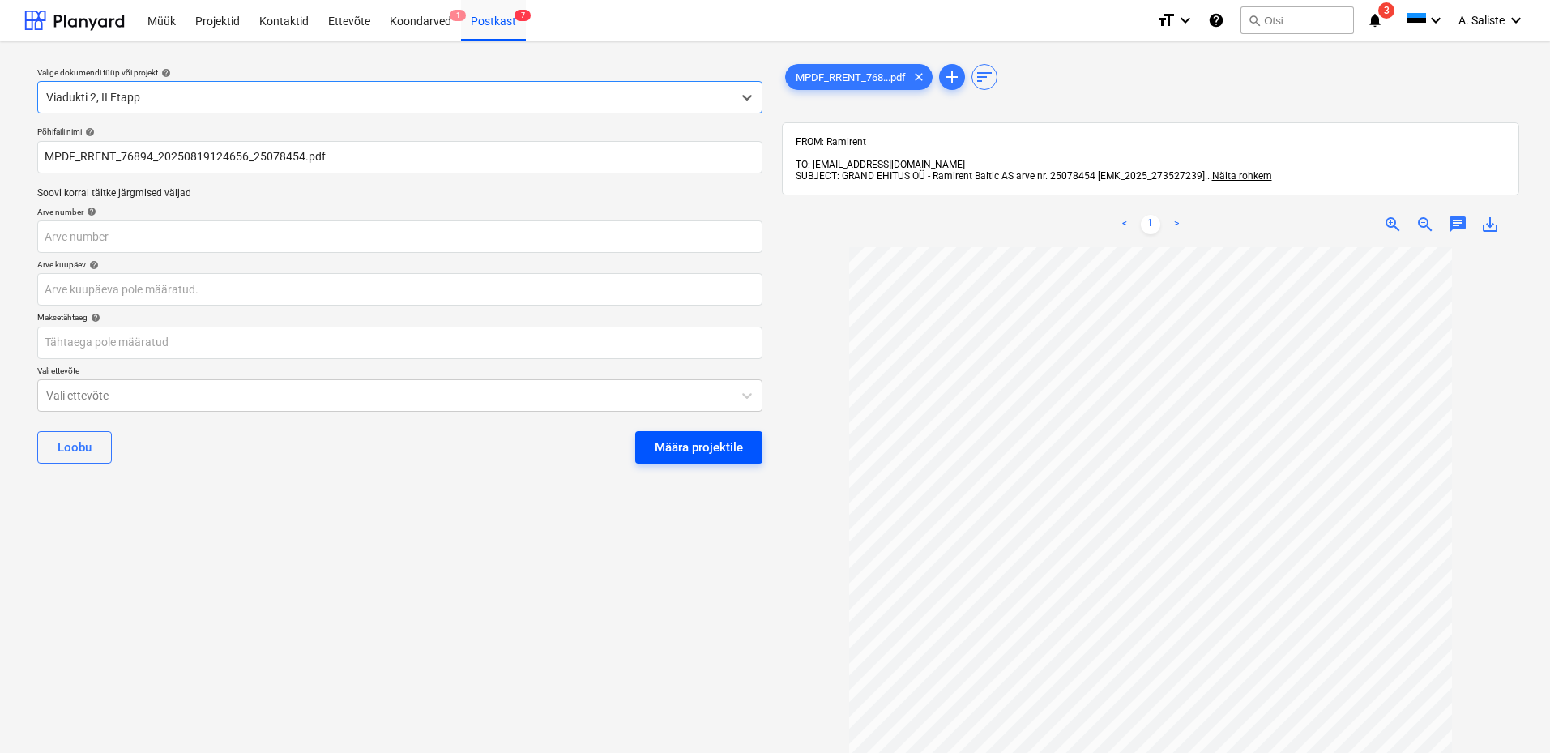
click at [661, 448] on div "Määra projektile" at bounding box center [699, 447] width 88 height 21
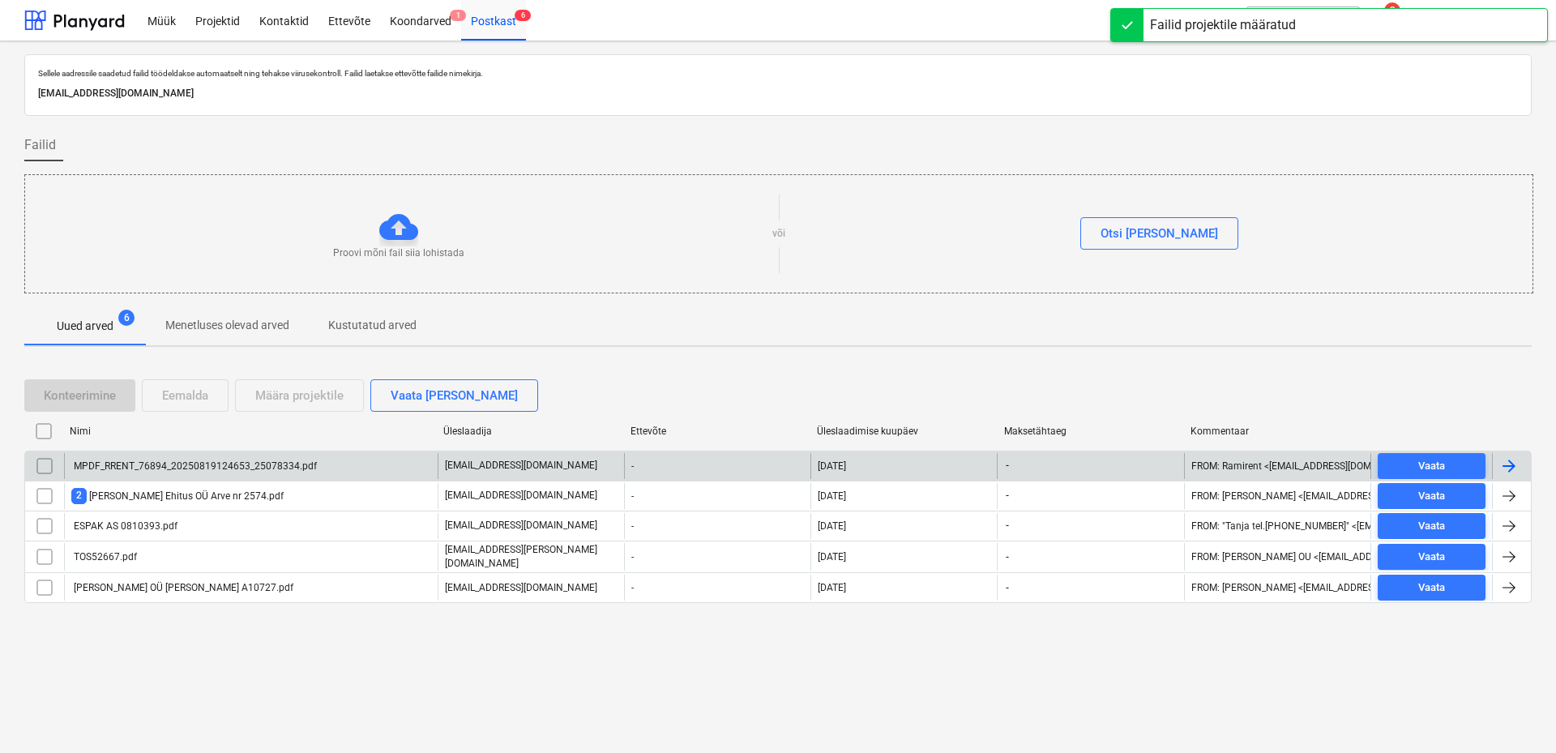
click at [145, 464] on div "MPDF_RRENT_76894_20250819124653_25078334.pdf" at bounding box center [193, 465] width 245 height 11
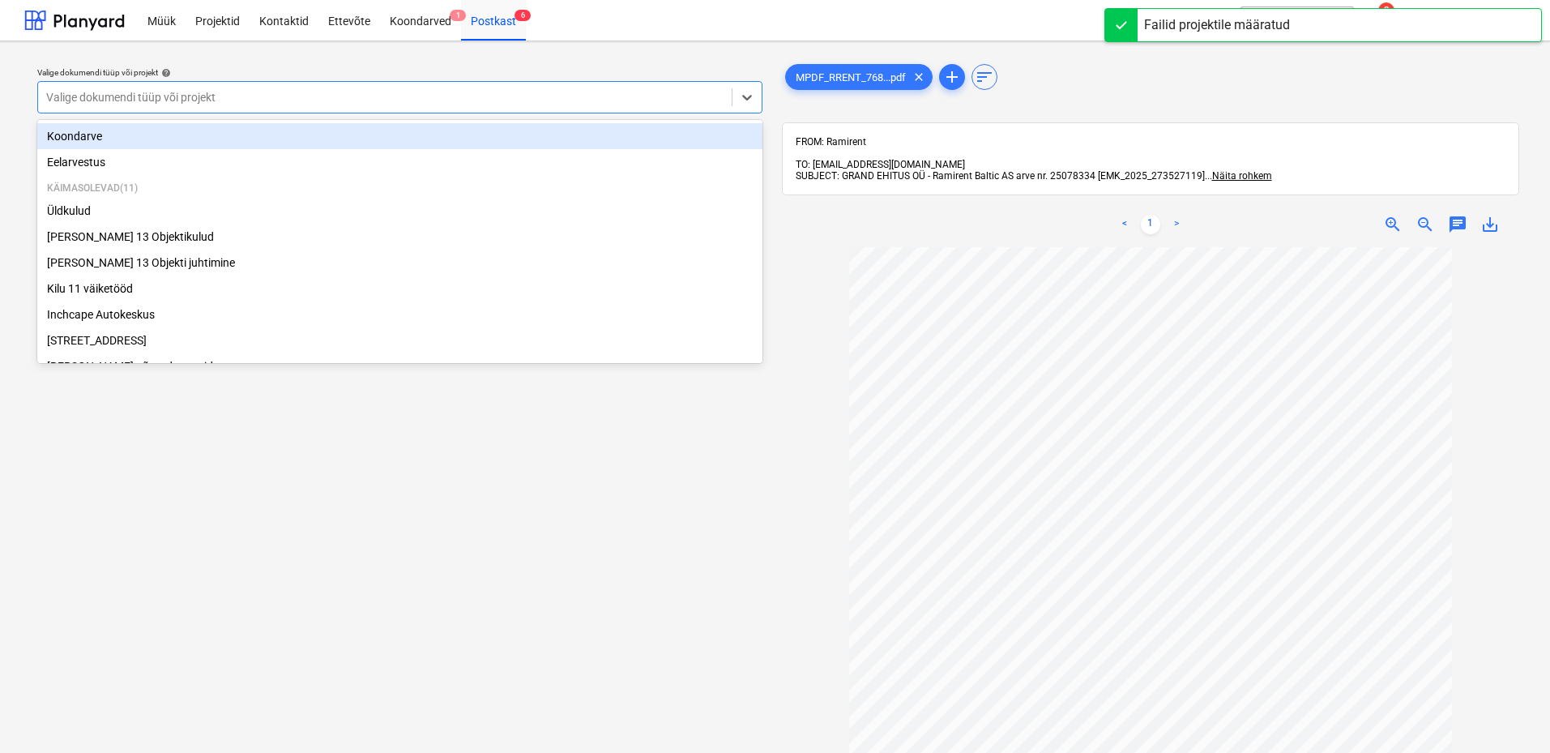
click at [517, 106] on div "Valige dokumendi tüüp või projekt" at bounding box center [385, 97] width 694 height 23
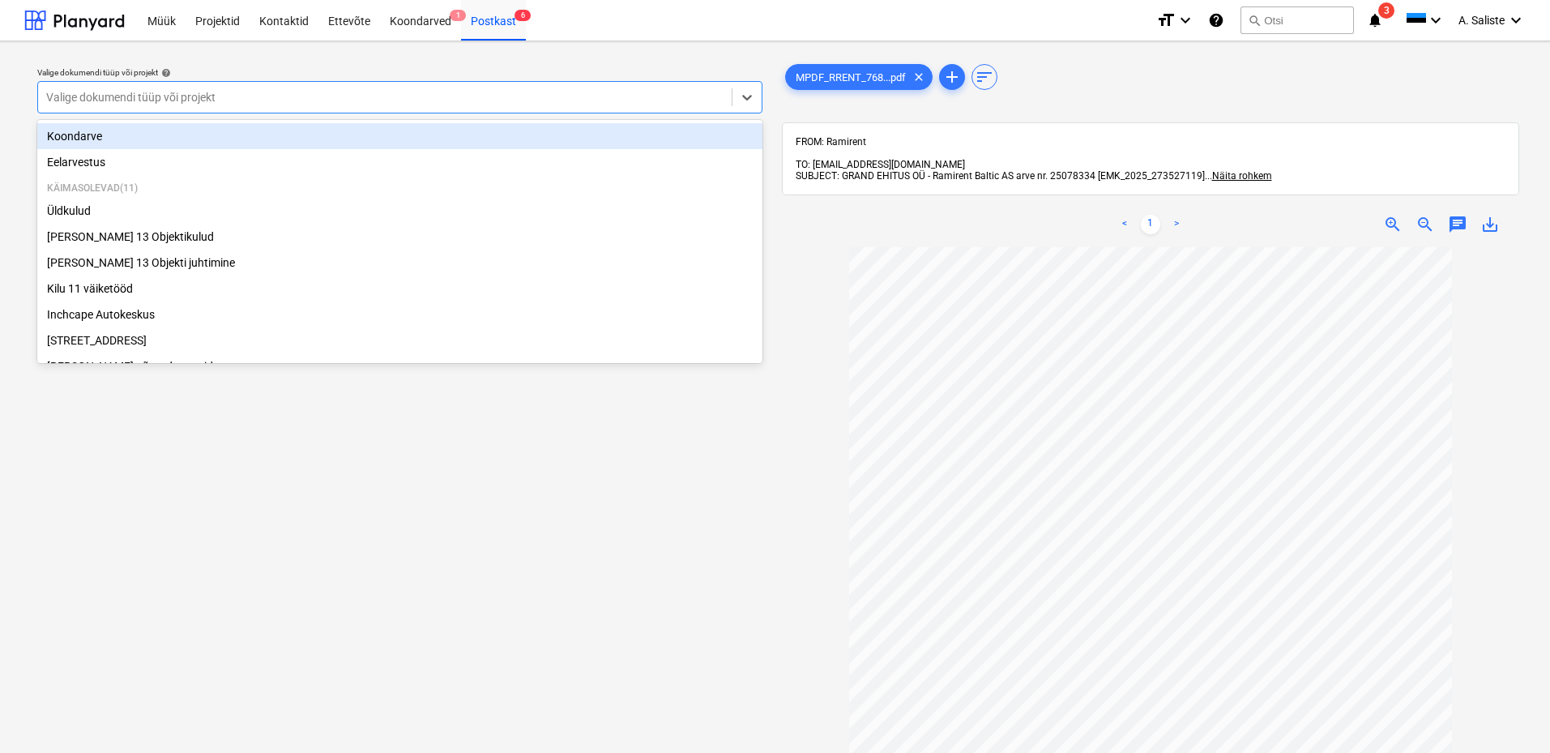
click at [692, 100] on div at bounding box center [384, 97] width 677 height 16
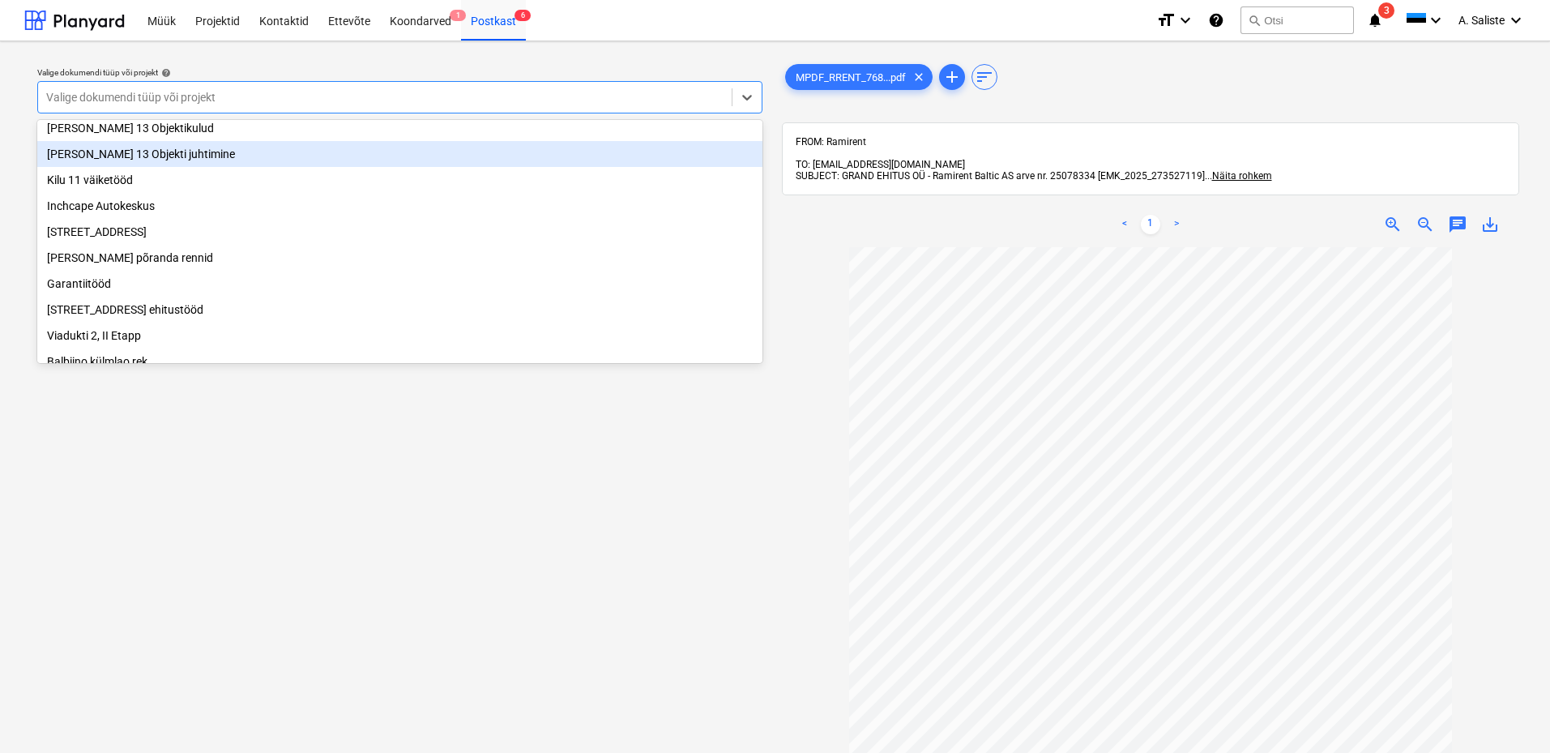
scroll to position [223, 0]
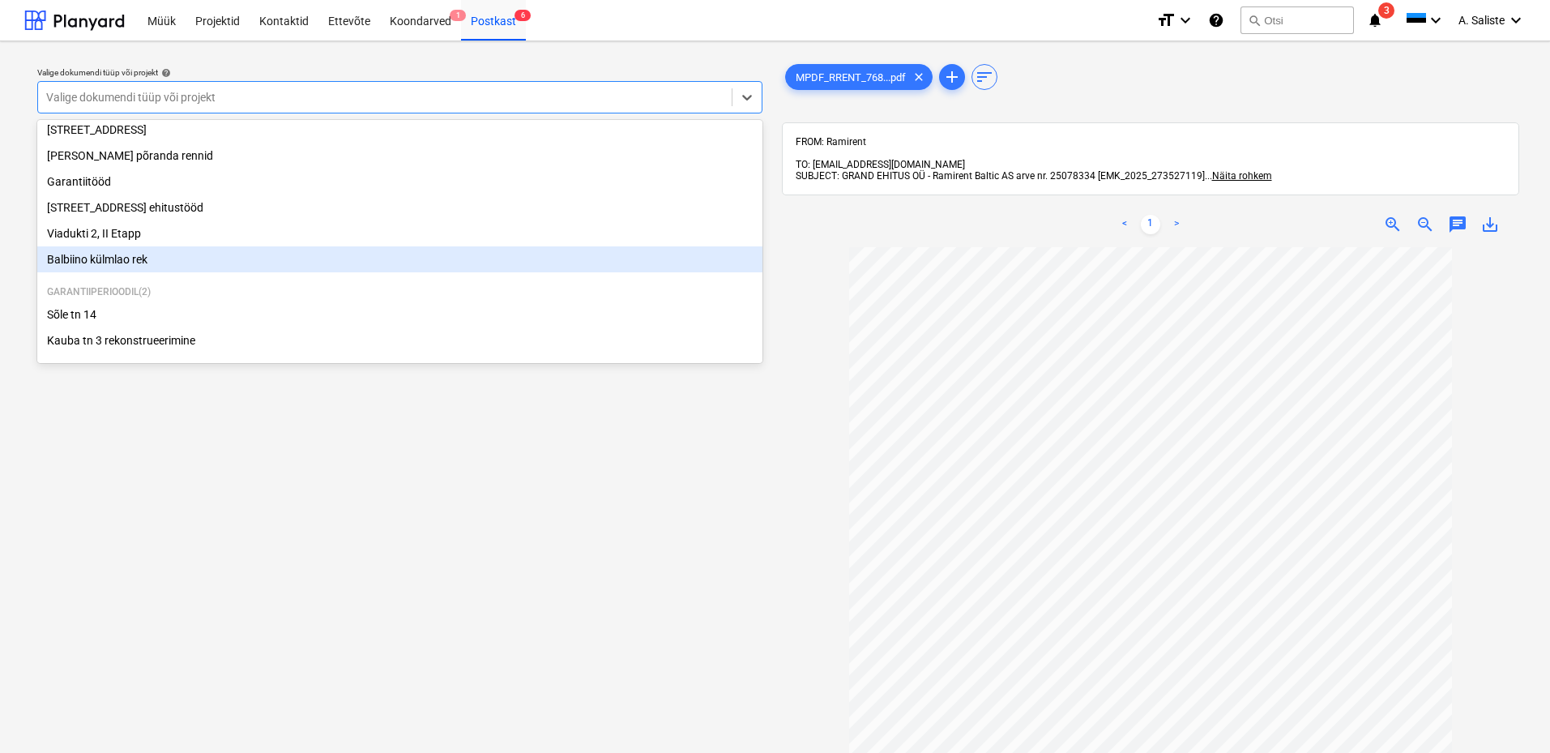
click at [152, 265] on div "Balbiino külmlao rek" at bounding box center [399, 259] width 725 height 26
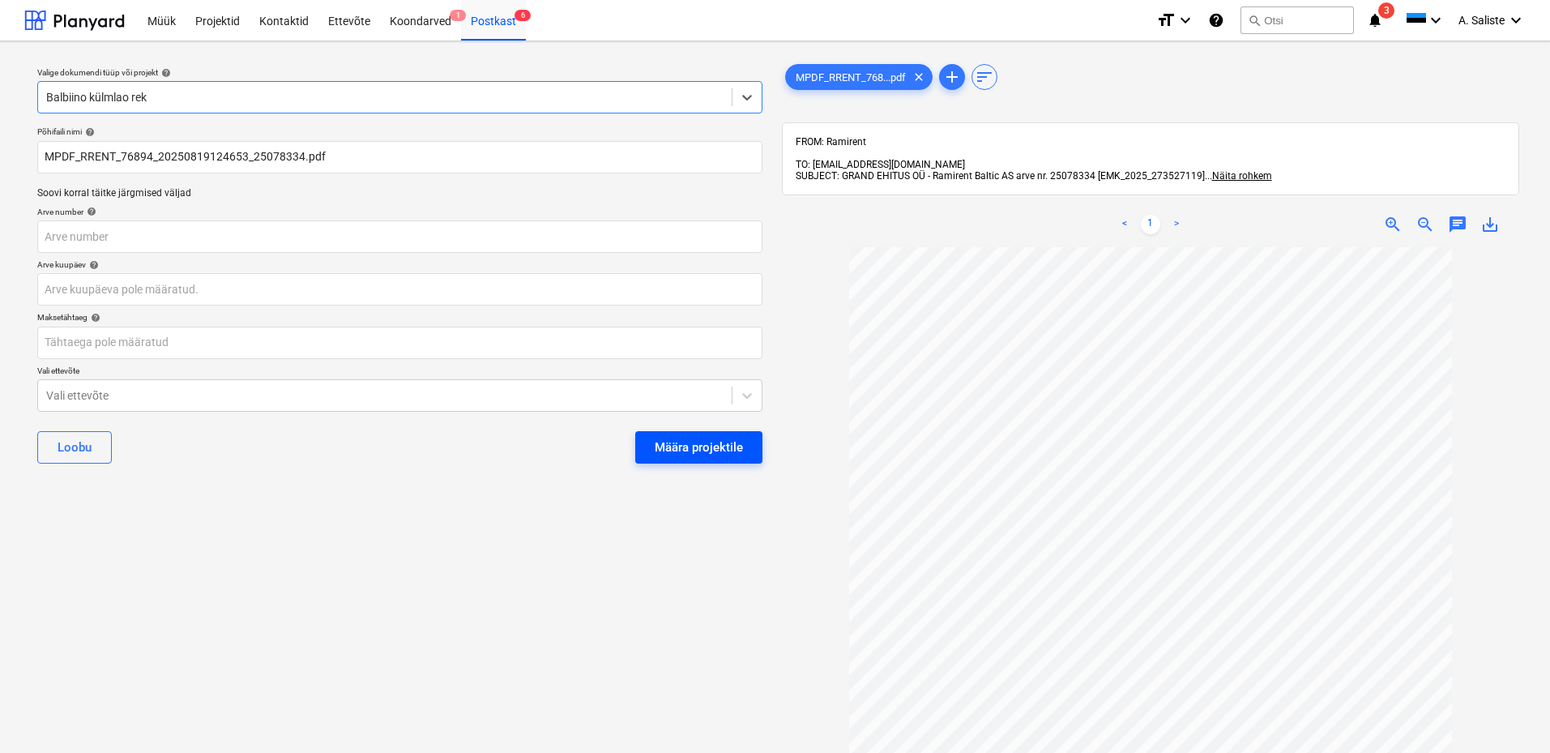
click at [672, 438] on div "Määra projektile" at bounding box center [699, 447] width 88 height 21
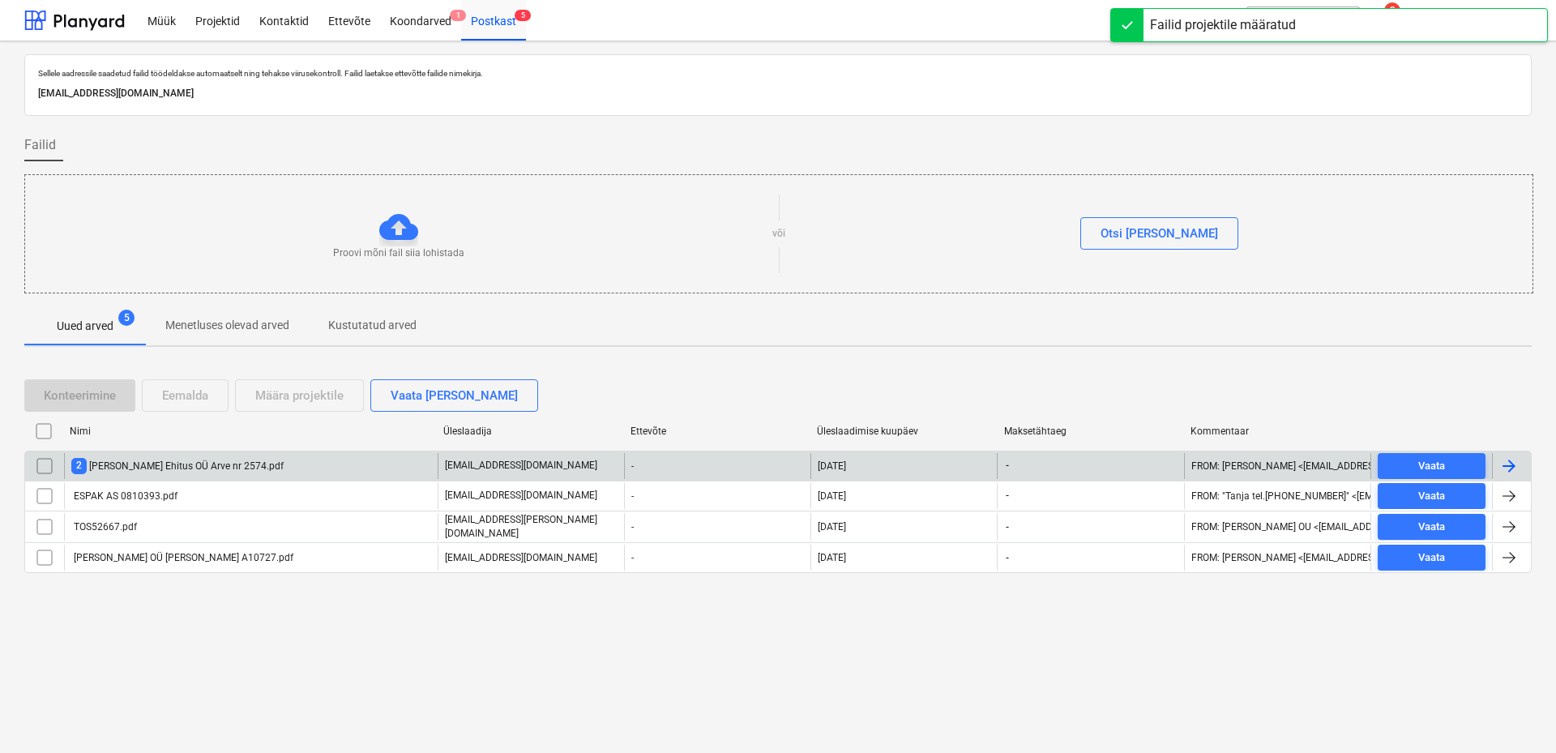
click at [211, 465] on div "2 Trevis Ehitus OÜ Arve nr 2574.pdf" at bounding box center [177, 465] width 212 height 15
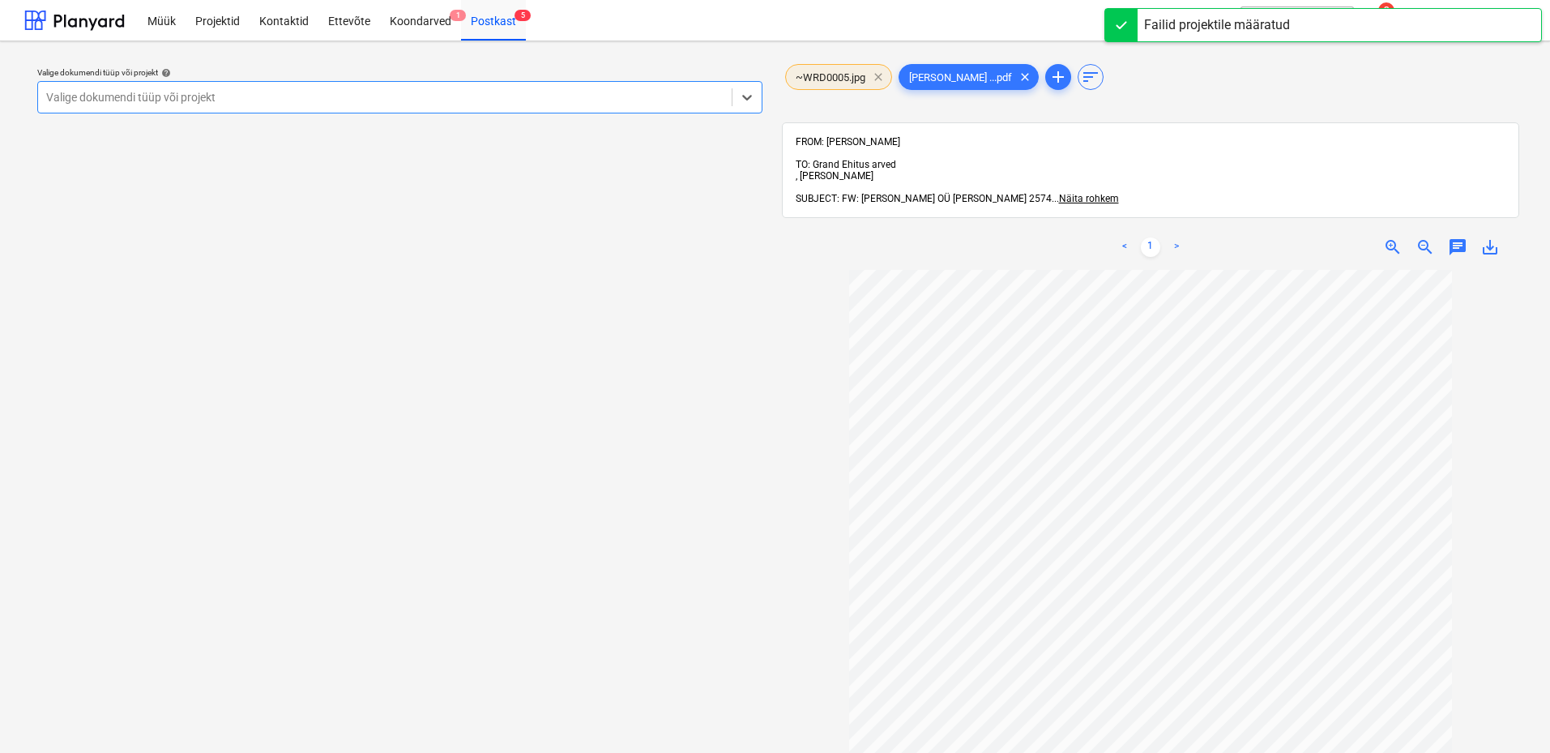
click at [878, 74] on span "clear" at bounding box center [878, 76] width 19 height 19
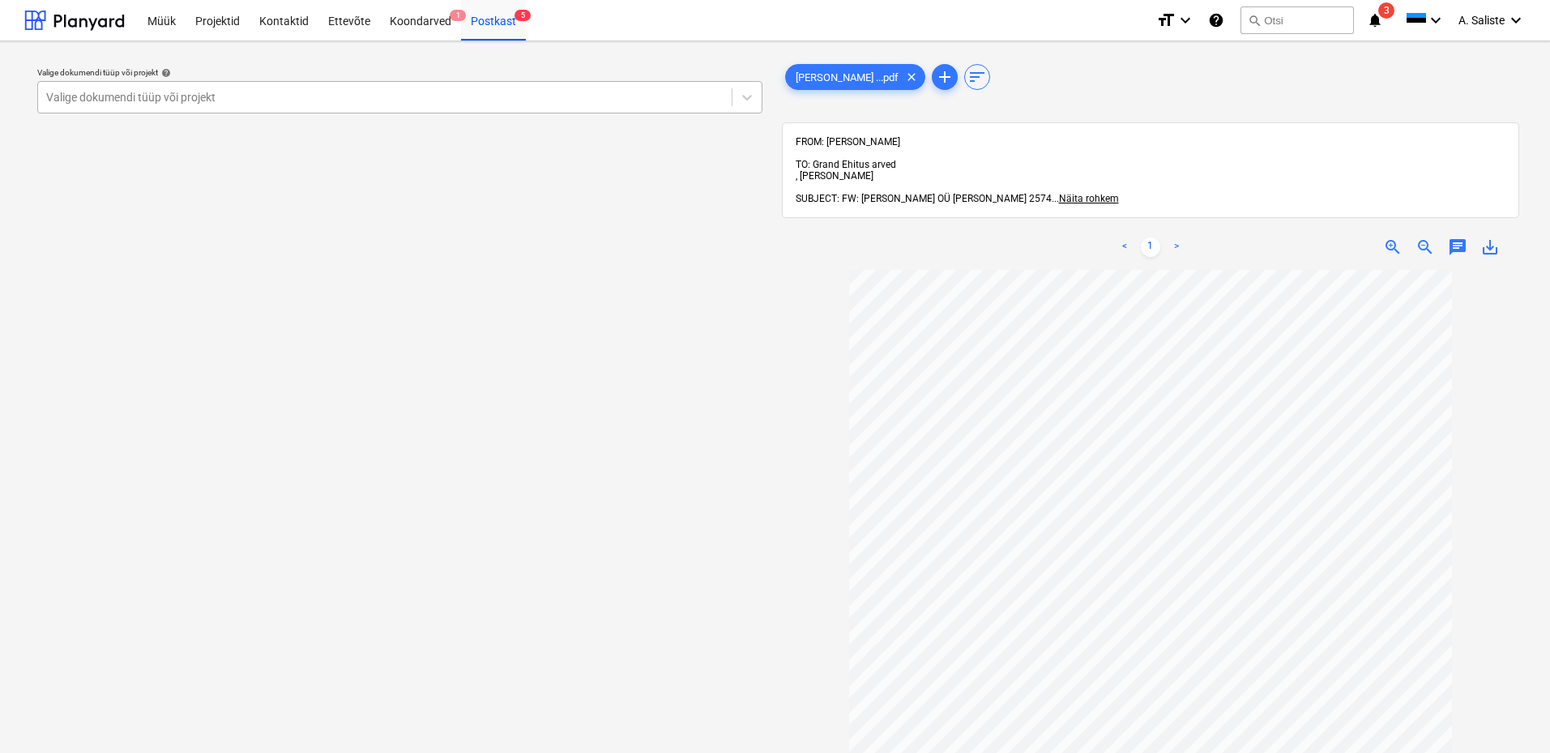
click at [595, 93] on div at bounding box center [384, 97] width 677 height 16
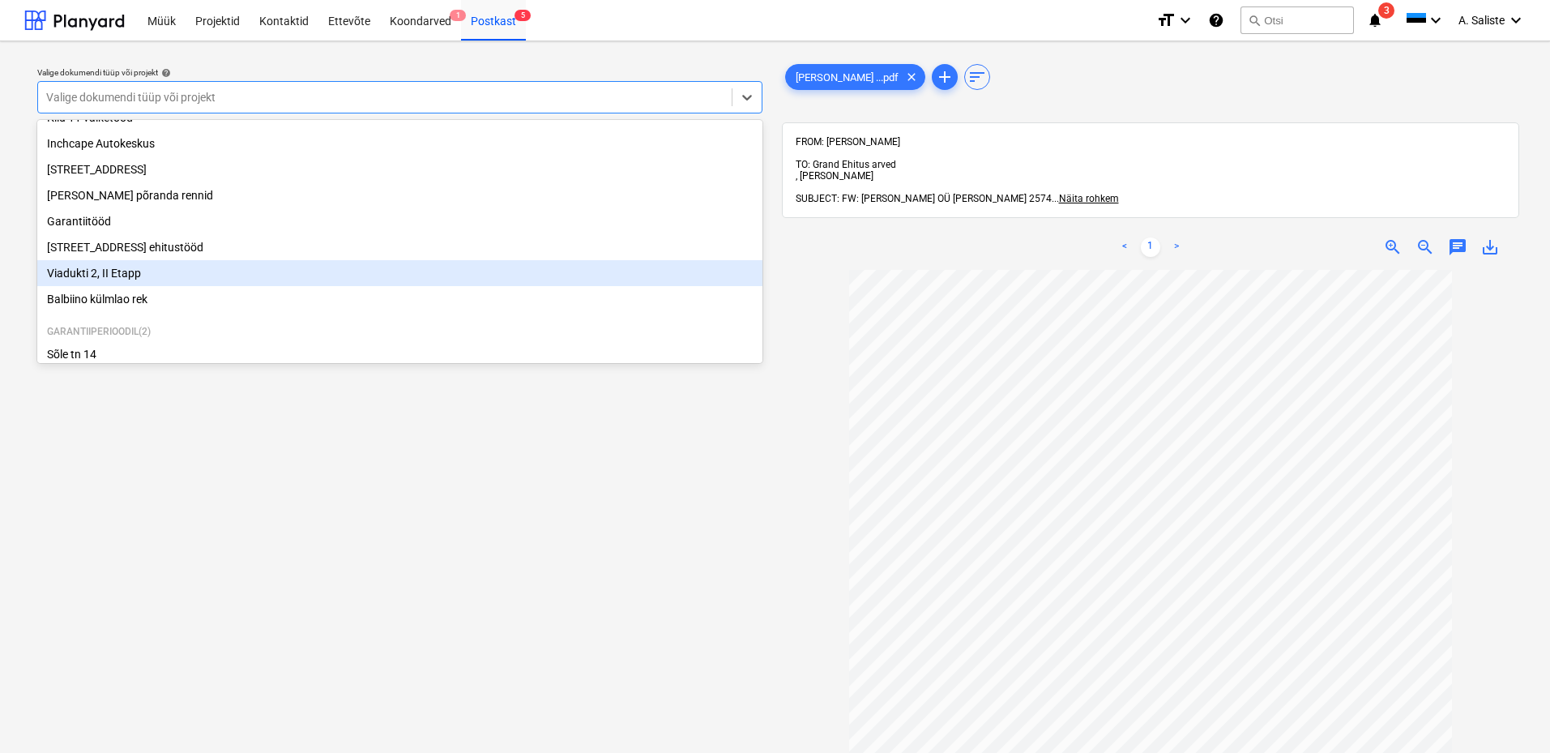
scroll to position [223, 0]
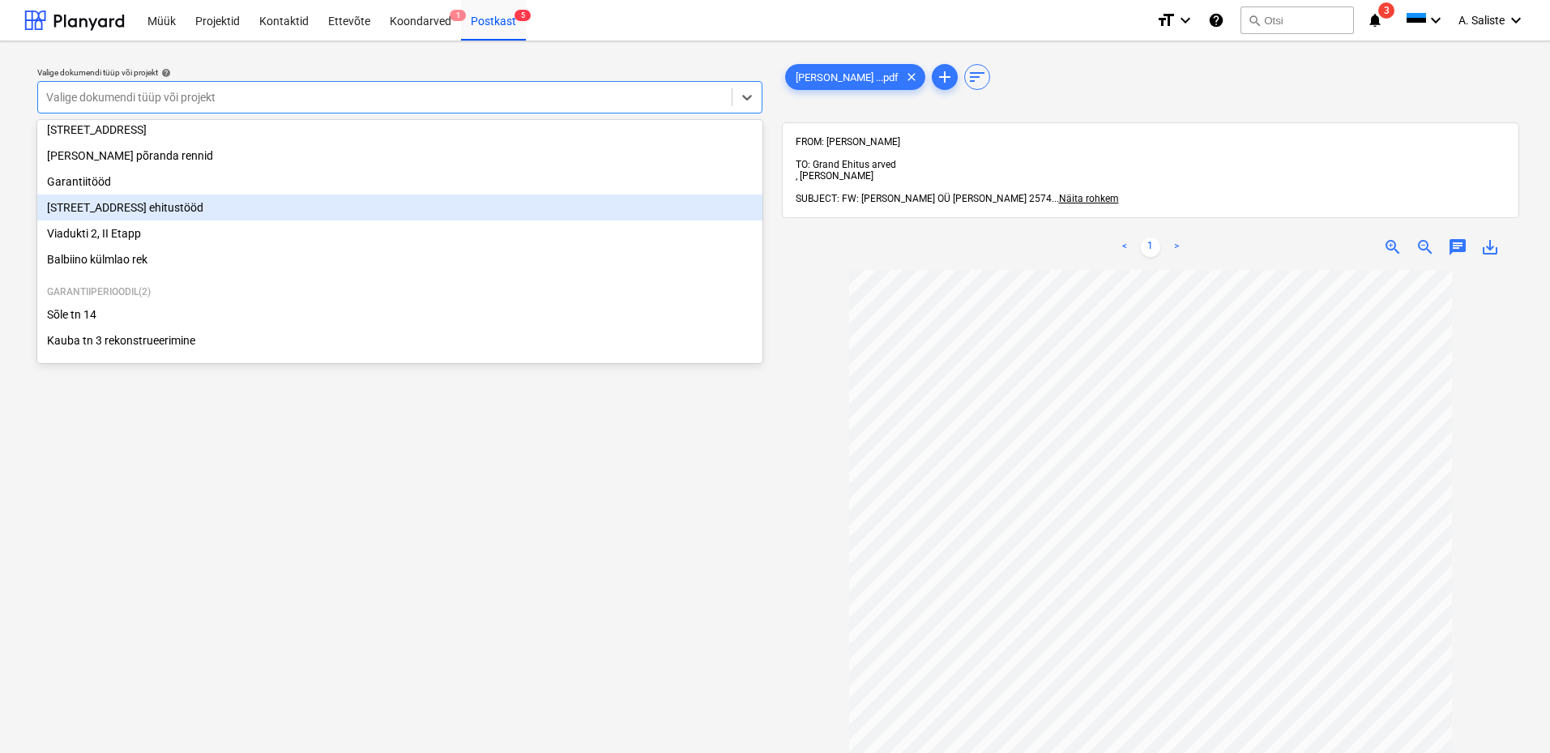
click at [208, 205] on div "[STREET_ADDRESS] ehitustööd" at bounding box center [399, 207] width 725 height 26
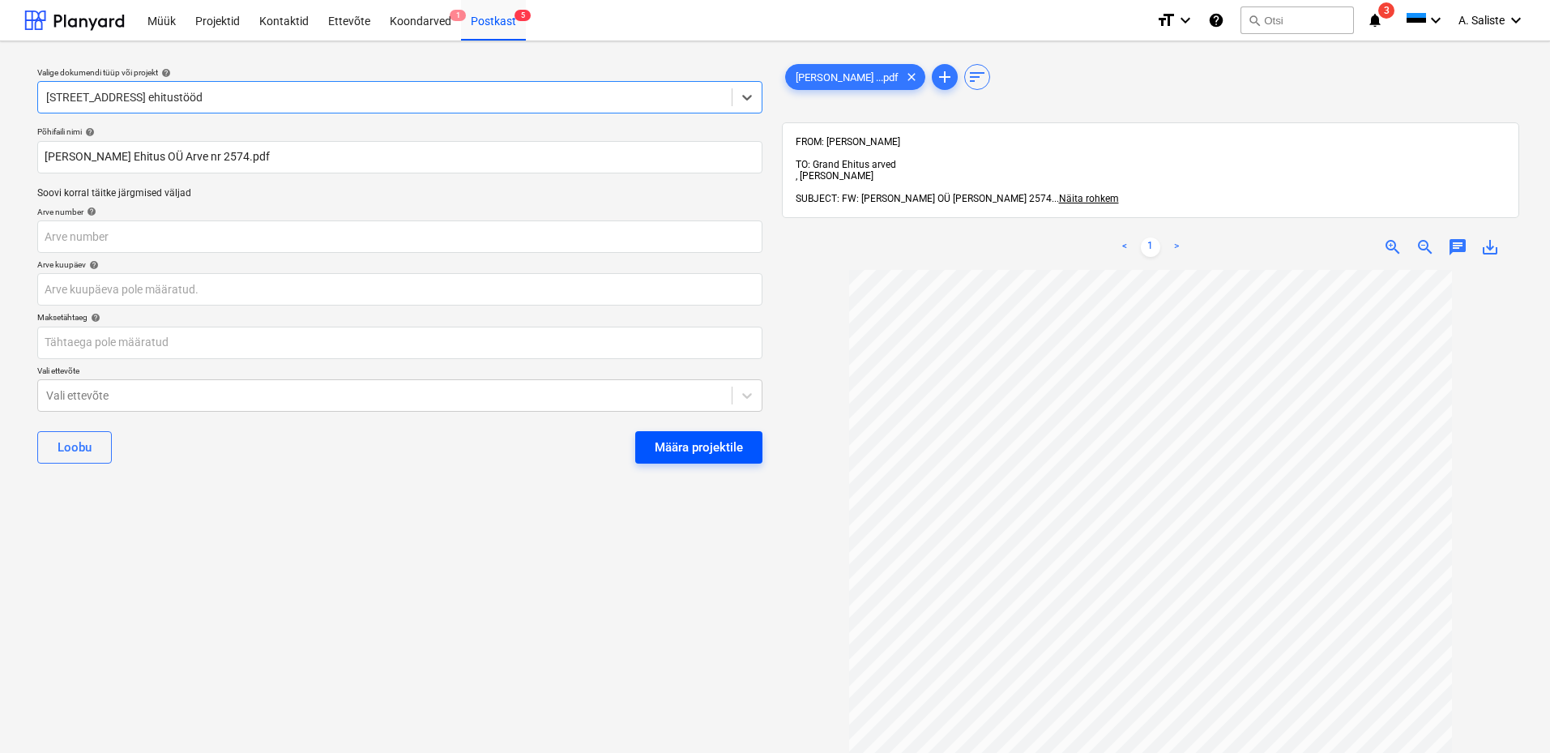
click at [678, 443] on div "Määra projektile" at bounding box center [699, 447] width 88 height 21
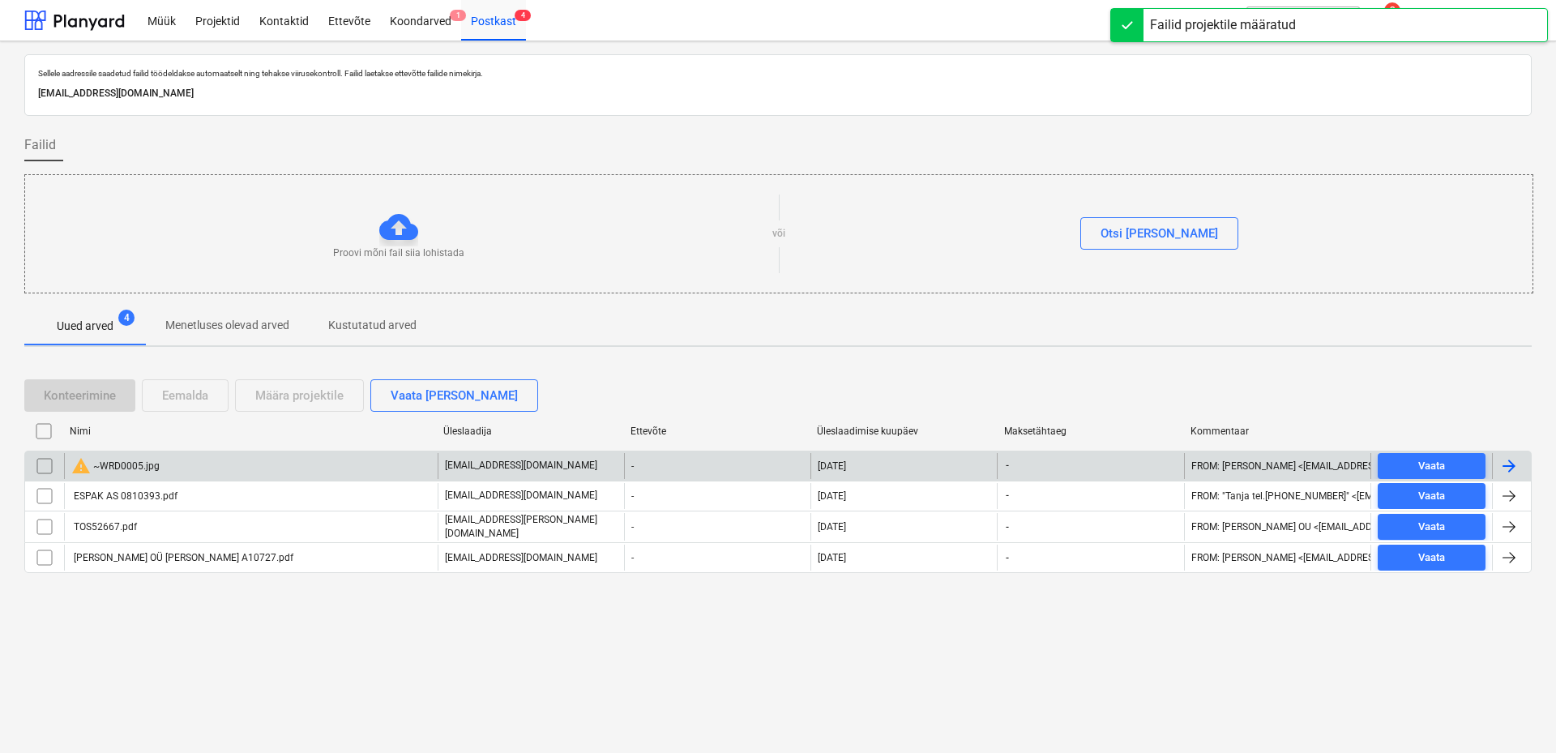
click at [40, 467] on input "checkbox" at bounding box center [45, 466] width 26 height 26
click at [179, 395] on div "Eemalda" at bounding box center [185, 395] width 46 height 21
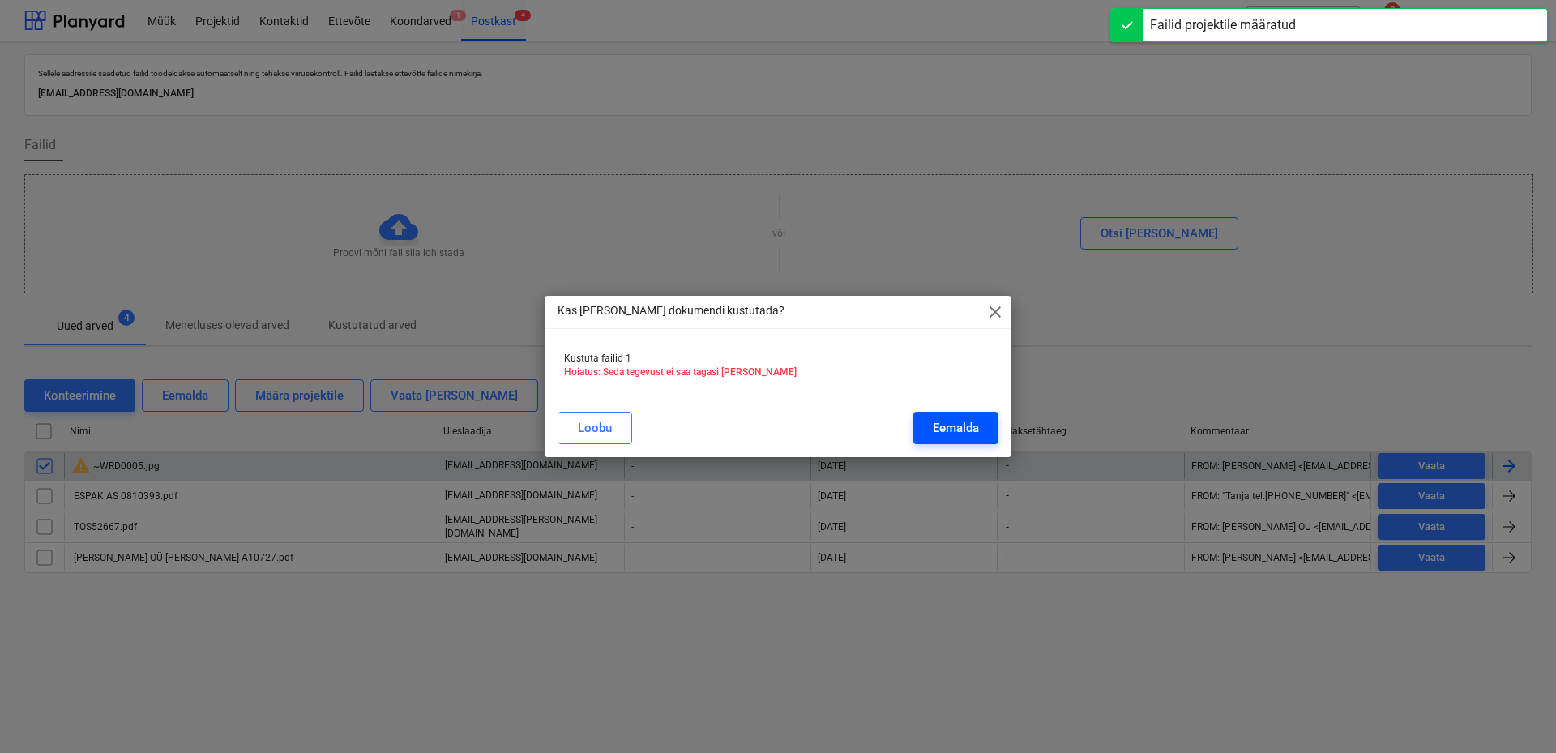
click at [943, 420] on div "Eemalda" at bounding box center [956, 427] width 46 height 21
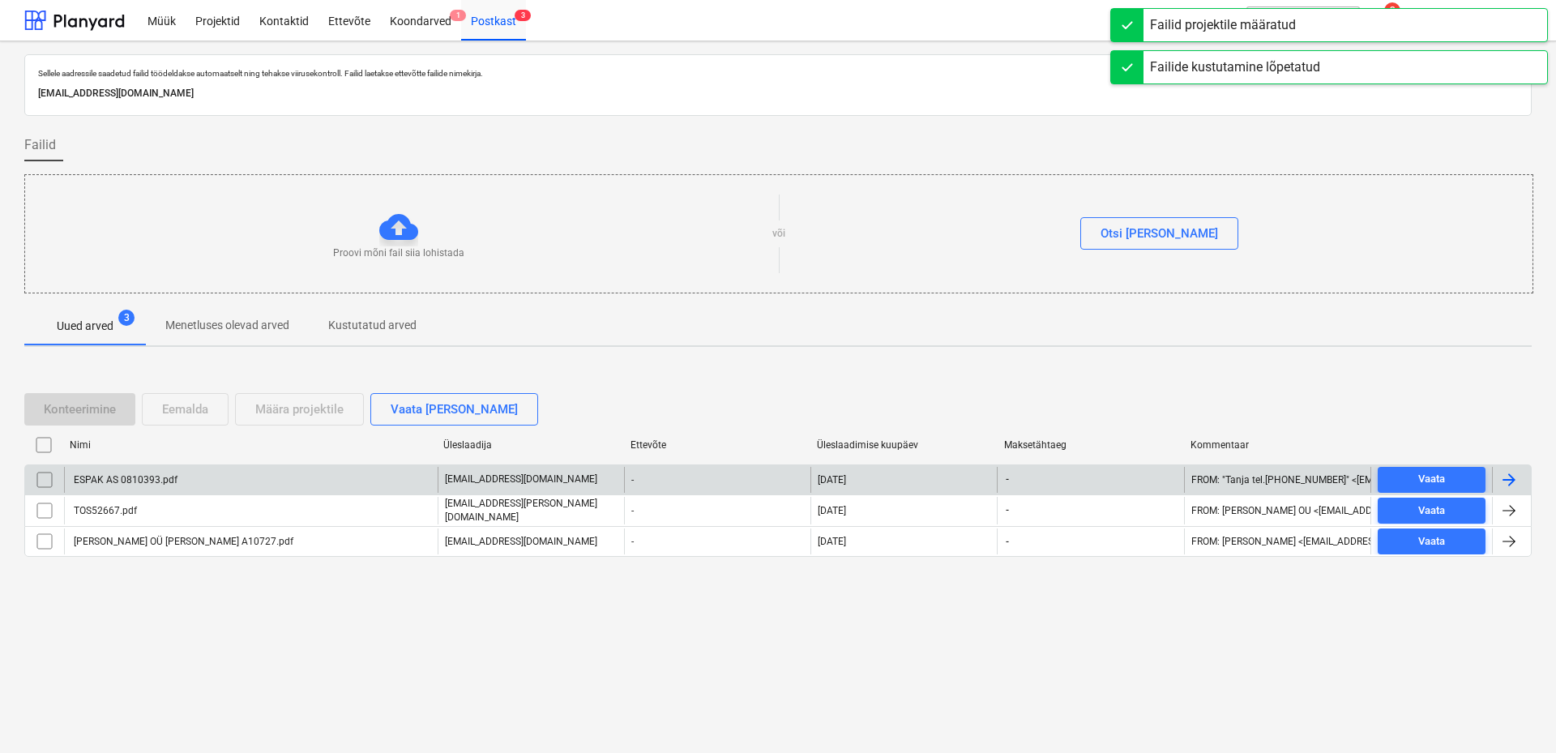
click at [112, 482] on div "ESPAK AS 0810393.pdf" at bounding box center [124, 479] width 106 height 11
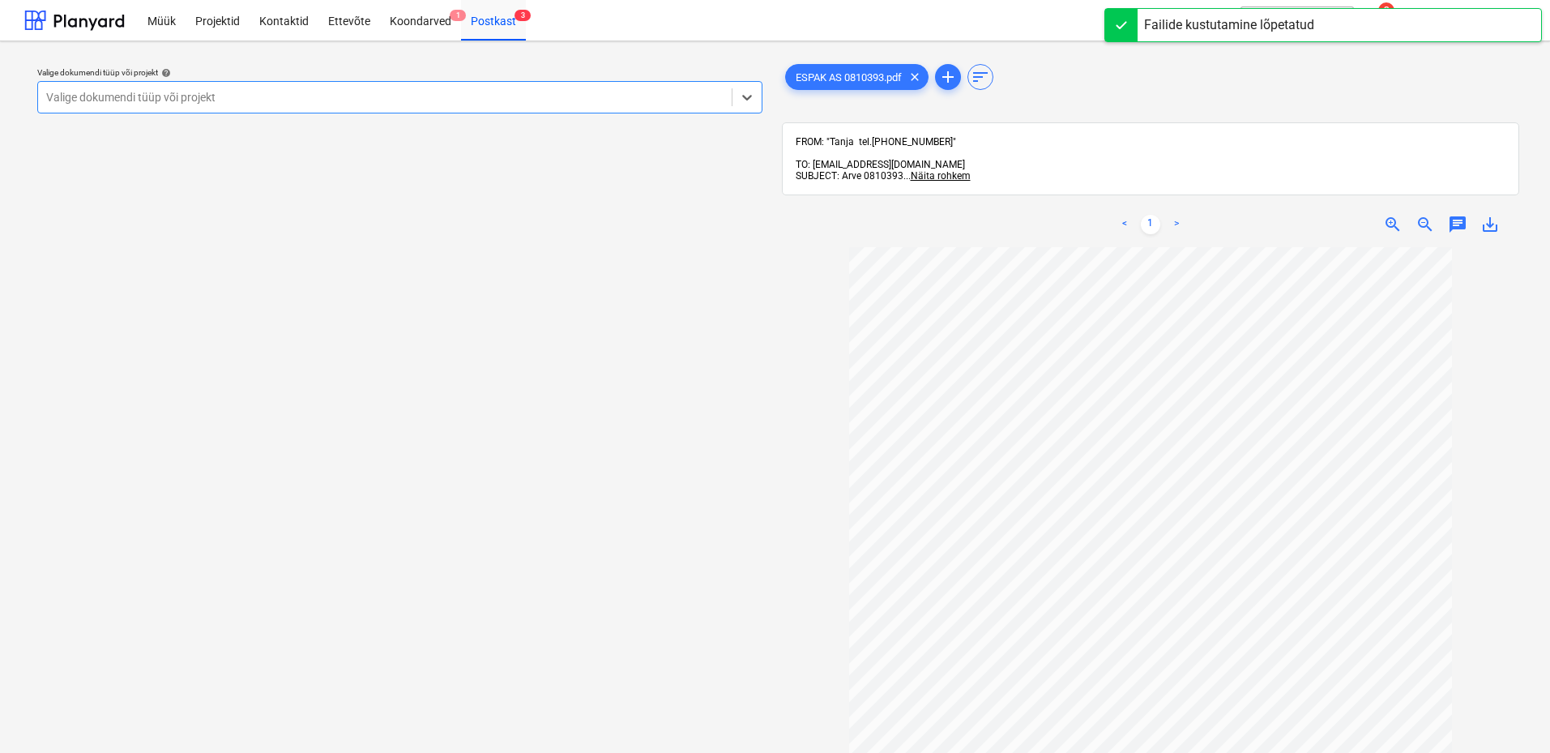
drag, startPoint x: 673, startPoint y: 99, endPoint x: 664, endPoint y: 98, distance: 9.8
click at [665, 98] on div at bounding box center [384, 97] width 677 height 16
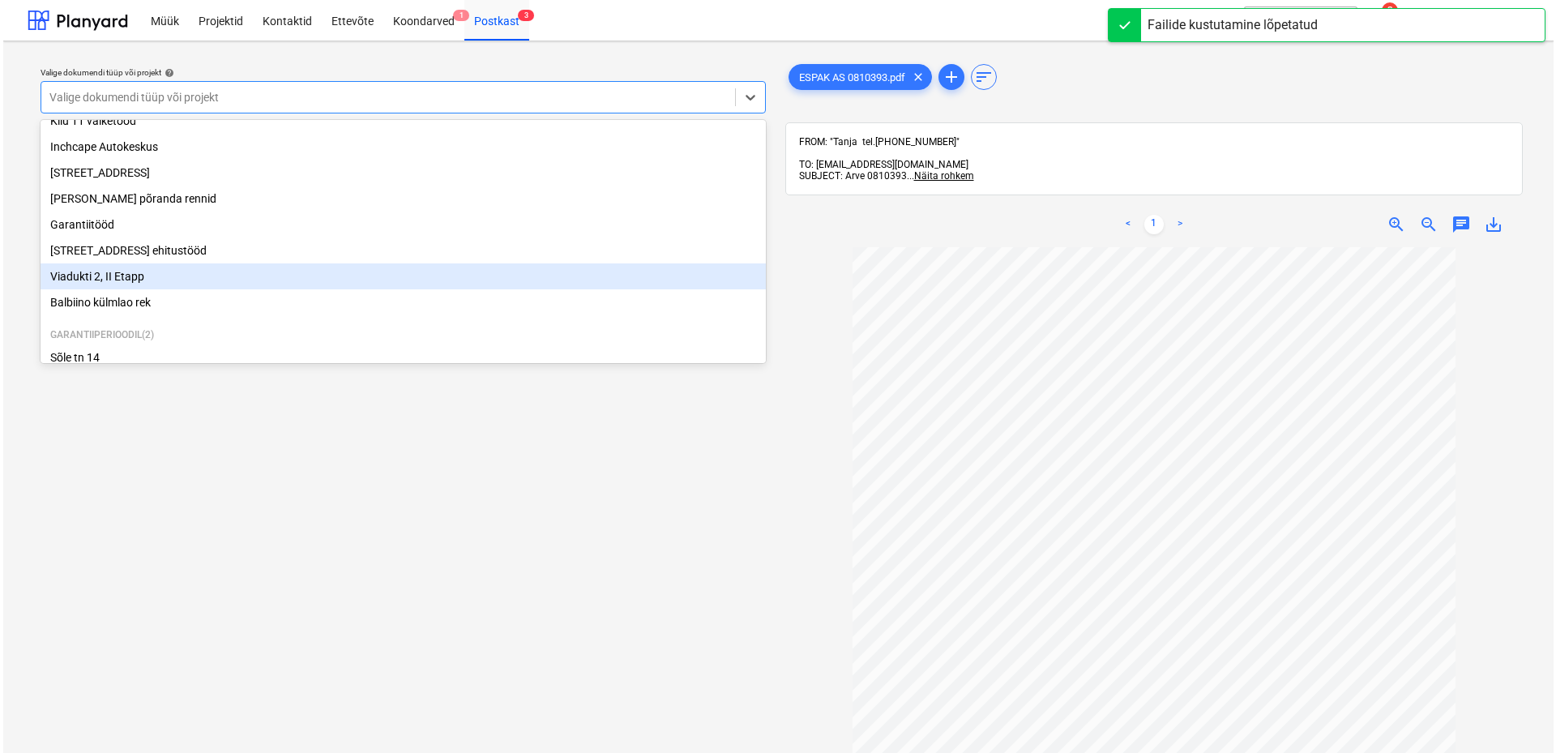
scroll to position [223, 0]
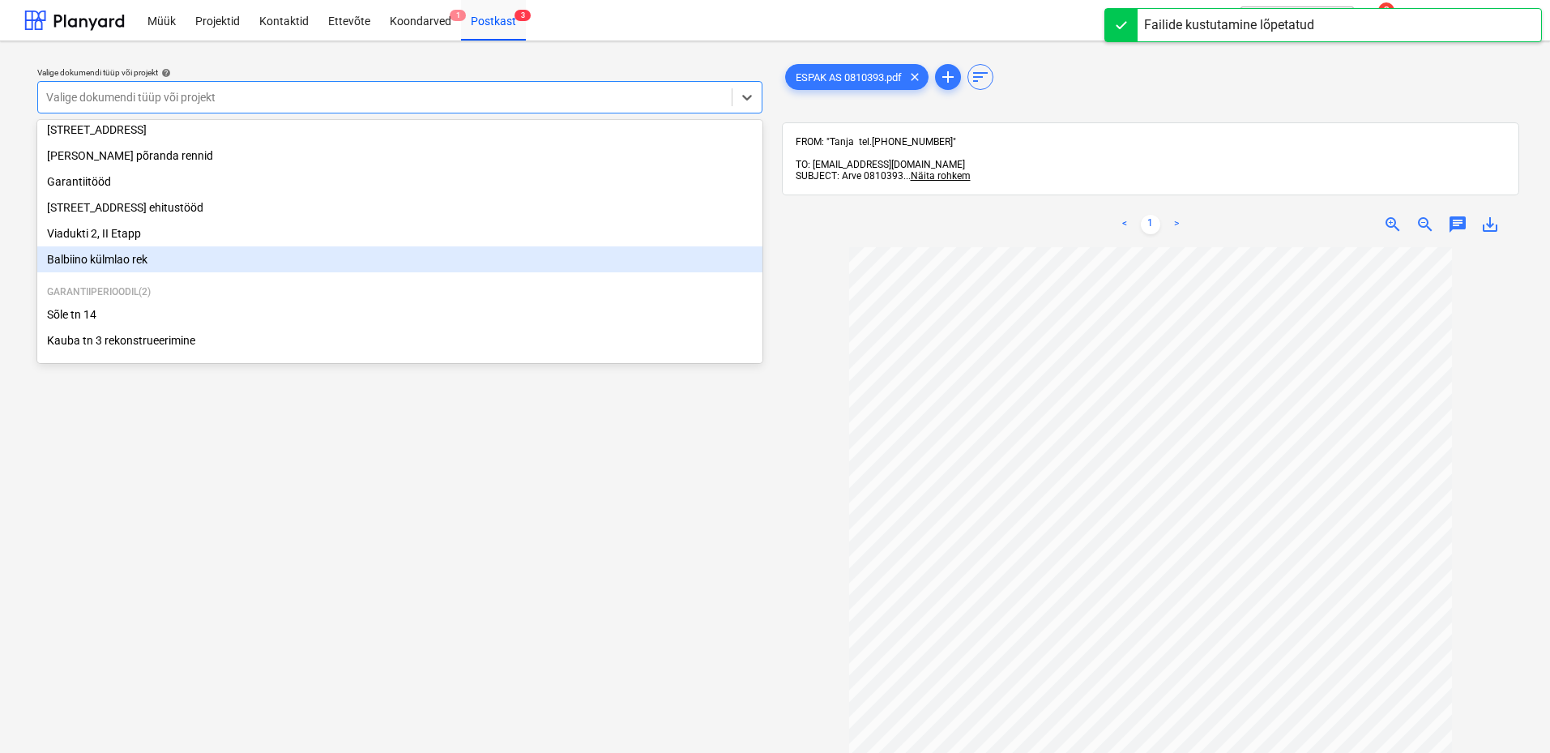
click at [114, 256] on div "Balbiino külmlao rek" at bounding box center [399, 259] width 725 height 26
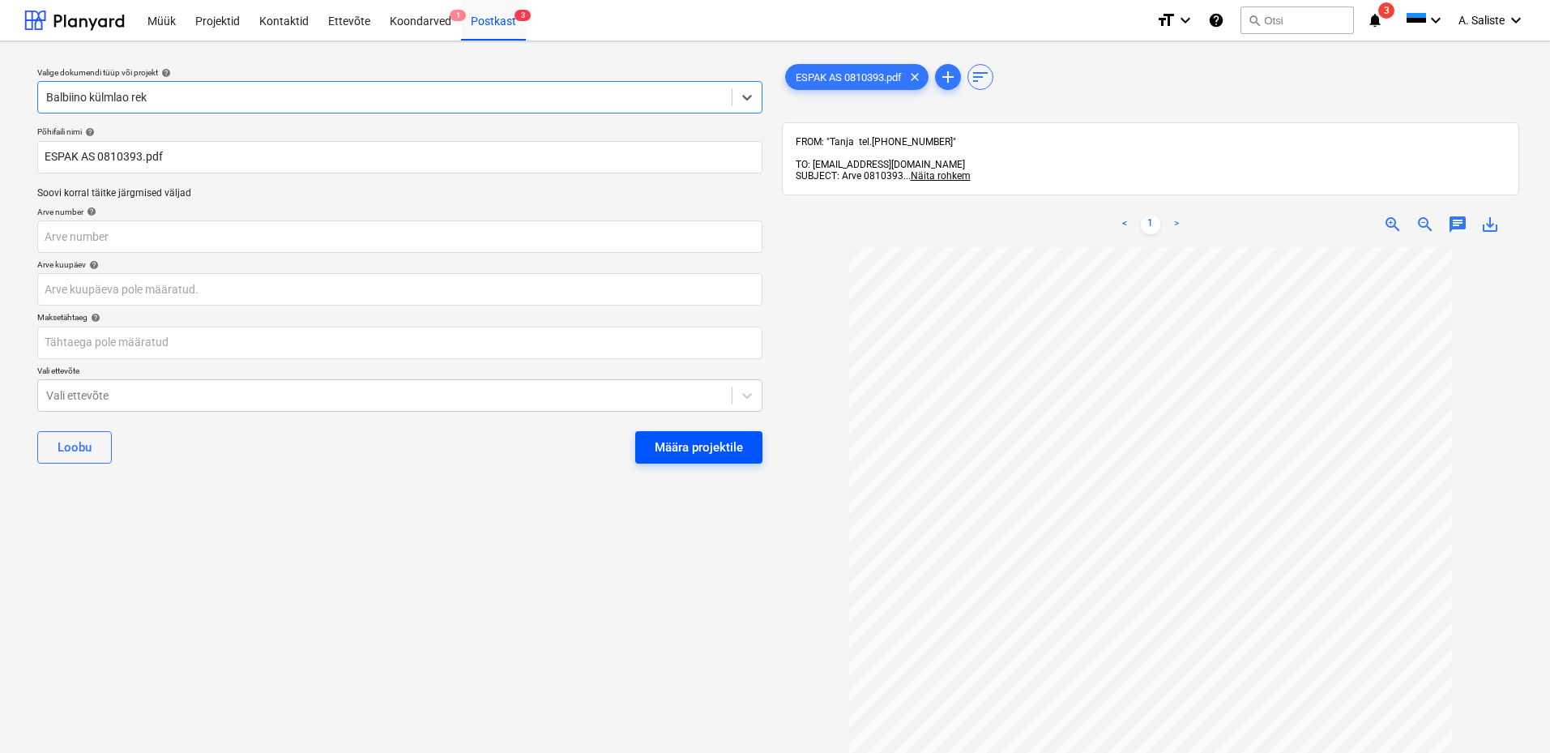
click at [667, 440] on div "Määra projektile" at bounding box center [699, 447] width 88 height 21
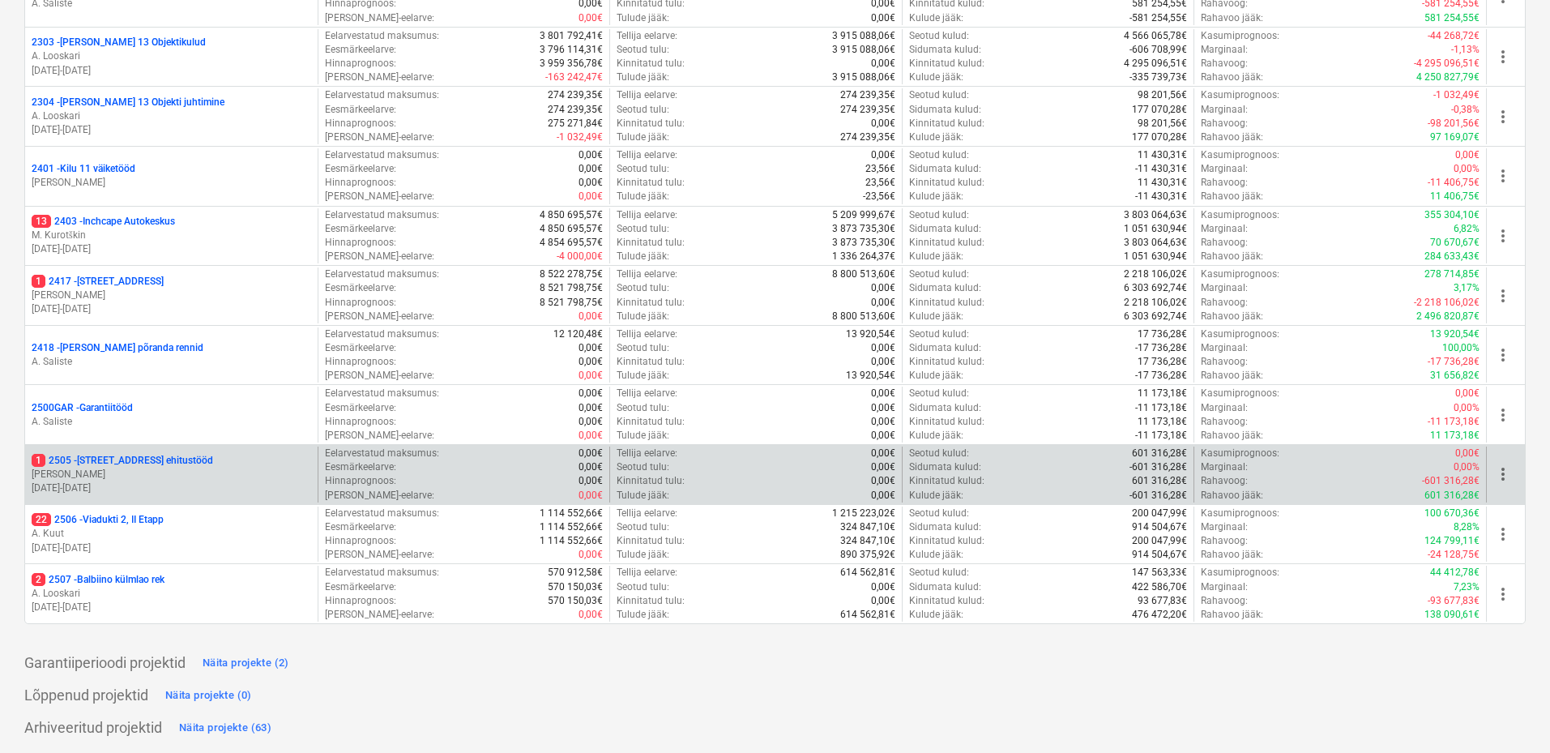
scroll to position [297, 0]
click at [140, 474] on p "[PERSON_NAME]" at bounding box center [172, 474] width 280 height 14
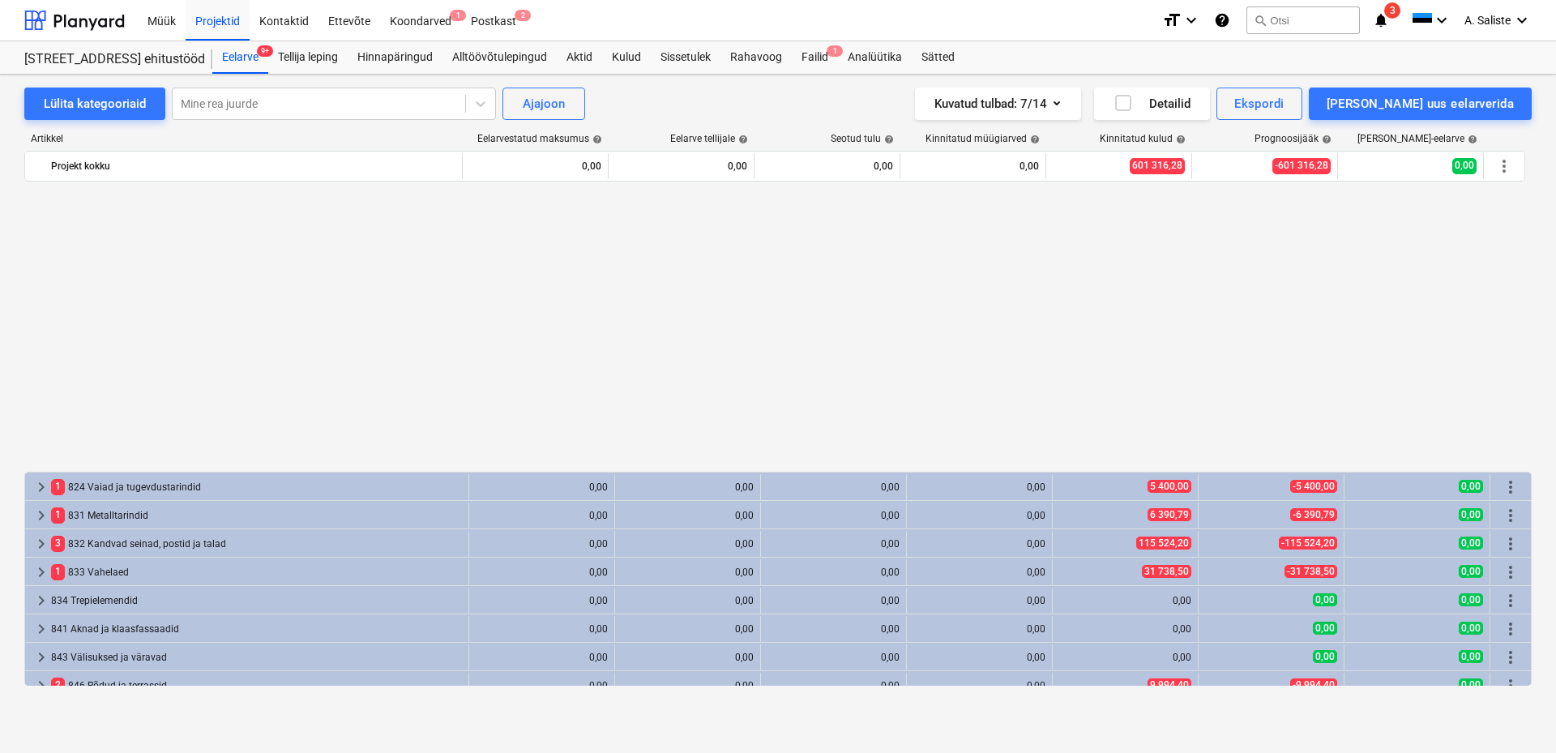
scroll to position [864, 0]
